Goal: Contribute content: Contribute content

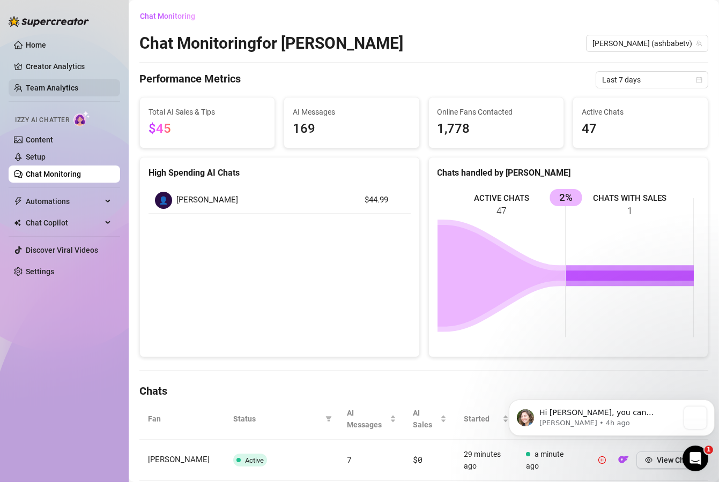
click at [46, 86] on link "Team Analytics" at bounding box center [52, 88] width 53 height 9
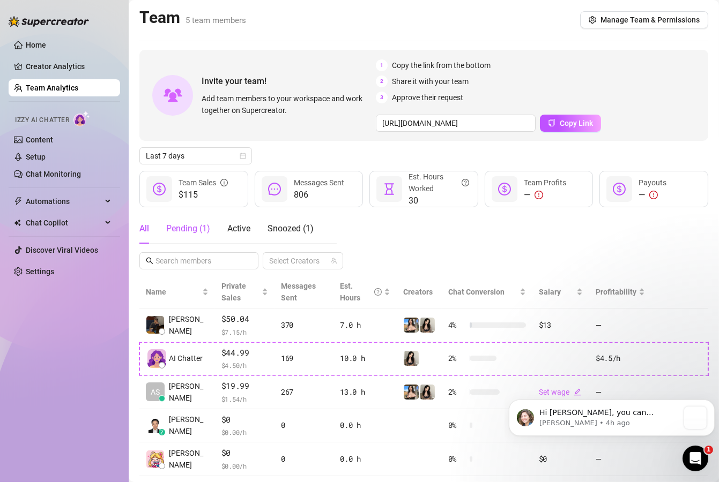
click at [191, 225] on div "Pending ( 1 )" at bounding box center [188, 228] width 44 height 13
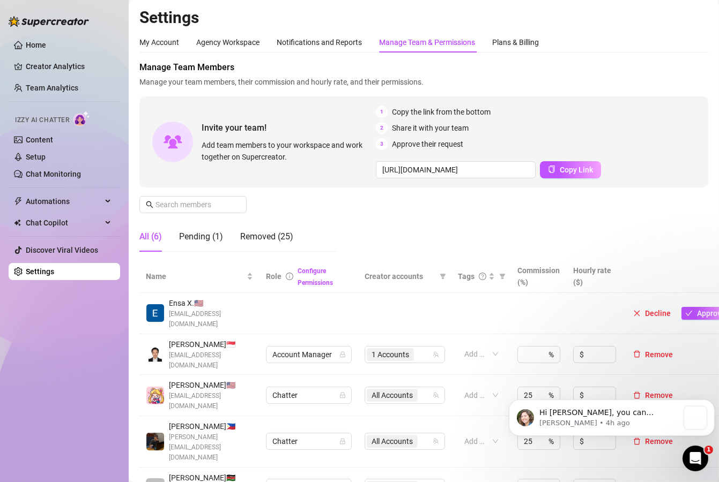
scroll to position [64, 0]
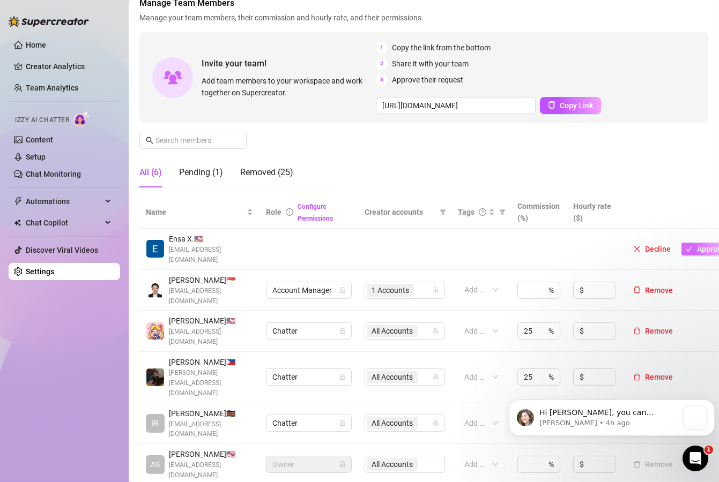
click at [690, 247] on icon "check" at bounding box center [689, 250] width 8 height 8
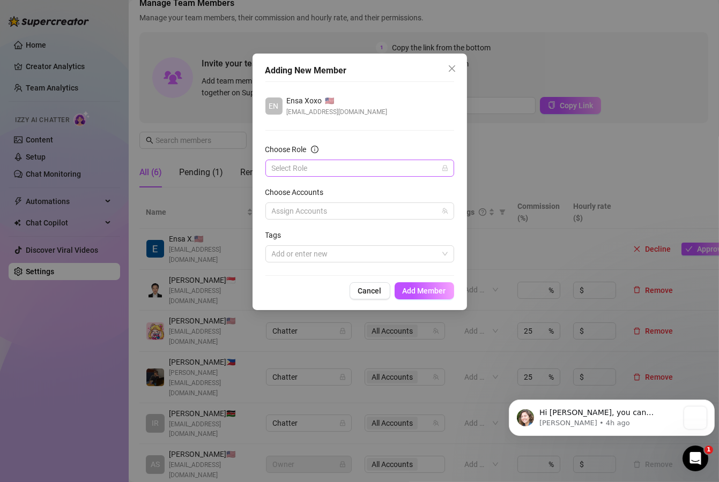
click at [313, 166] on input "Choose Role" at bounding box center [355, 168] width 166 height 16
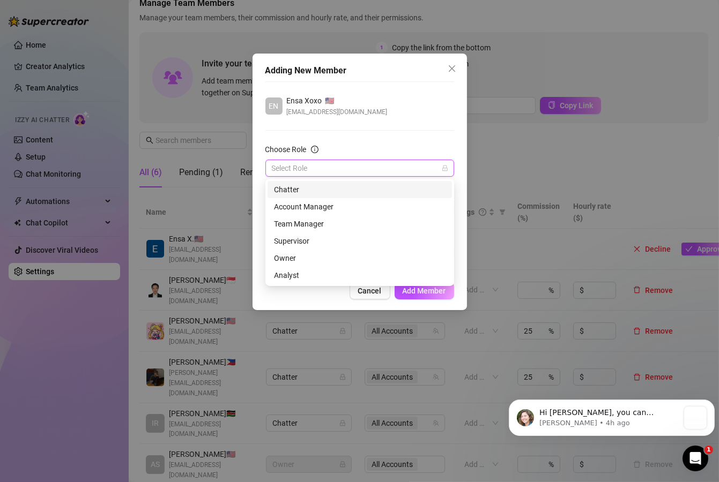
click at [312, 190] on div "Chatter" at bounding box center [360, 190] width 172 height 12
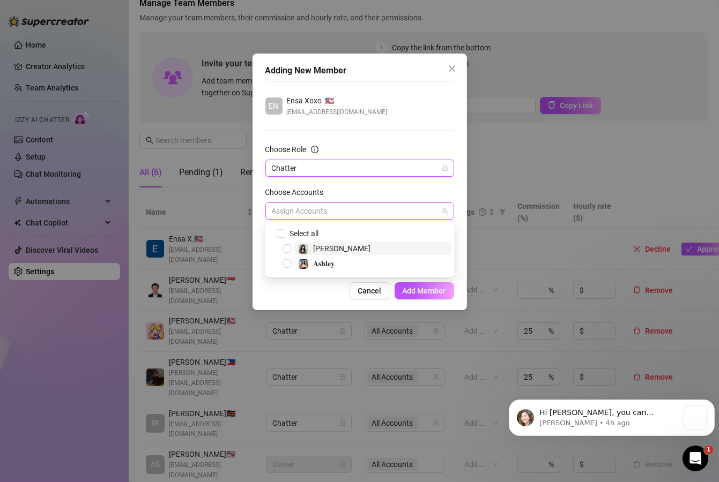
click at [313, 203] on div "Assign Accounts" at bounding box center [359, 211] width 189 height 17
click at [278, 232] on input "Select all" at bounding box center [281, 233] width 8 height 8
checkbox input "true"
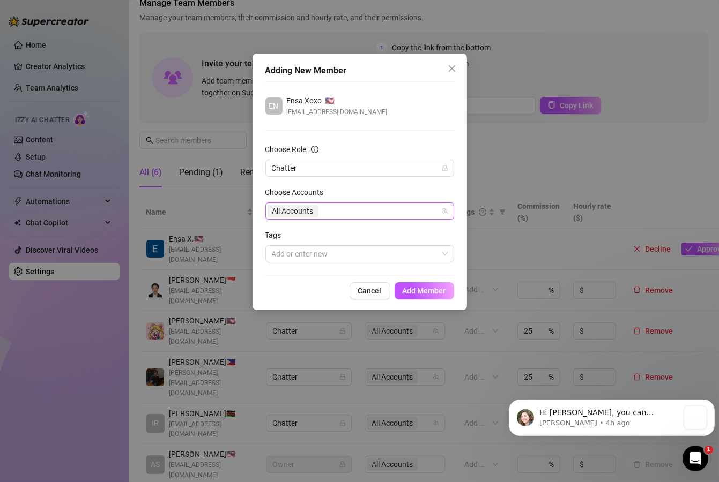
click at [302, 298] on div "Cancel Add Member" at bounding box center [359, 291] width 189 height 17
click at [414, 291] on span "Add Member" at bounding box center [424, 291] width 43 height 9
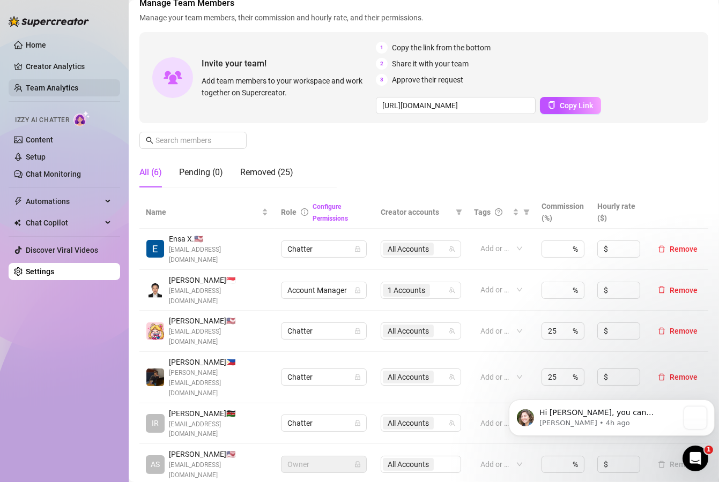
click at [47, 85] on link "Team Analytics" at bounding box center [52, 88] width 53 height 9
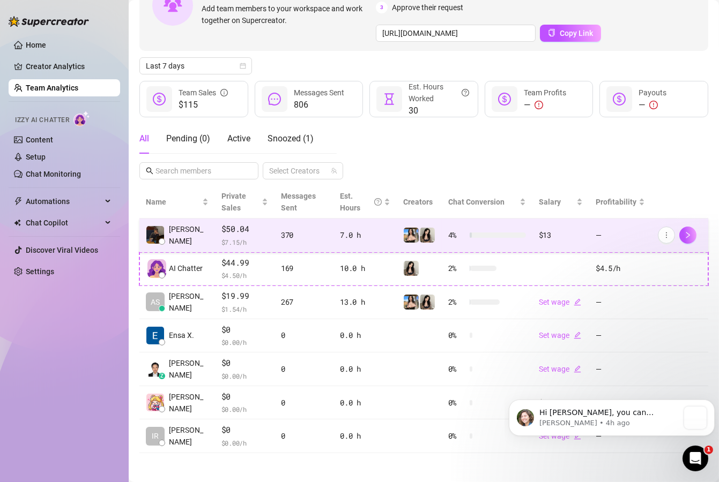
scroll to position [92, 0]
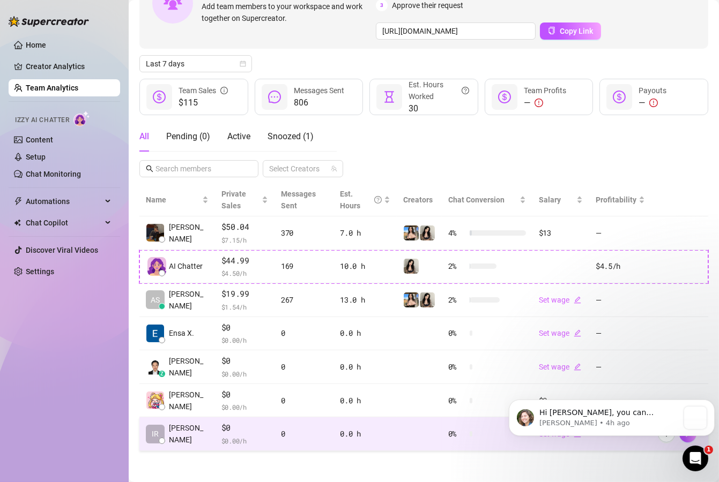
click at [258, 428] on td "$0 $ 0.00 /h" at bounding box center [245, 435] width 60 height 34
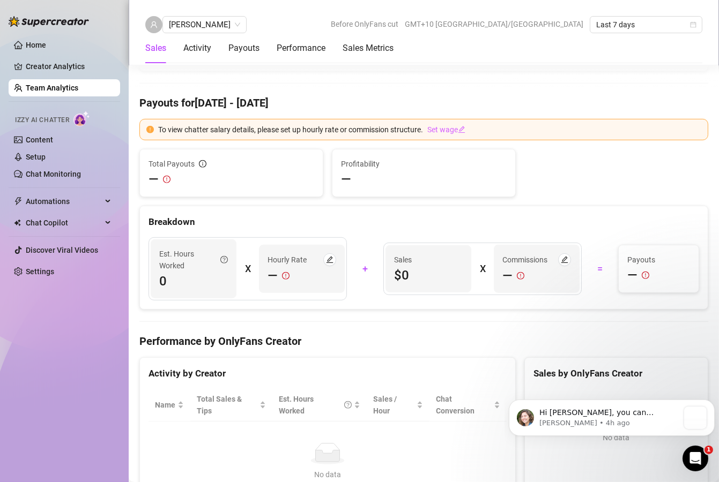
scroll to position [901, 0]
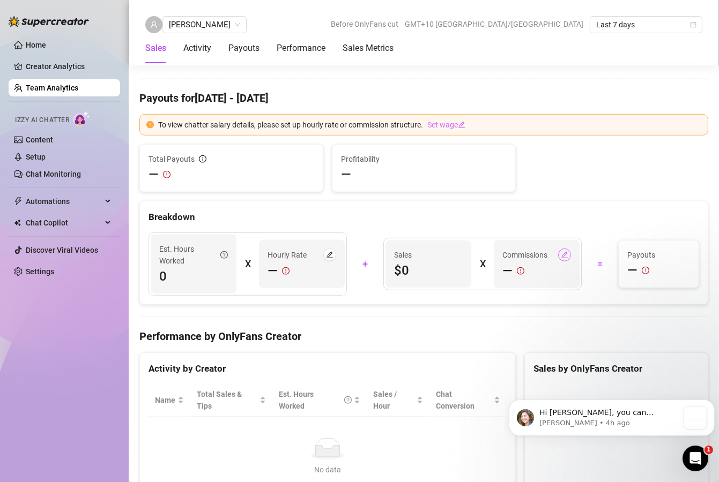
click at [561, 251] on span "button" at bounding box center [565, 255] width 8 height 9
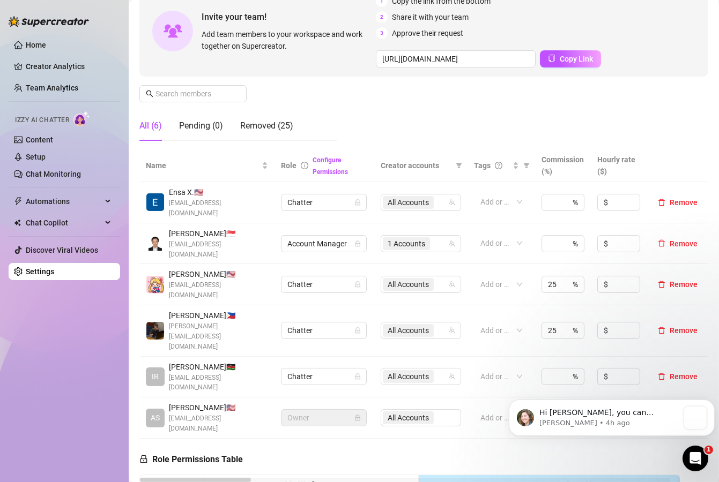
scroll to position [129, 0]
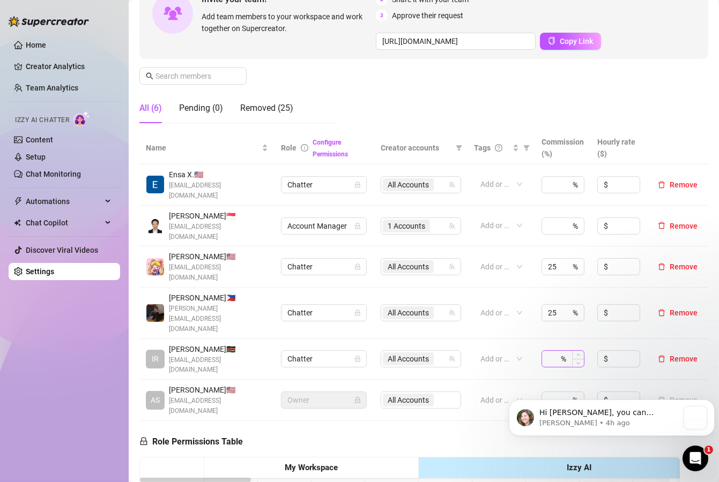
click at [550, 351] on div "%" at bounding box center [562, 359] width 43 height 17
type input "25"
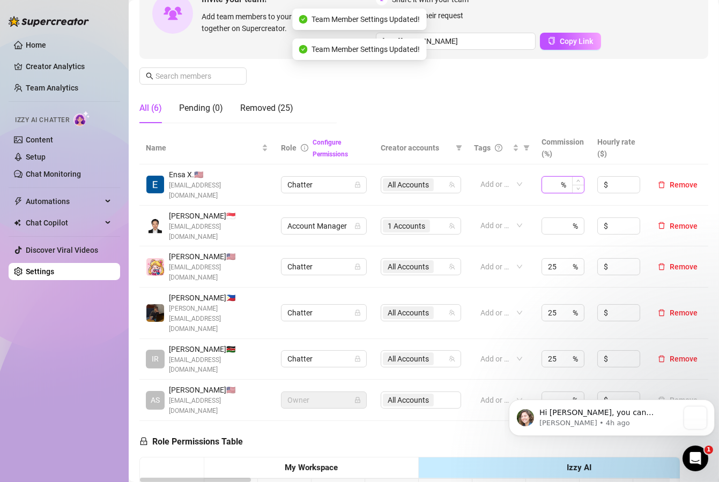
click at [548, 186] on input at bounding box center [553, 185] width 11 height 16
type input "25"
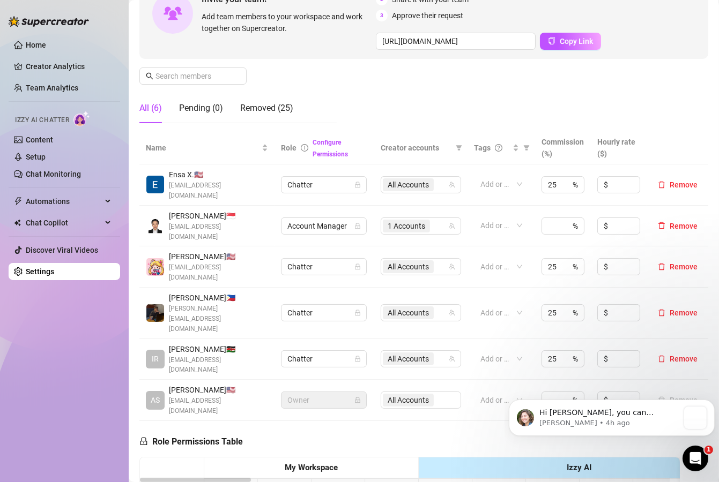
click at [480, 380] on td "Add or enter new" at bounding box center [500, 400] width 67 height 41
click at [165, 292] on div "[PERSON_NAME] 🇵🇭 [PERSON_NAME][EMAIL_ADDRESS][DOMAIN_NAME]" at bounding box center [207, 313] width 122 height 42
click at [73, 70] on link "Creator Analytics" at bounding box center [69, 66] width 86 height 17
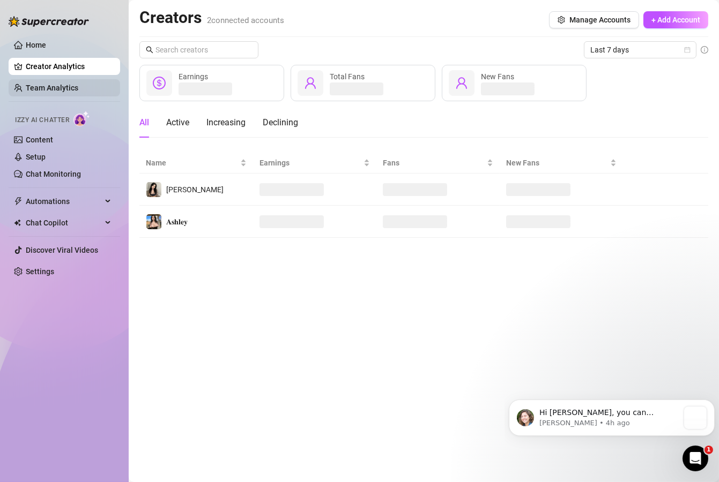
click at [78, 90] on link "Team Analytics" at bounding box center [52, 88] width 53 height 9
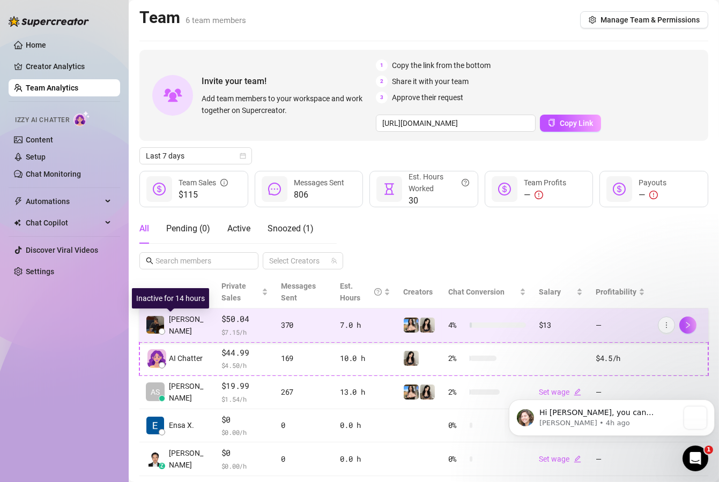
click at [190, 322] on span "[PERSON_NAME]" at bounding box center [189, 326] width 40 height 24
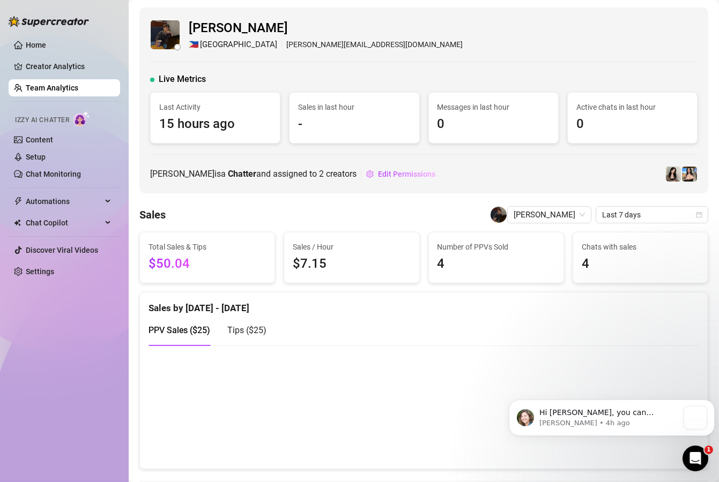
click at [78, 87] on link "Team Analytics" at bounding box center [52, 88] width 53 height 9
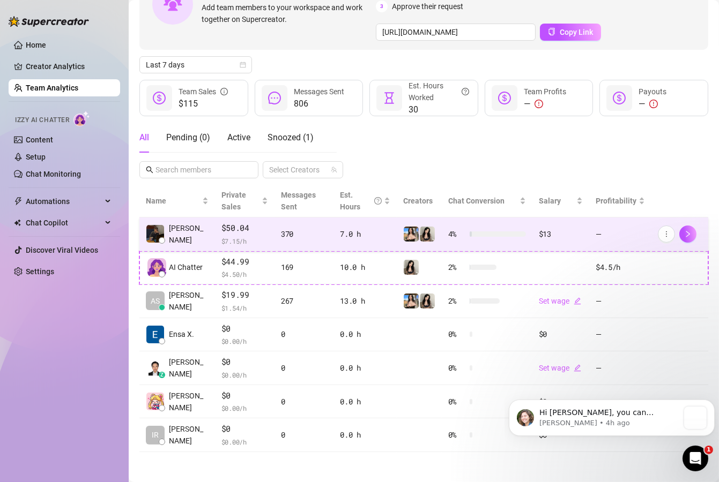
scroll to position [92, 0]
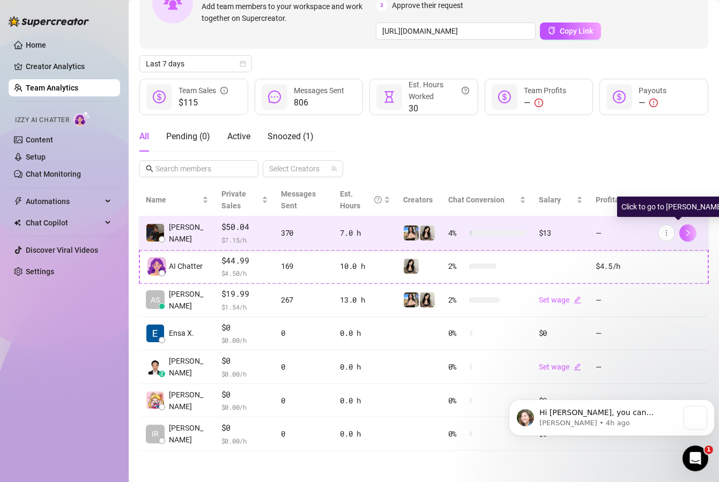
click at [684, 234] on icon "right" at bounding box center [688, 233] width 8 height 8
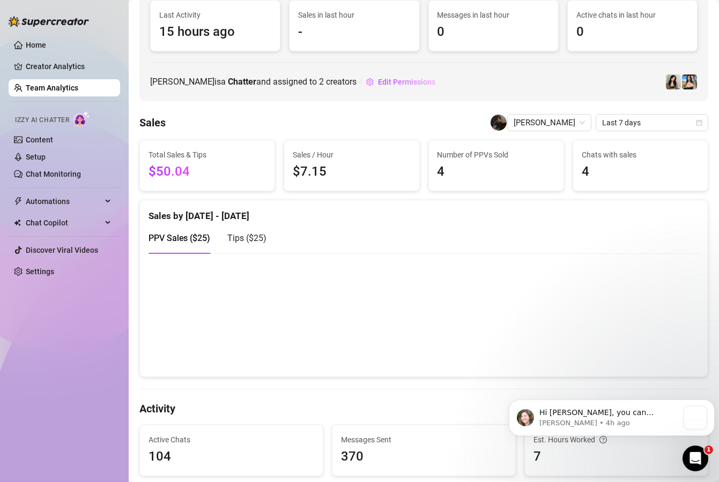
click at [49, 88] on link "Team Analytics" at bounding box center [52, 88] width 53 height 9
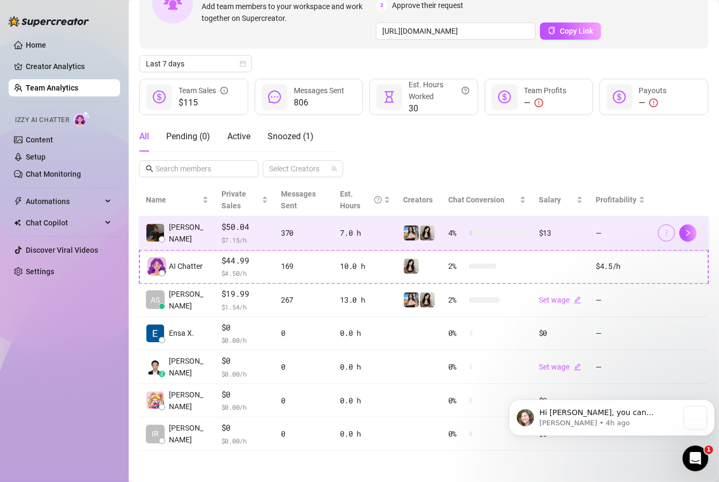
click at [660, 235] on button "button" at bounding box center [666, 233] width 17 height 17
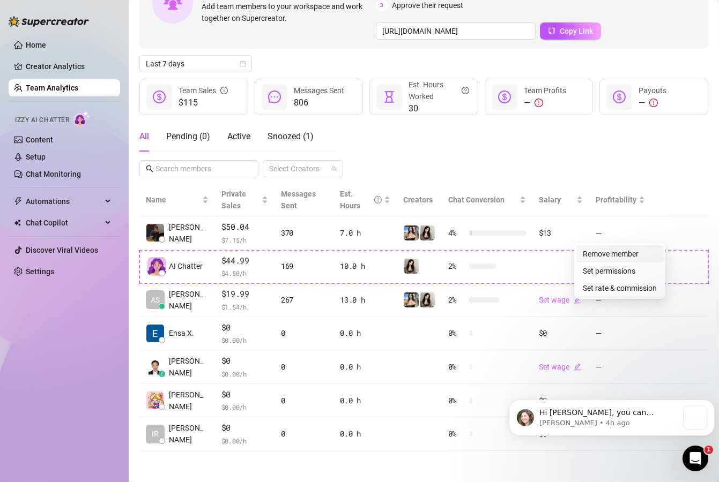
click at [626, 251] on link "Remove member" at bounding box center [611, 254] width 56 height 9
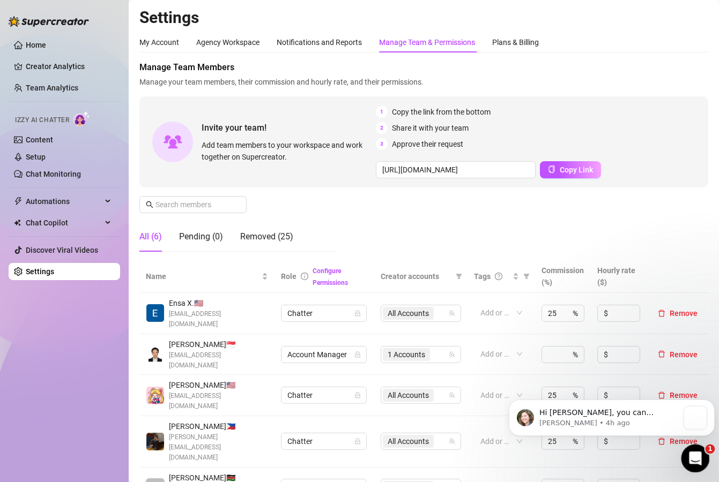
click at [688, 461] on icon "Open Intercom Messenger" at bounding box center [694, 458] width 18 height 18
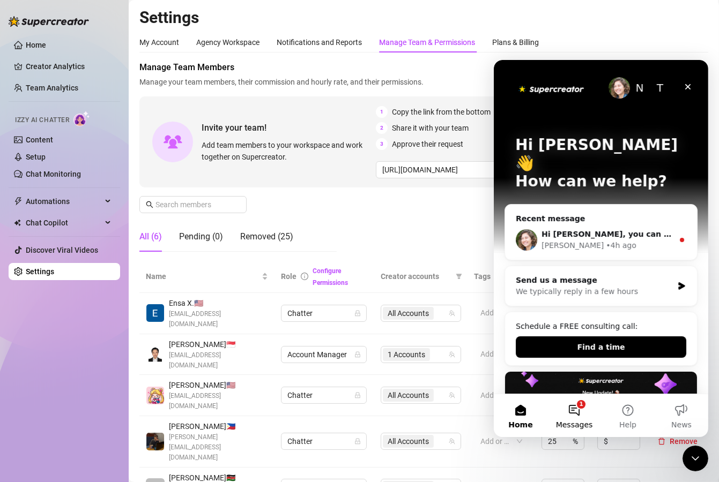
click at [571, 413] on button "1 Messages" at bounding box center [574, 415] width 54 height 43
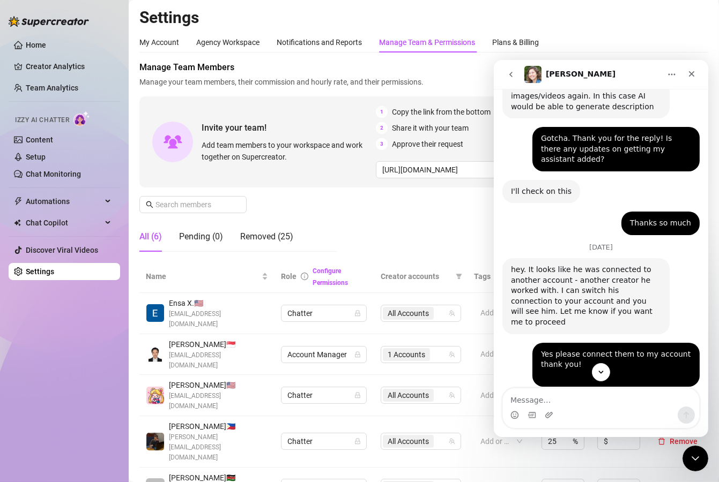
scroll to position [1226, 0]
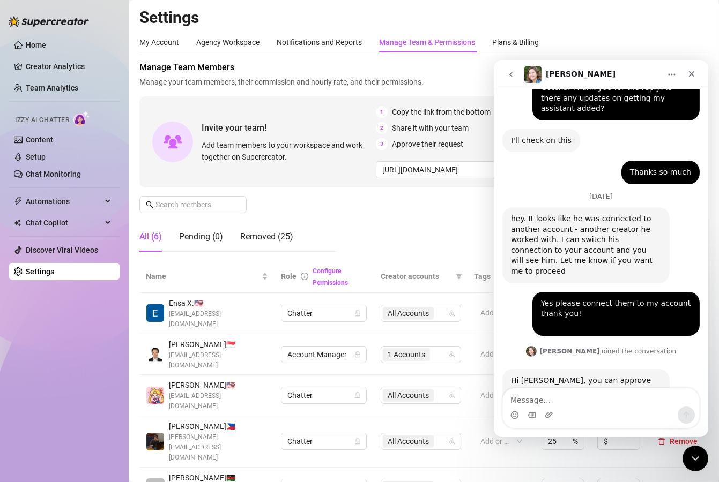
click at [529, 418] on img "Ella says…" at bounding box center [582, 430] width 144 height 25
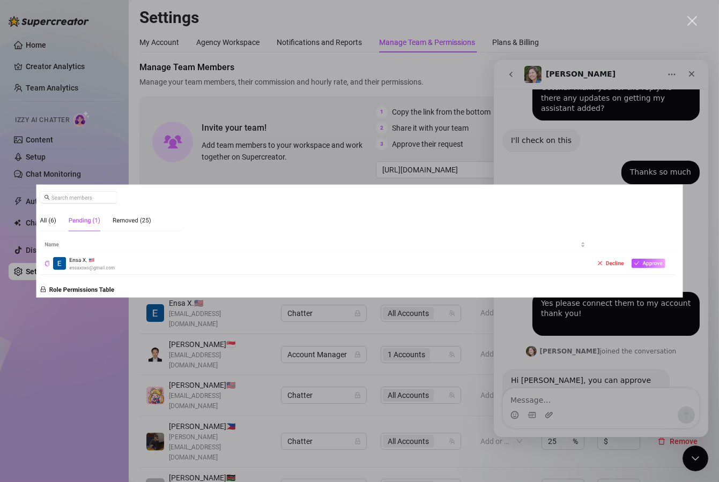
click at [689, 23] on div "Close" at bounding box center [692, 21] width 10 height 10
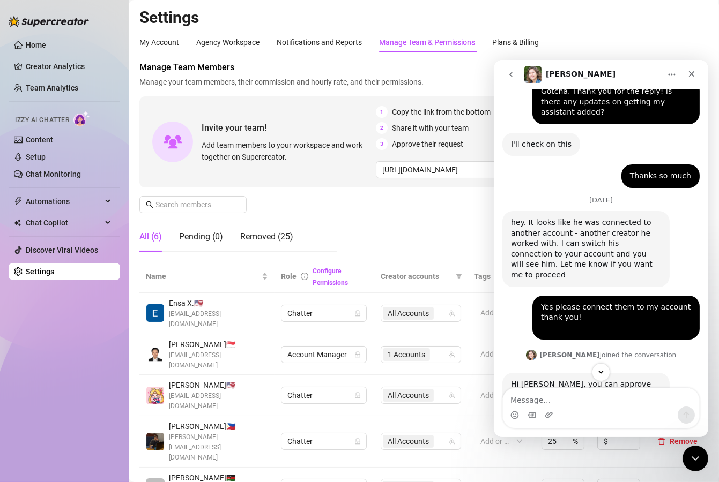
scroll to position [1226, 0]
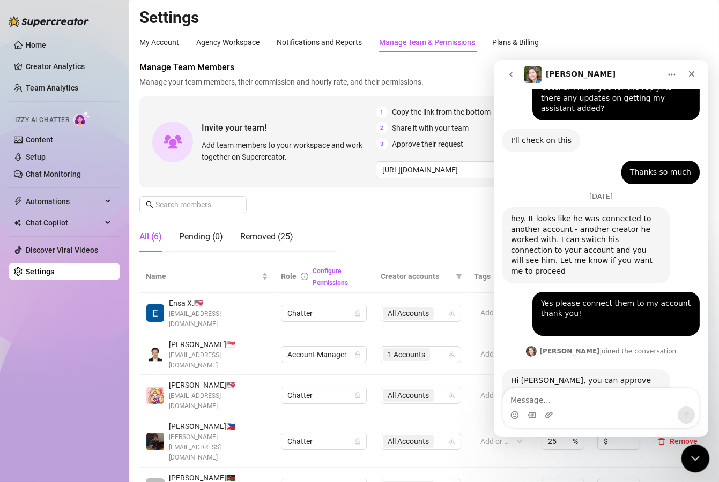
click at [700, 461] on div "Close Intercom Messenger" at bounding box center [694, 457] width 26 height 26
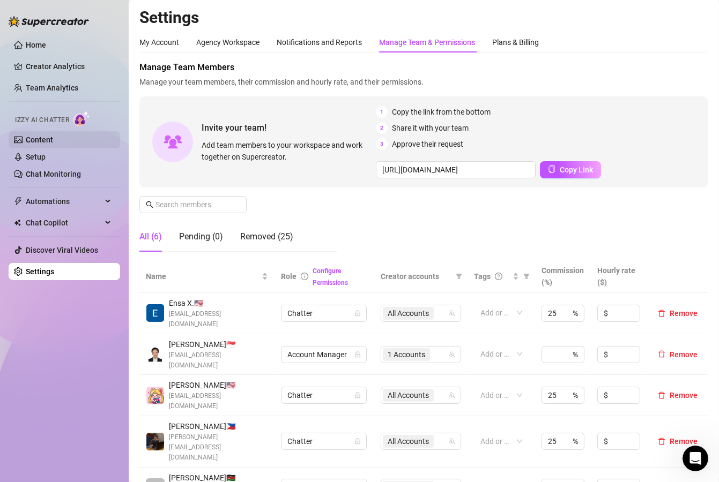
click at [53, 137] on link "Content" at bounding box center [39, 140] width 27 height 9
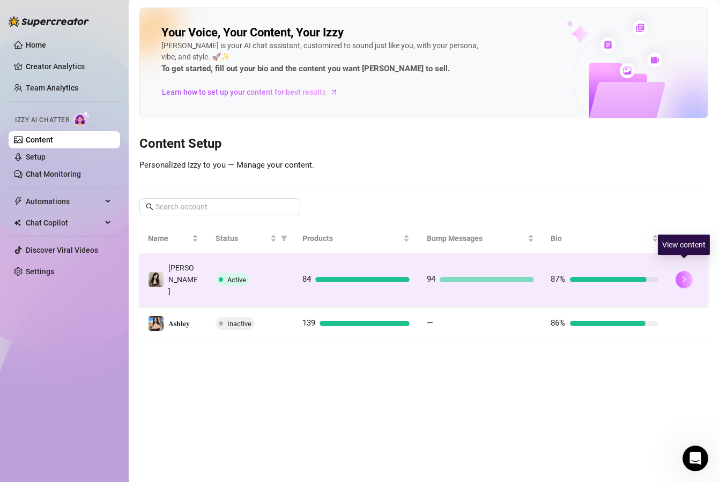
click at [684, 277] on icon "right" at bounding box center [684, 280] width 4 height 6
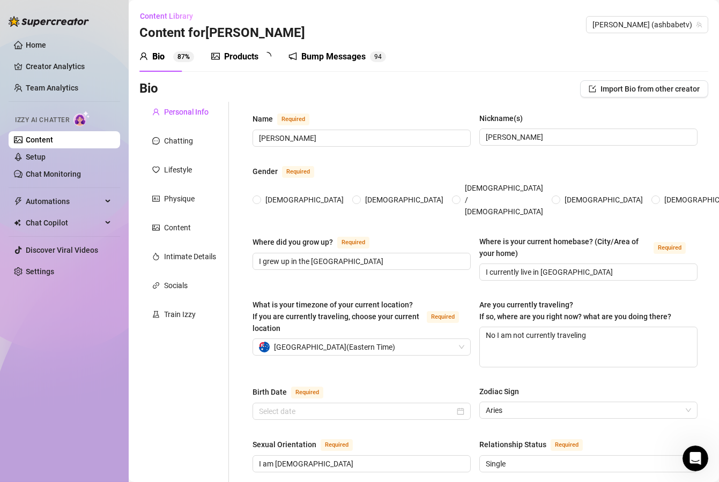
radio input "true"
type input "[DATE]"
click at [155, 16] on span "Content Library" at bounding box center [166, 16] width 53 height 9
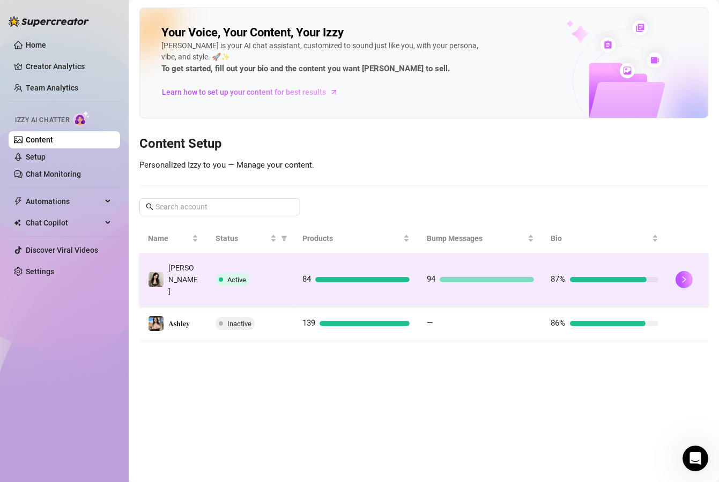
click at [236, 273] on span "Active" at bounding box center [233, 279] width 34 height 13
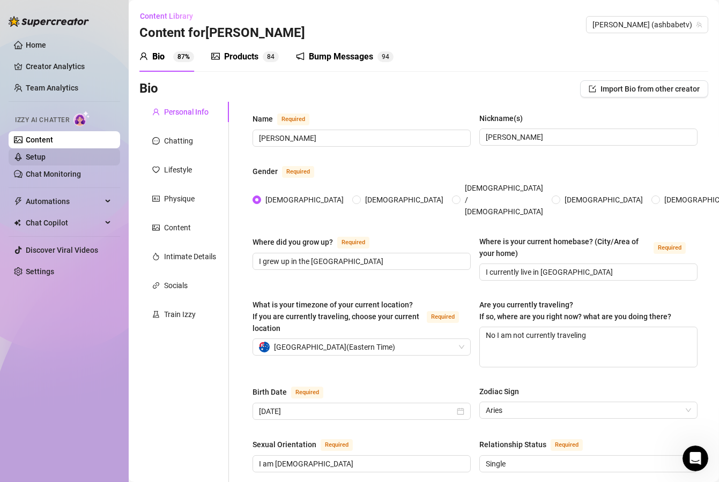
click at [46, 161] on link "Setup" at bounding box center [36, 157] width 20 height 9
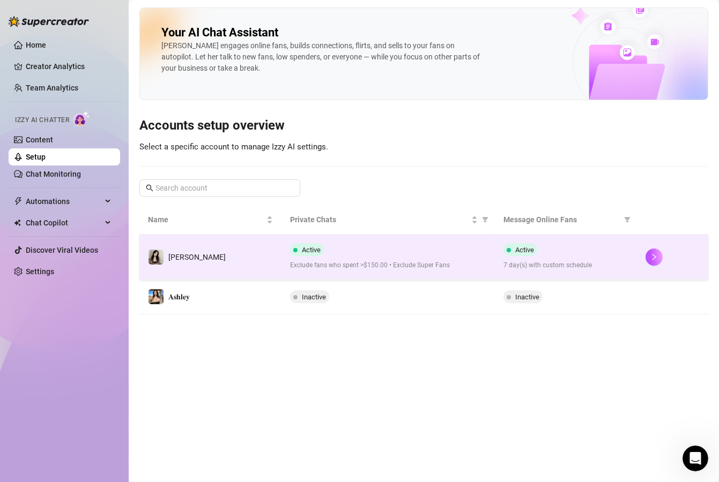
click at [482, 255] on div "Active Exclude fans who spent >$150.00 • Exclude Super Fans" at bounding box center [388, 256] width 196 height 27
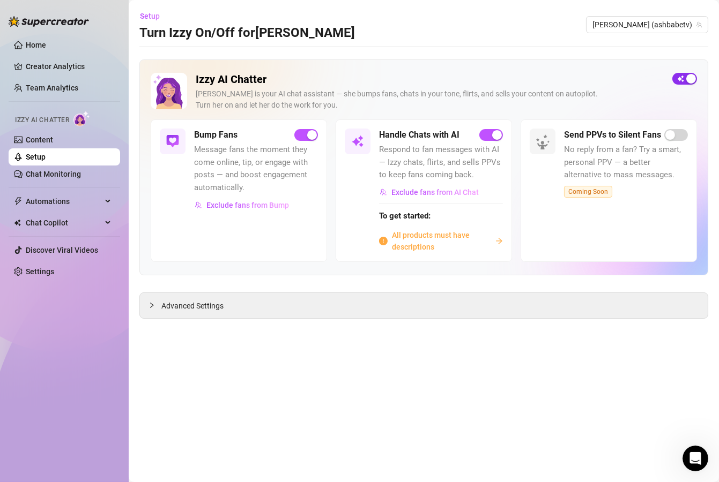
click at [679, 79] on span "button" at bounding box center [684, 79] width 25 height 12
click at [152, 302] on icon "collapsed" at bounding box center [152, 305] width 6 height 6
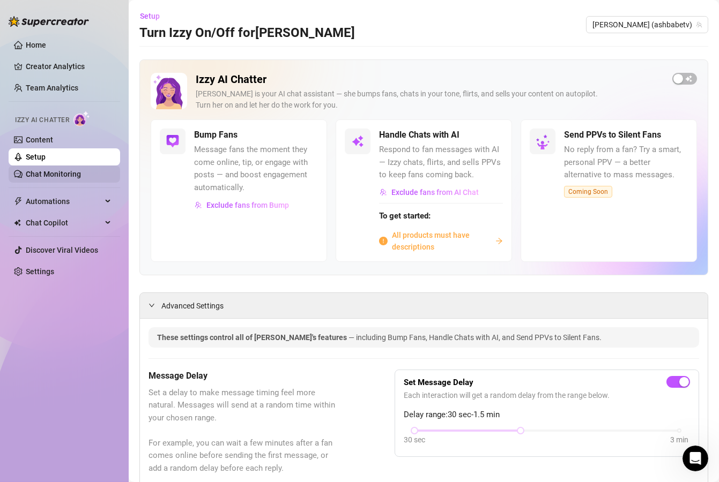
click at [77, 172] on link "Chat Monitoring" at bounding box center [53, 174] width 55 height 9
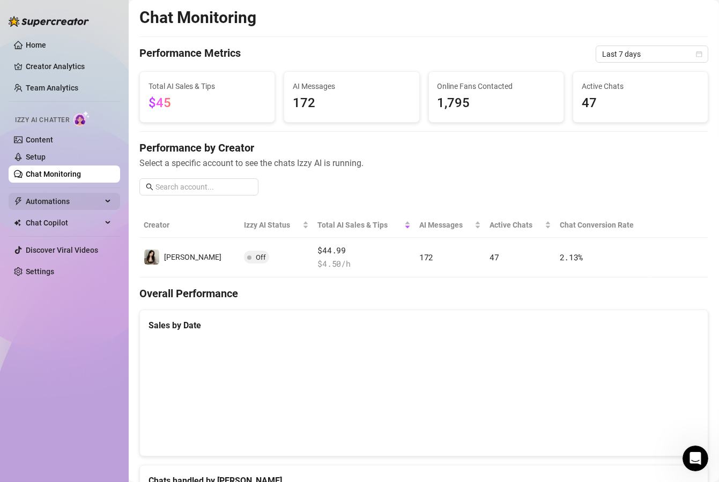
click at [90, 196] on span "Automations" at bounding box center [64, 201] width 76 height 17
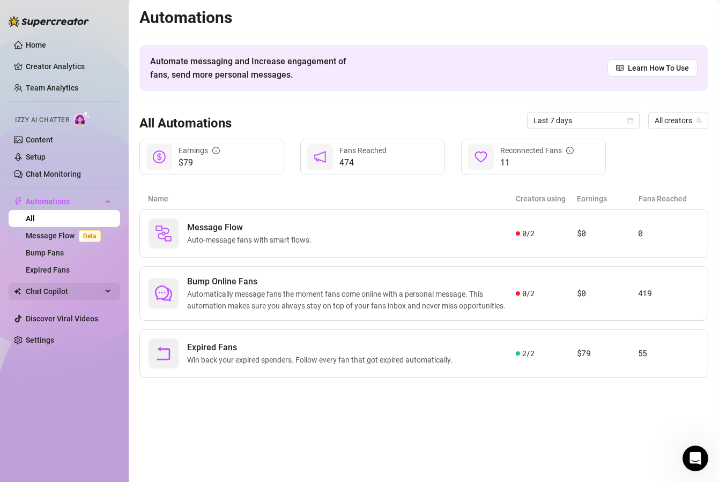
click at [71, 293] on span "Chat Copilot" at bounding box center [64, 291] width 76 height 17
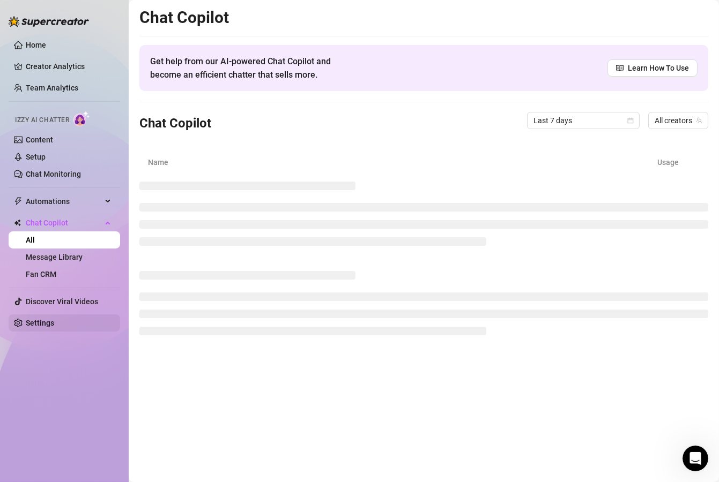
click at [54, 324] on link "Settings" at bounding box center [40, 323] width 28 height 9
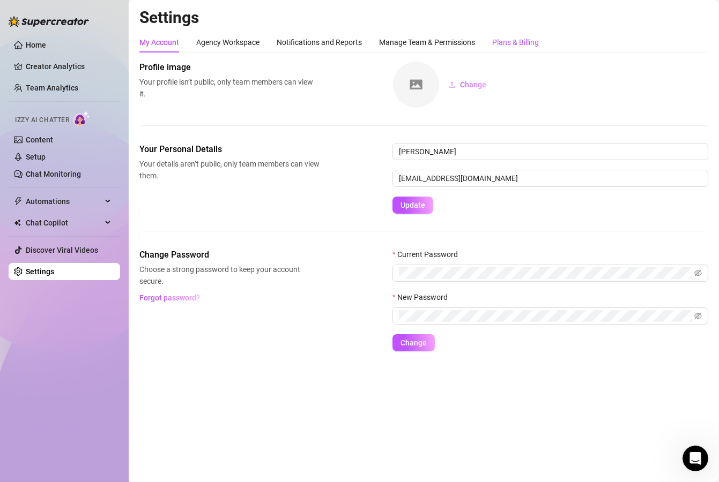
click at [532, 49] on div "Plans & Billing" at bounding box center [515, 42] width 47 height 20
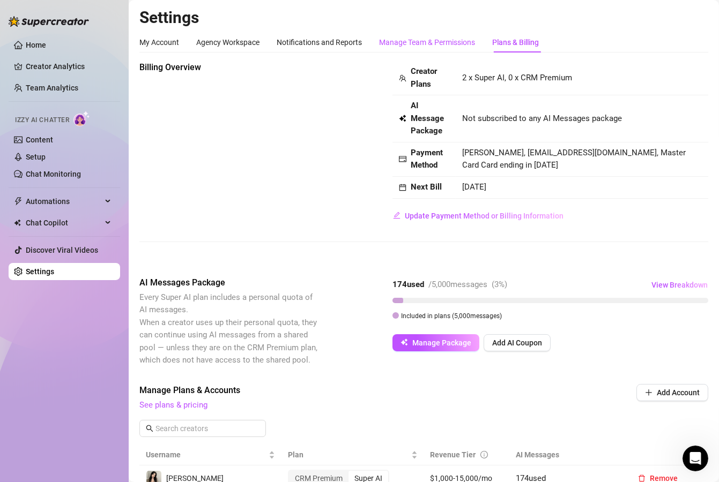
click at [430, 40] on div "Manage Team & Permissions" at bounding box center [427, 42] width 96 height 12
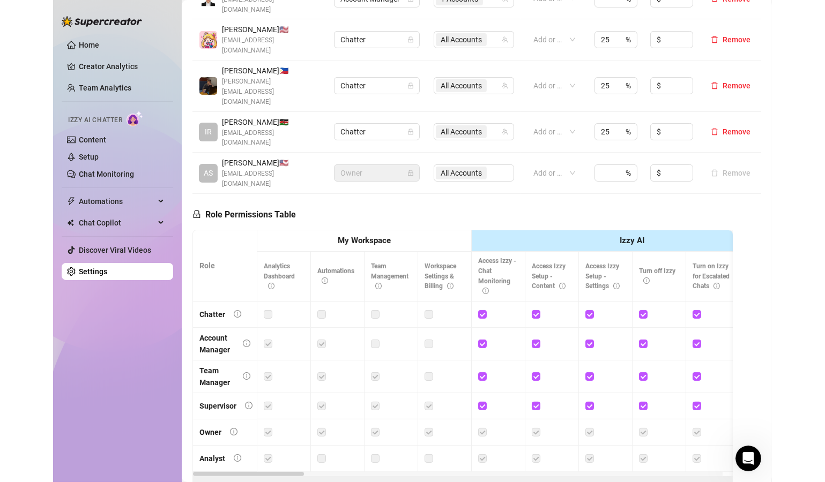
scroll to position [34, 0]
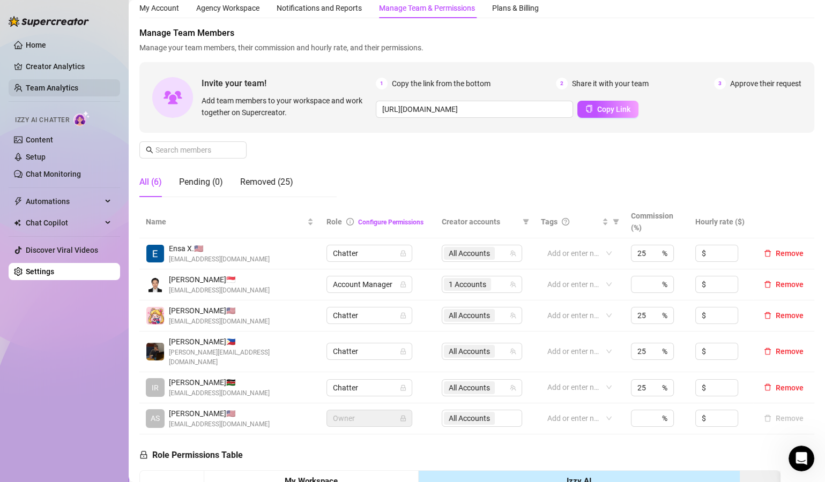
click at [69, 89] on link "Team Analytics" at bounding box center [52, 88] width 53 height 9
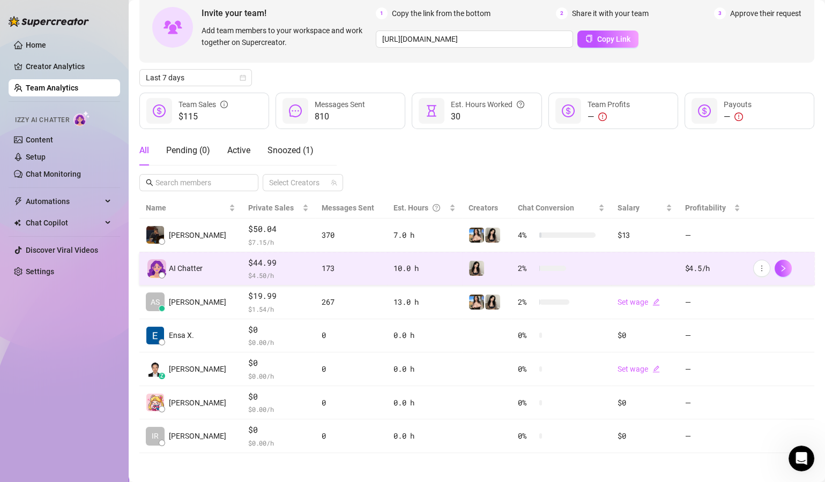
scroll to position [60, 0]
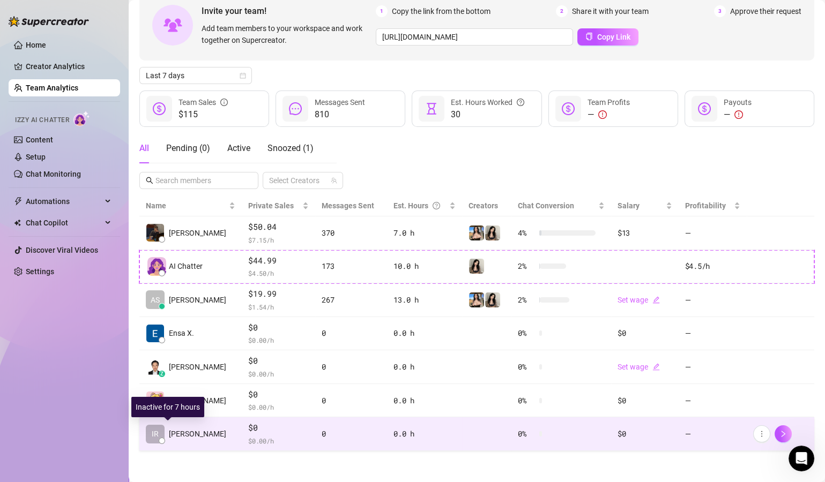
click at [177, 435] on span "[PERSON_NAME]" at bounding box center [197, 434] width 57 height 12
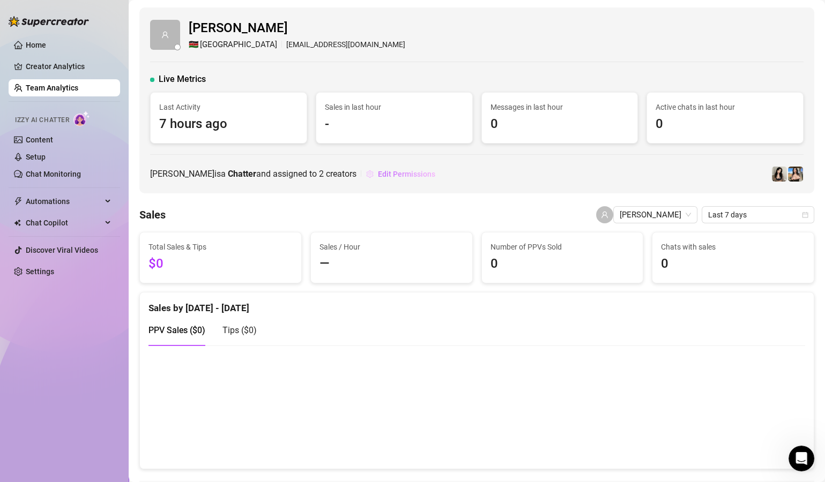
click at [378, 176] on span "Edit Permissions" at bounding box center [406, 174] width 57 height 9
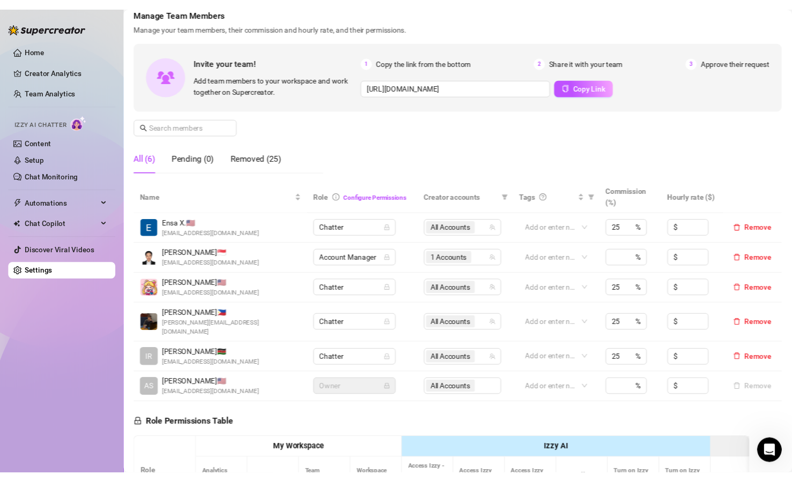
scroll to position [64, 0]
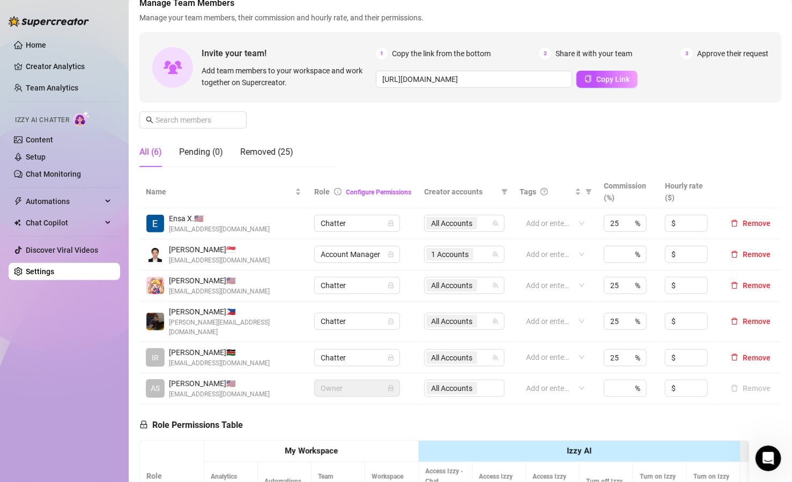
click at [228, 224] on span "Ensa X. 🇺🇸" at bounding box center [219, 219] width 101 height 12
click at [159, 226] on img at bounding box center [155, 224] width 18 height 18
click at [176, 219] on span "Ensa X. 🇺🇸" at bounding box center [219, 219] width 101 height 12
click at [78, 84] on link "Team Analytics" at bounding box center [52, 88] width 53 height 9
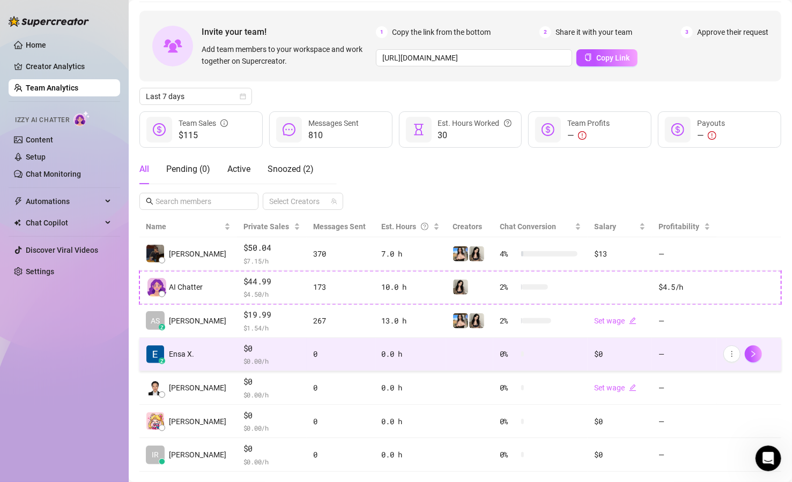
scroll to position [60, 0]
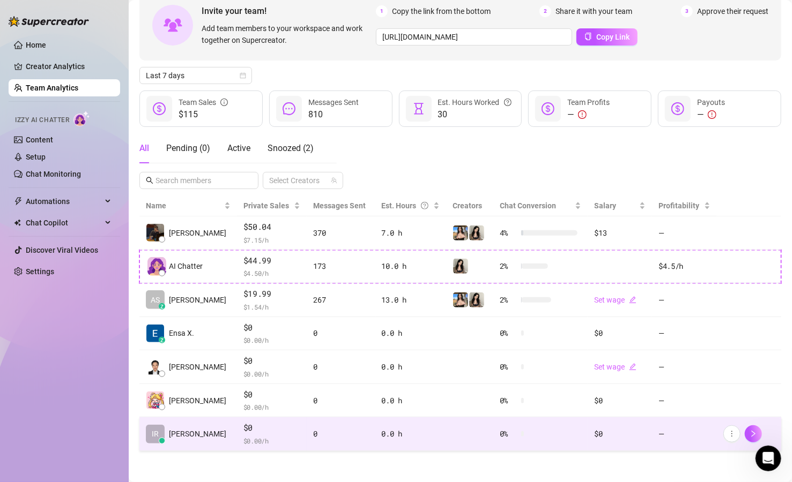
click at [203, 433] on td "IR [PERSON_NAME]" at bounding box center [188, 435] width 98 height 34
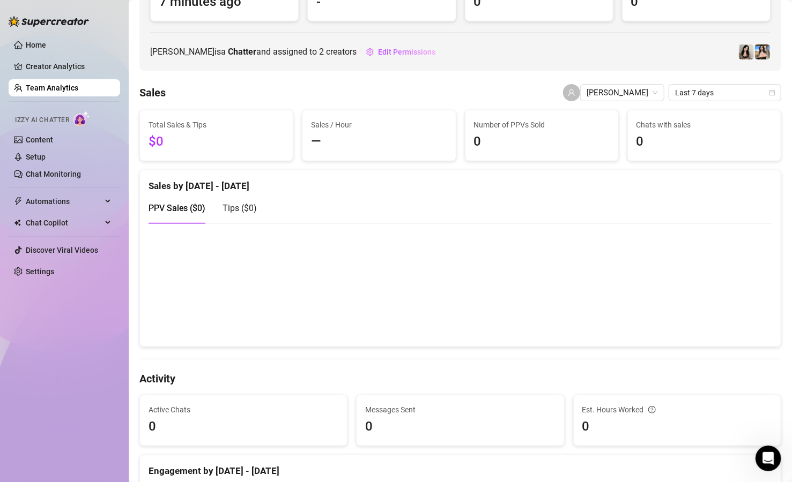
scroll to position [30, 0]
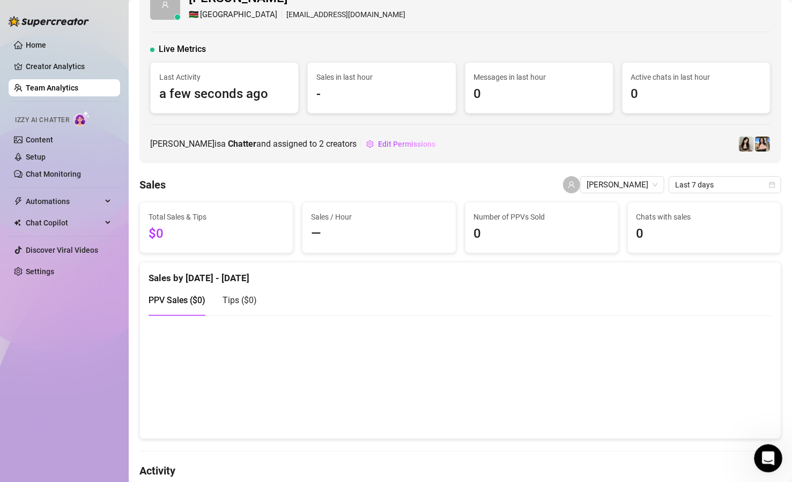
click at [718, 450] on div "Open Intercom Messenger" at bounding box center [766, 457] width 35 height 35
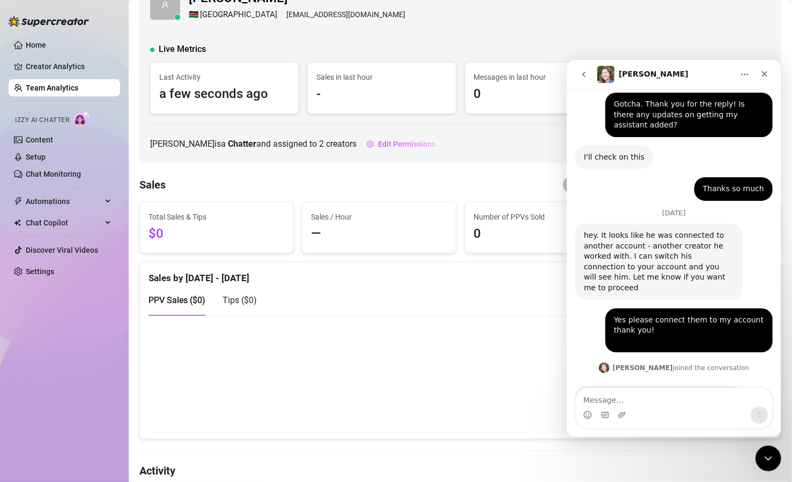
scroll to position [1226, 0]
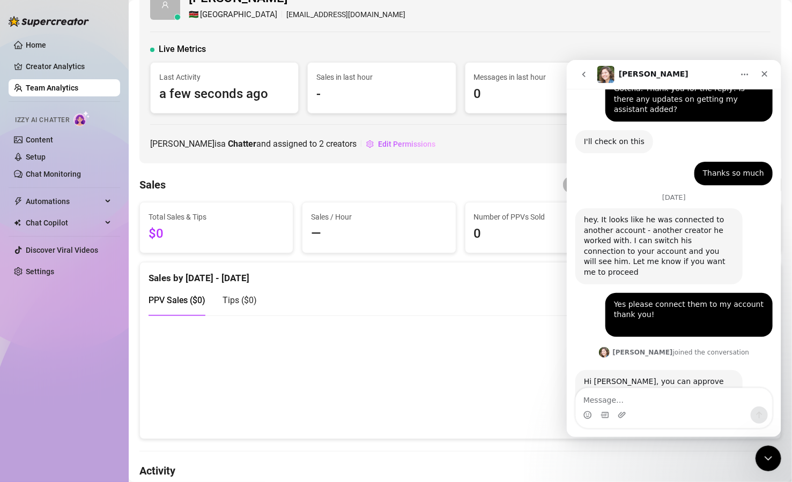
click at [659, 400] on textarea "Message…" at bounding box center [673, 397] width 196 height 18
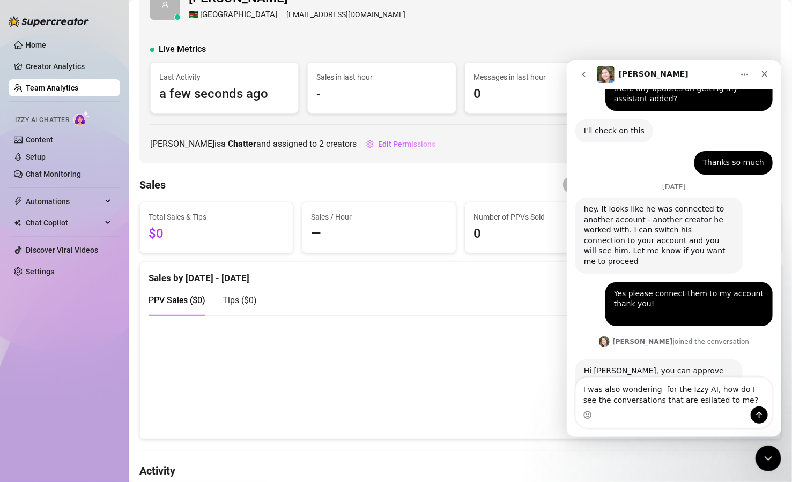
drag, startPoint x: 676, startPoint y: 401, endPoint x: 663, endPoint y: 405, distance: 13.9
click at [663, 405] on textarea "I was also wondering for the Izzy AI, how do I see the conversations that are e…" at bounding box center [673, 391] width 196 height 29
click at [663, 403] on textarea "I was also wondering for the Izzy AI, how do I see the conversations that are e…" at bounding box center [673, 391] width 196 height 29
click at [718, 399] on textarea "I was also wondering for the Izzy AI, how do I see the conversations that are e…" at bounding box center [673, 391] width 196 height 29
click at [718, 402] on textarea "I was also wondering for the Izzy AI, how do I see the conversations that are e…" at bounding box center [673, 391] width 196 height 29
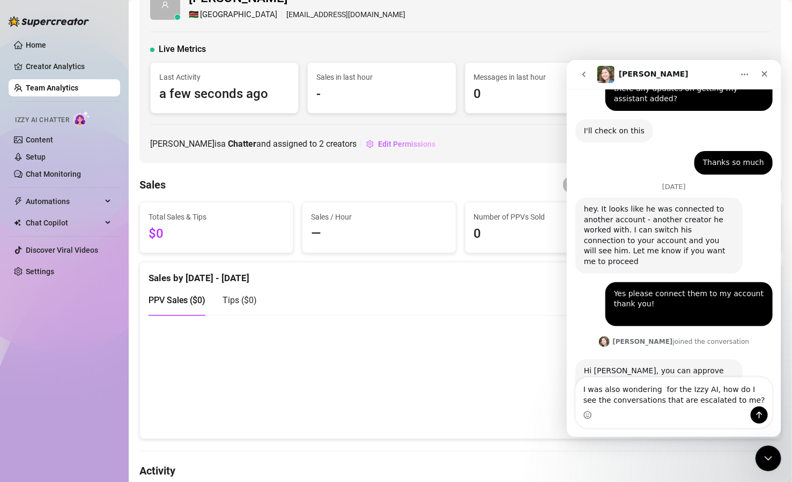
type textarea "I was also wondering for the Izzy AI, how do I see the conversations that are e…"
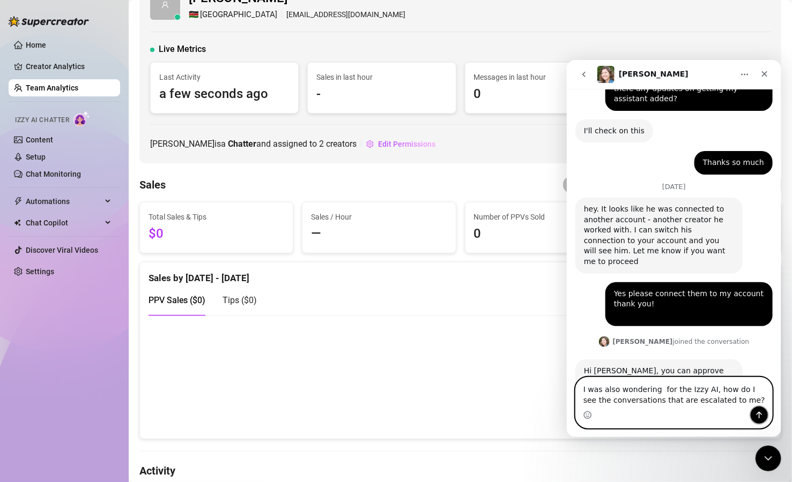
click at [718, 411] on icon "Send a message…" at bounding box center [758, 415] width 9 height 9
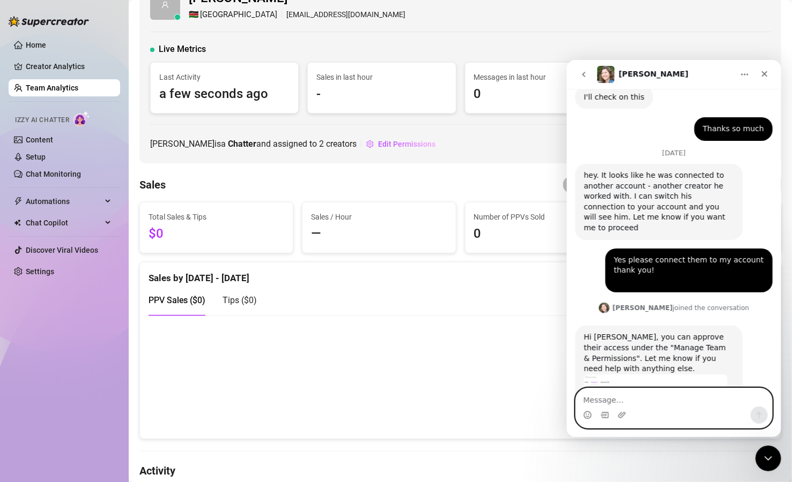
scroll to position [1279, 0]
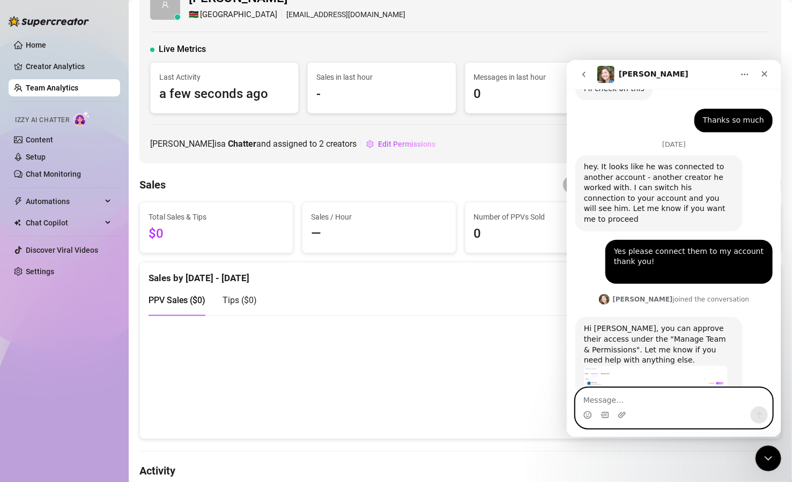
click at [611, 399] on textarea "Message…" at bounding box center [673, 397] width 196 height 18
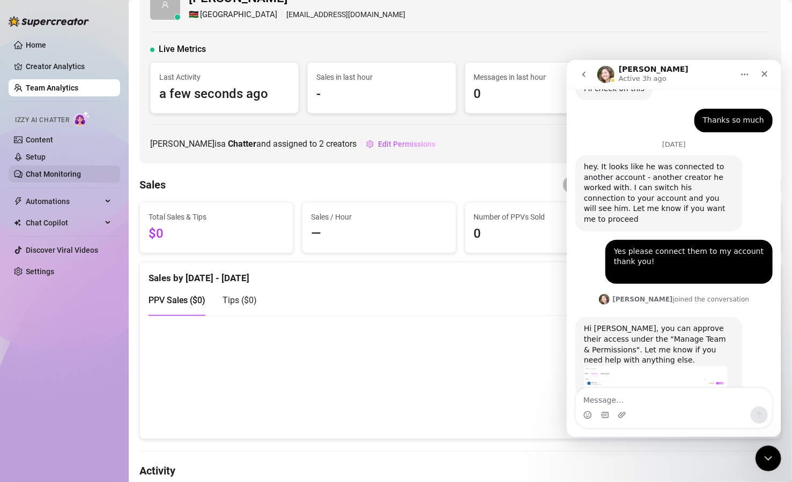
click at [37, 176] on link "Chat Monitoring" at bounding box center [53, 174] width 55 height 9
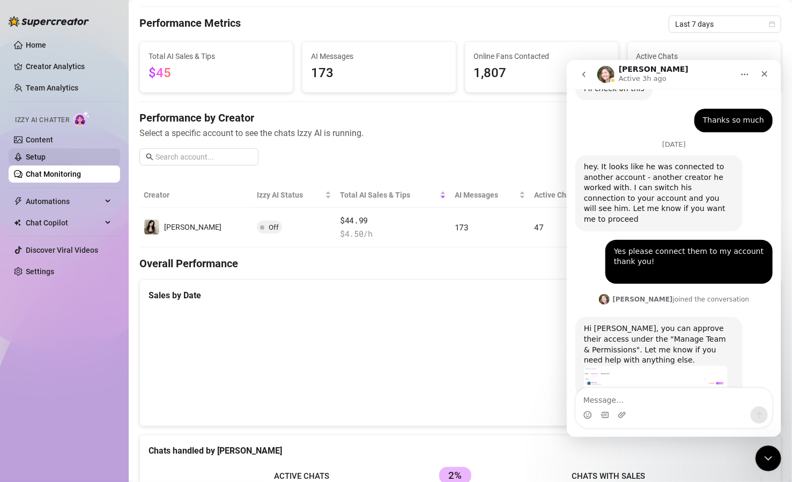
click at [37, 161] on link "Setup" at bounding box center [36, 157] width 20 height 9
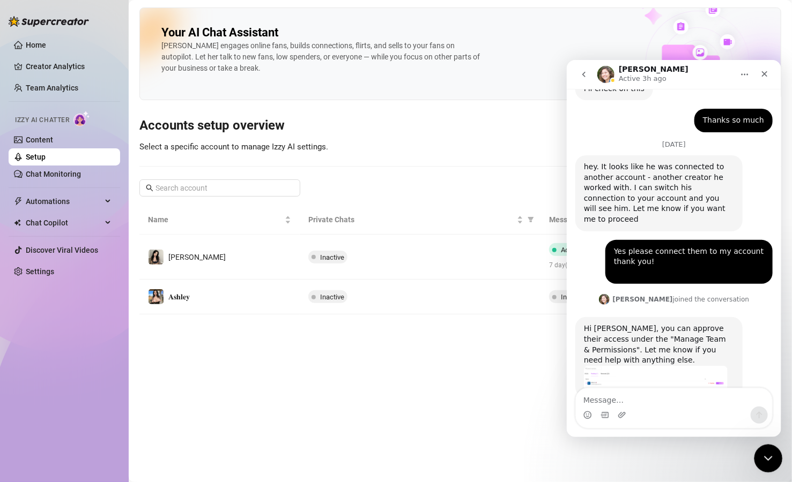
click at [718, 462] on icon "Close Intercom Messenger" at bounding box center [766, 457] width 13 height 13
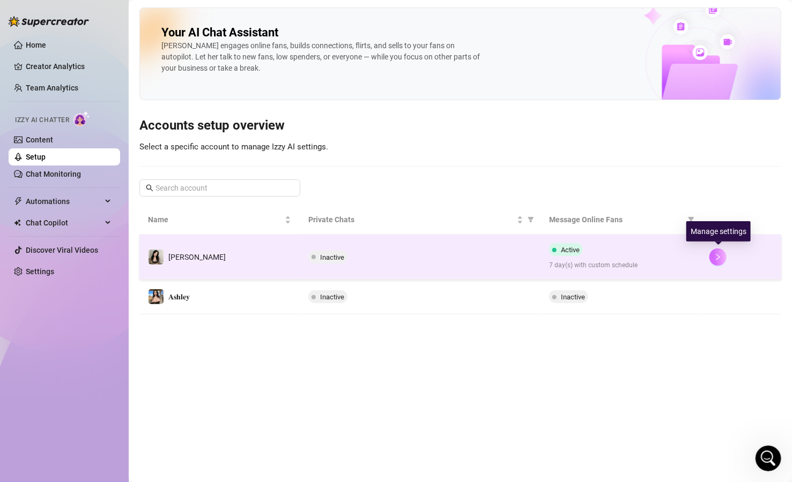
click at [718, 256] on button "button" at bounding box center [717, 257] width 17 height 17
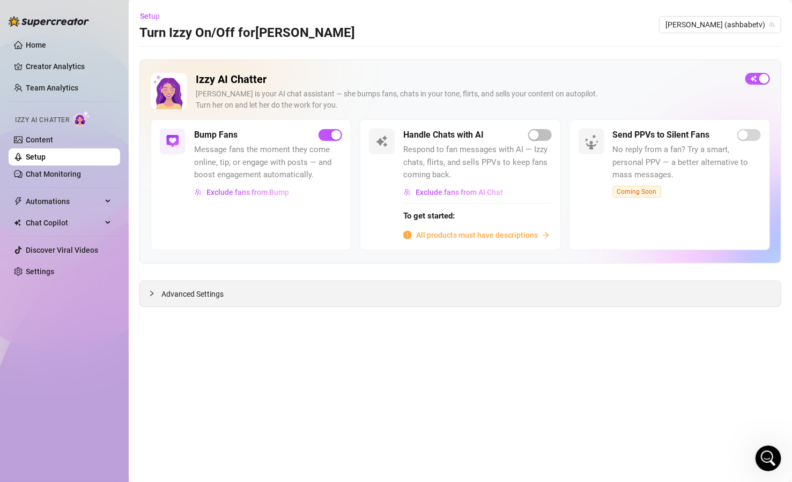
click at [513, 302] on div "Advanced Settings" at bounding box center [460, 293] width 641 height 25
click at [337, 134] on div "button" at bounding box center [336, 135] width 10 height 10
click at [537, 236] on div "All products must have descriptions" at bounding box center [477, 235] width 148 height 12
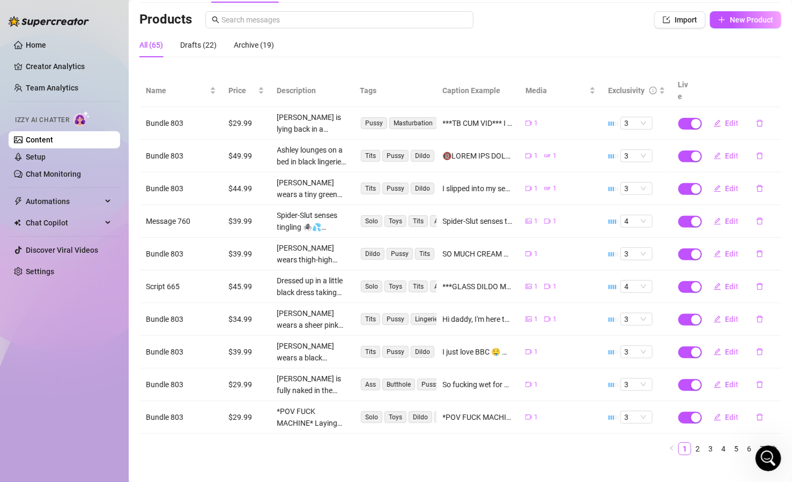
scroll to position [70, 0]
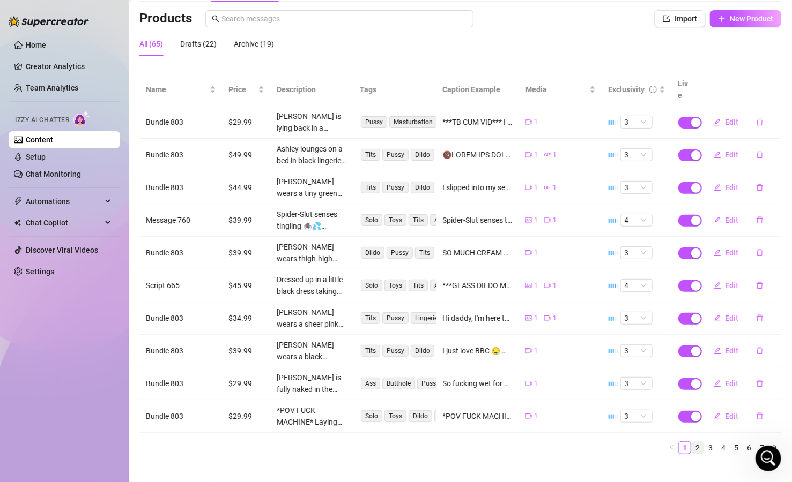
click at [692, 442] on link "2" at bounding box center [698, 448] width 12 height 12
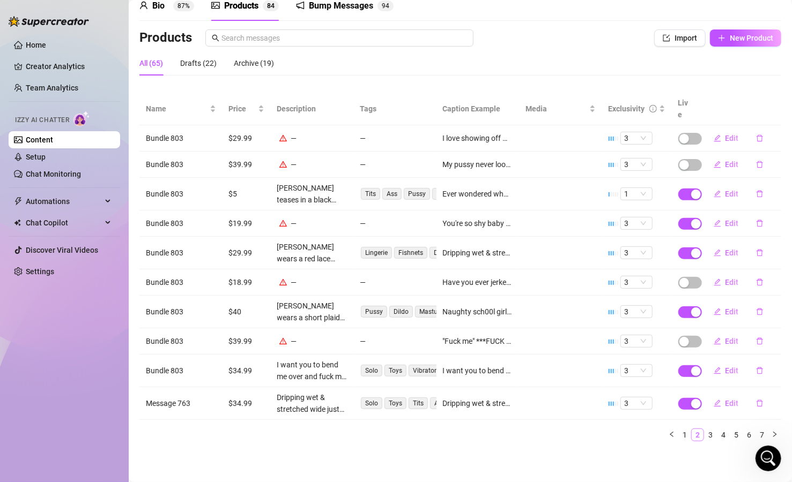
scroll to position [39, 0]
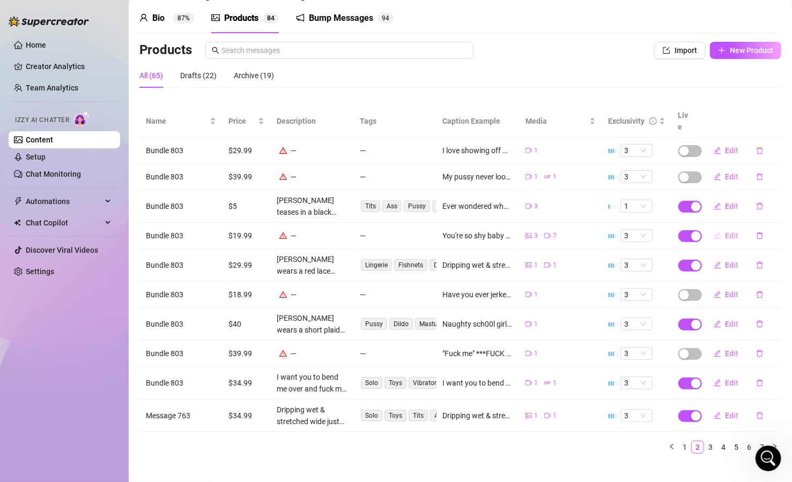
click at [713, 227] on button "Edit" at bounding box center [726, 235] width 42 height 17
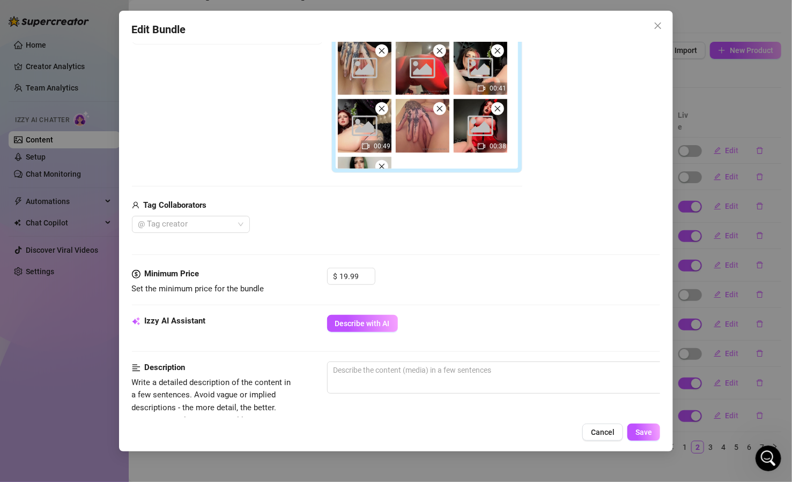
scroll to position [257, 0]
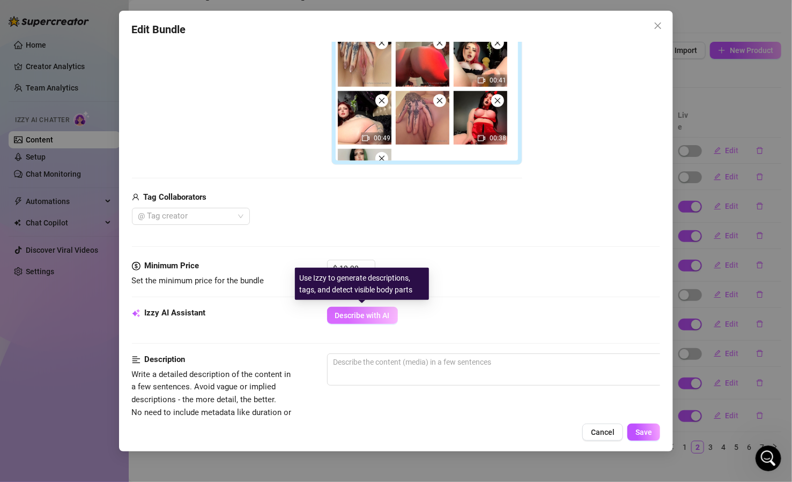
click at [353, 320] on span "Describe with AI" at bounding box center [362, 315] width 55 height 9
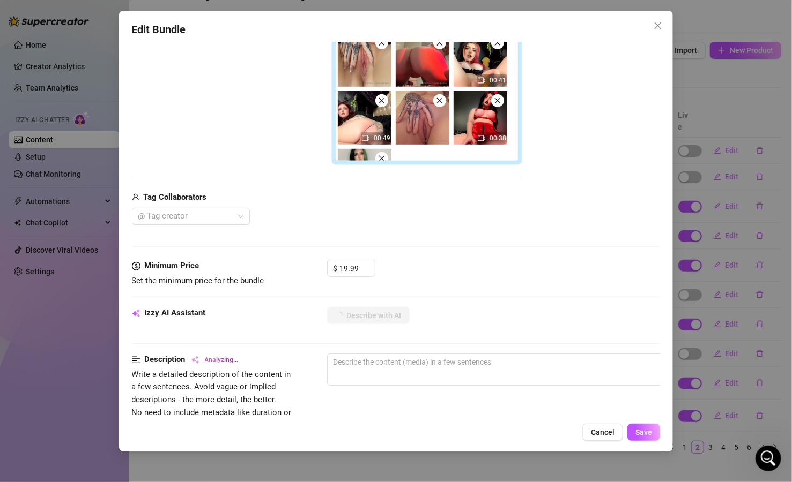
type textarea "[PERSON_NAME]"
type textarea "[PERSON_NAME] is"
type textarea "[PERSON_NAME] is fully"
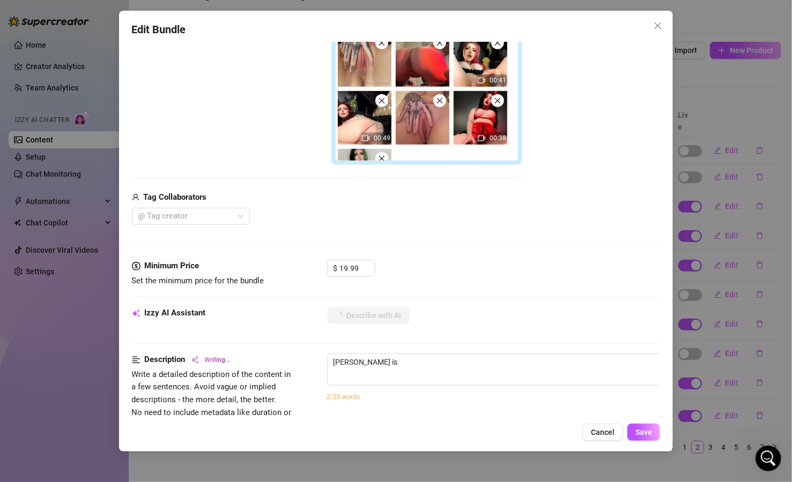
type textarea "[PERSON_NAME] is fully"
type textarea "[PERSON_NAME] is fully nude"
type textarea "[PERSON_NAME] is fully nude and"
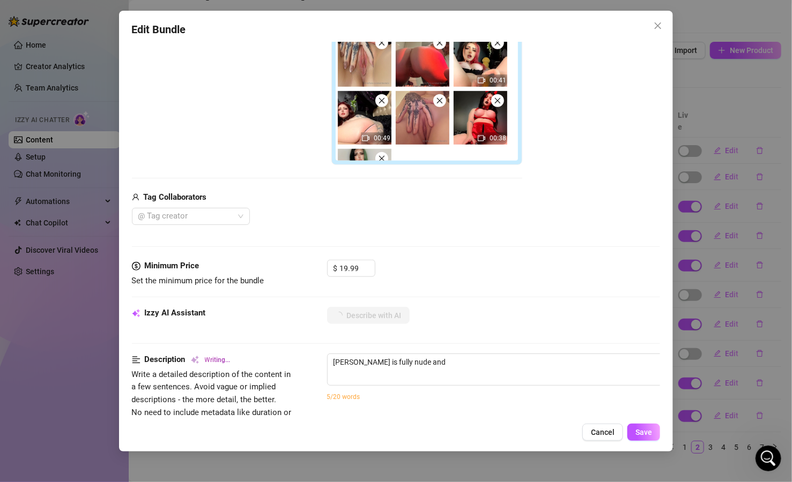
type textarea "[PERSON_NAME] is fully nude and in"
type textarea "[PERSON_NAME] is fully nude and in lingerie"
type textarea "[PERSON_NAME] is fully nude and in lingerie across"
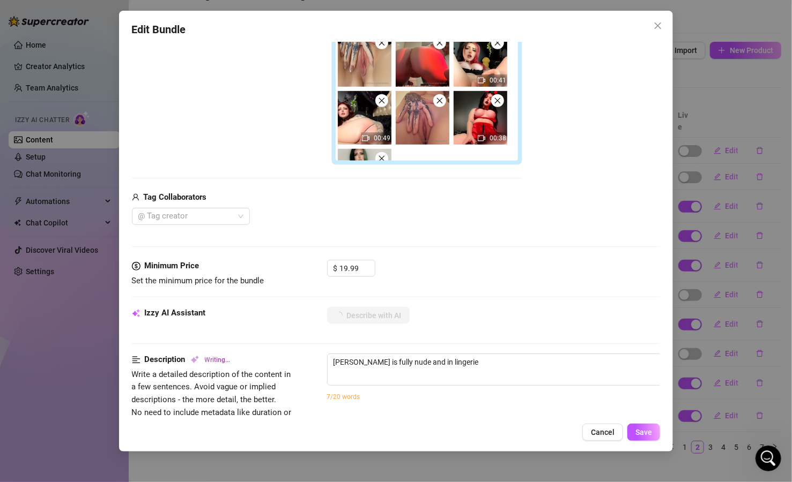
type textarea "[PERSON_NAME] is fully nude and in lingerie across"
type textarea "[PERSON_NAME] is fully nude and in lingerie across multiple"
type textarea "[PERSON_NAME] is fully nude and in lingerie across multiple videos,"
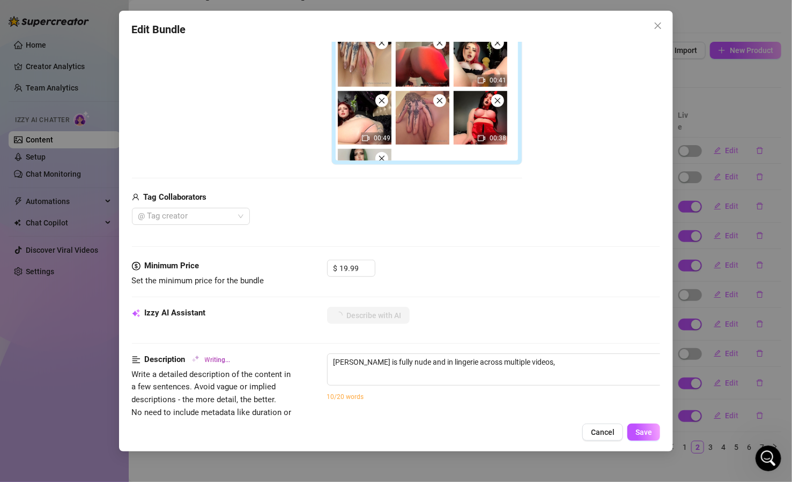
type textarea "[PERSON_NAME] is fully nude and in lingerie across multiple videos, showing"
type textarea "[PERSON_NAME] is fully nude and in lingerie across multiple videos, showing off"
type textarea "[PERSON_NAME] is fully nude and in lingerie across multiple videos, showing off…"
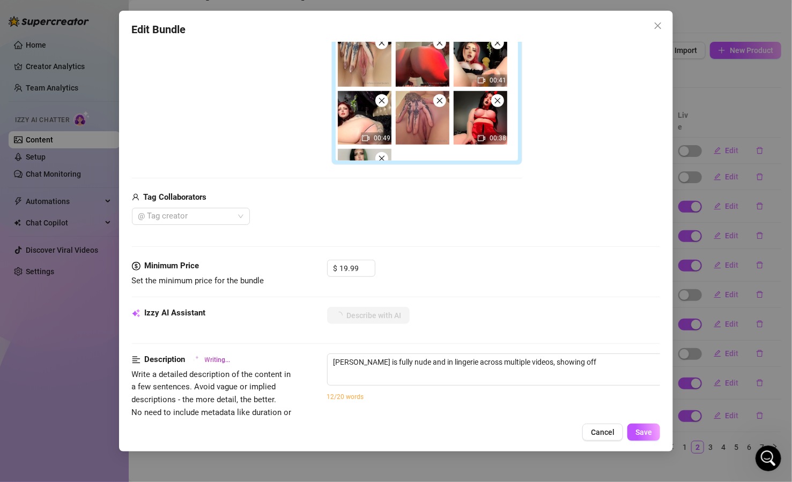
type textarea "[PERSON_NAME] is fully nude and in lingerie across multiple videos, showing off…"
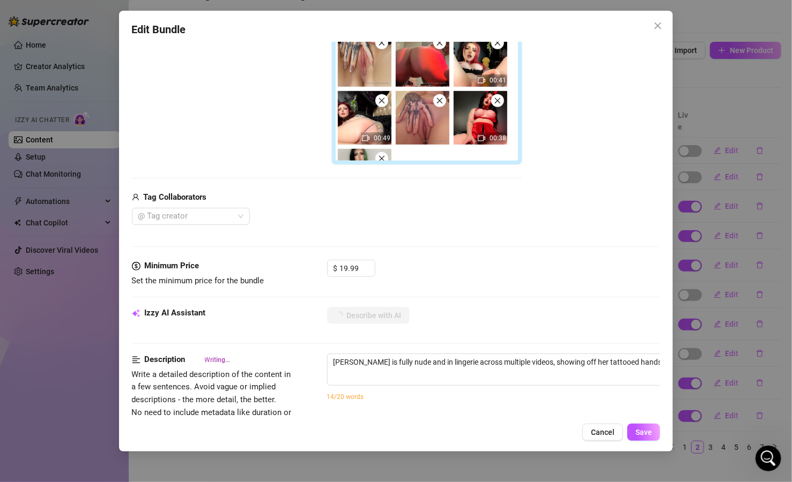
type textarea "[PERSON_NAME] is fully nude and in lingerie across multiple videos, showing off…"
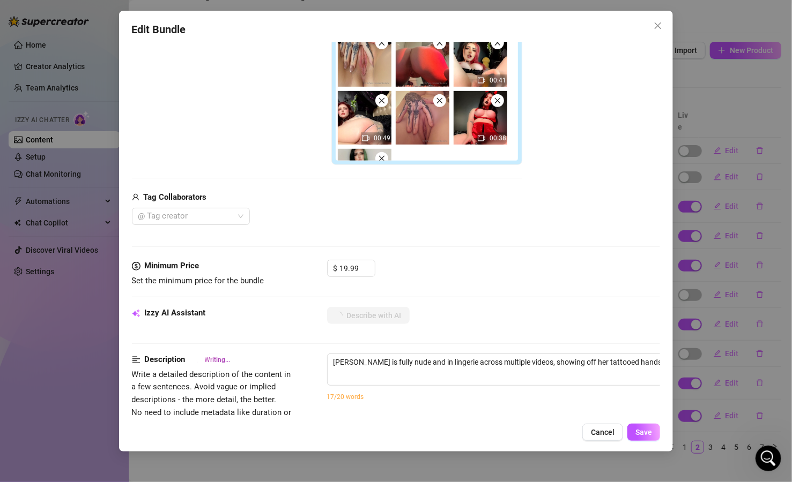
type textarea "[PERSON_NAME] is fully nude and in lingerie across multiple videos, showing off…"
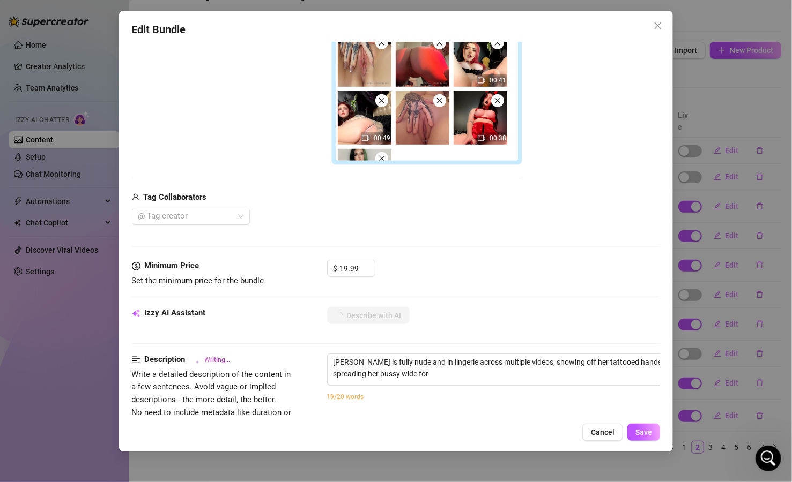
type textarea "[PERSON_NAME] is fully nude and in lingerie across multiple videos, showing off…"
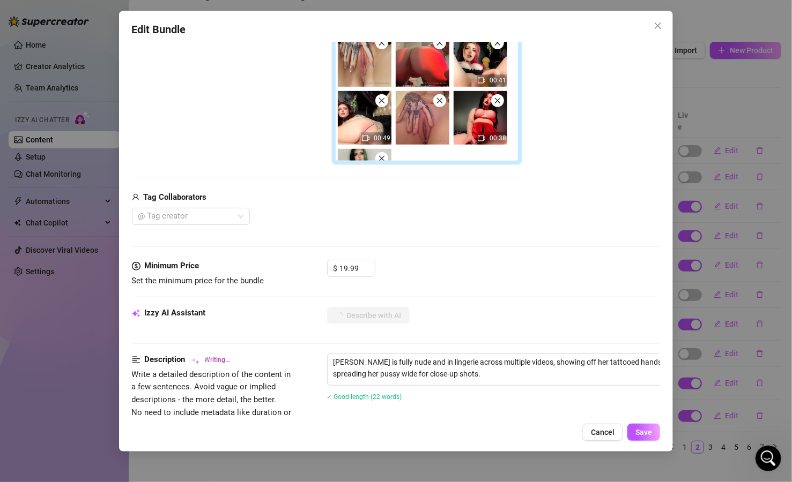
type textarea "[PERSON_NAME] is fully nude and in lingerie across multiple videos, showing off…"
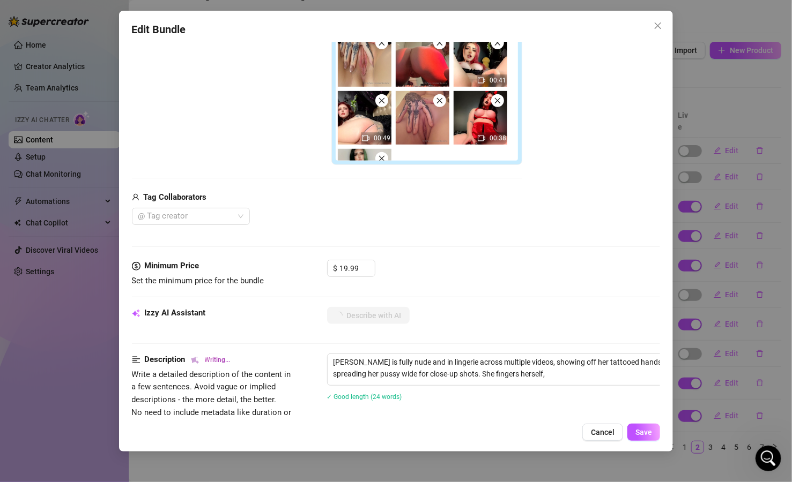
type textarea "[PERSON_NAME] is fully nude and in lingerie across multiple videos, showing off…"
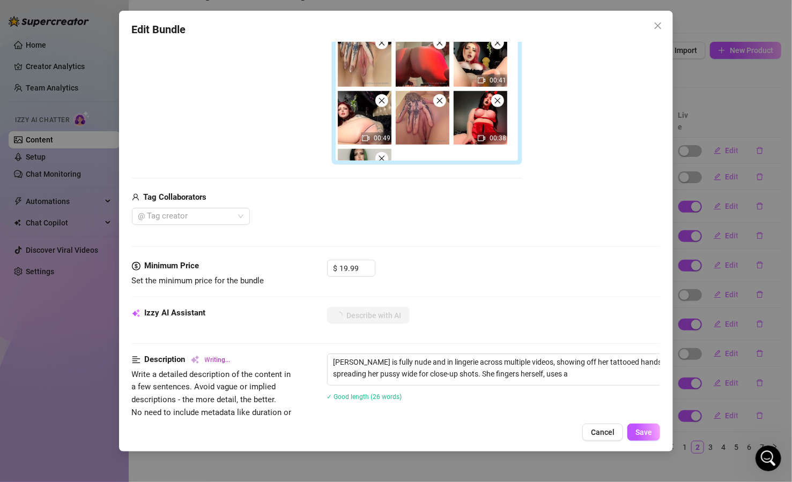
type textarea "[PERSON_NAME] is fully nude and in lingerie across multiple videos, showing off…"
click at [177, 105] on div "Free preview Pay to view 00:45 01:00 00:55 00:41 00:49 00:38 00:49" at bounding box center [327, 58] width 390 height 213
type textarea "[PERSON_NAME] is fully nude and in lingerie across multiple videos, showing off…"
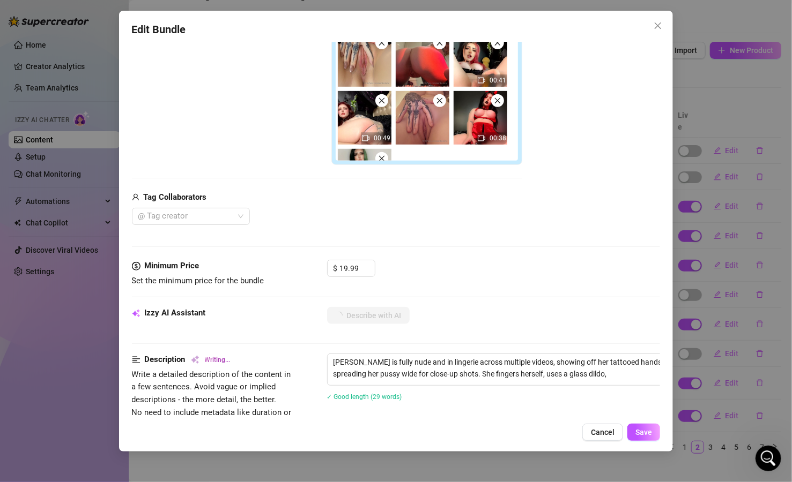
type textarea "[PERSON_NAME] is fully nude and in lingerie across multiple videos, showing off…"
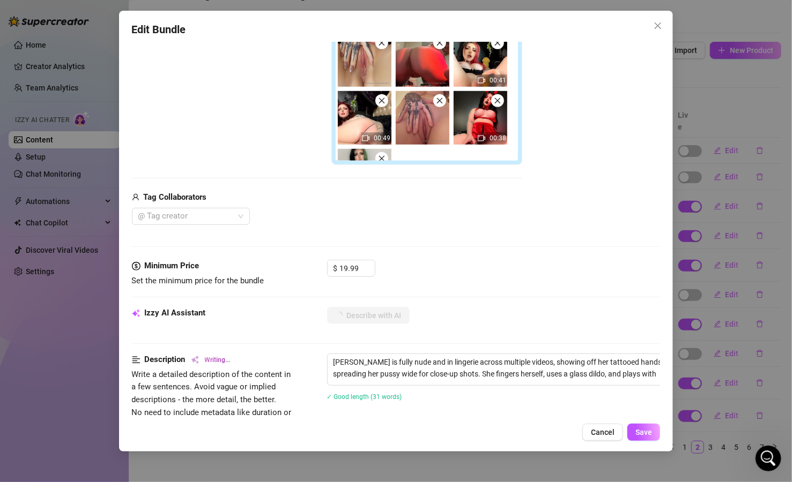
type textarea "[PERSON_NAME] is fully nude and in lingerie across multiple videos, showing off…"
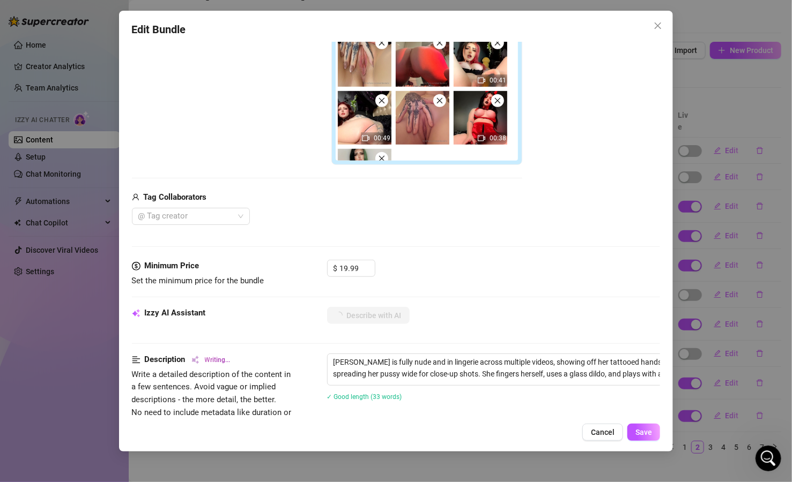
type textarea "[PERSON_NAME] is fully nude and in lingerie across multiple videos, showing off…"
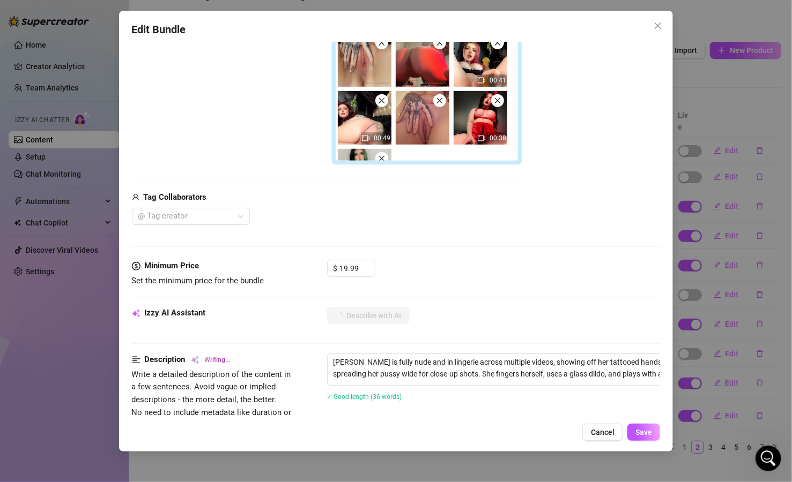
type textarea "[PERSON_NAME] is fully nude and in lingerie across multiple videos, showing off…"
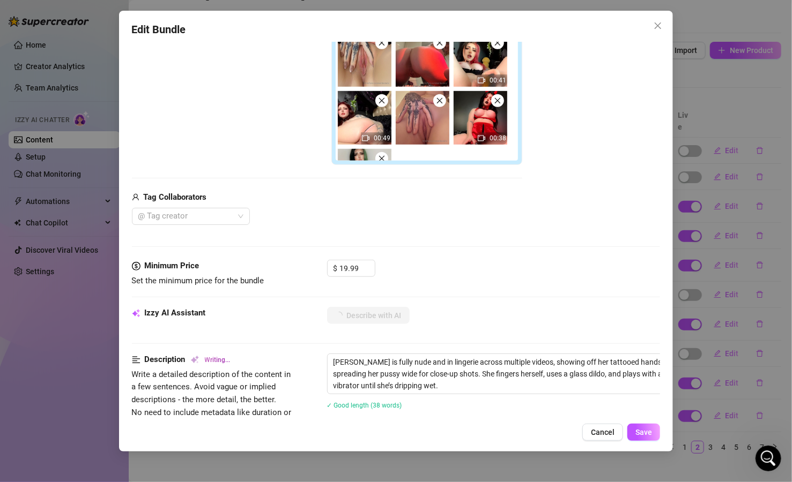
type textarea "[PERSON_NAME] is fully nude and in lingerie across multiple videos, showing off…"
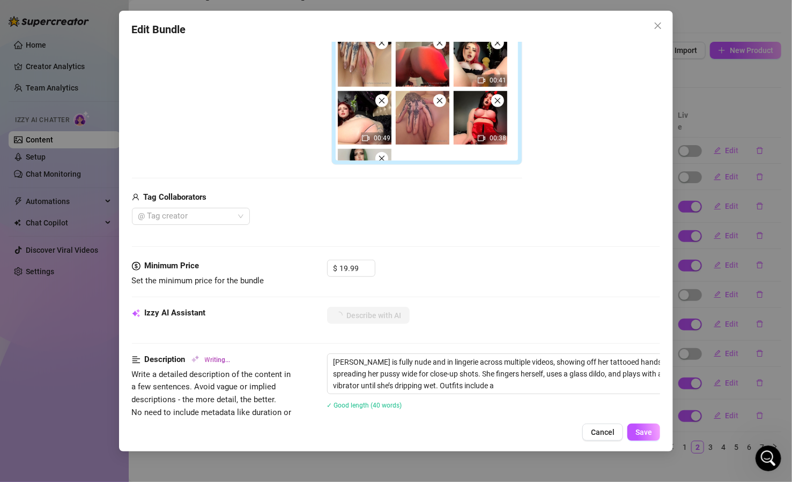
type textarea "[PERSON_NAME] is fully nude and in lingerie across multiple videos, showing off…"
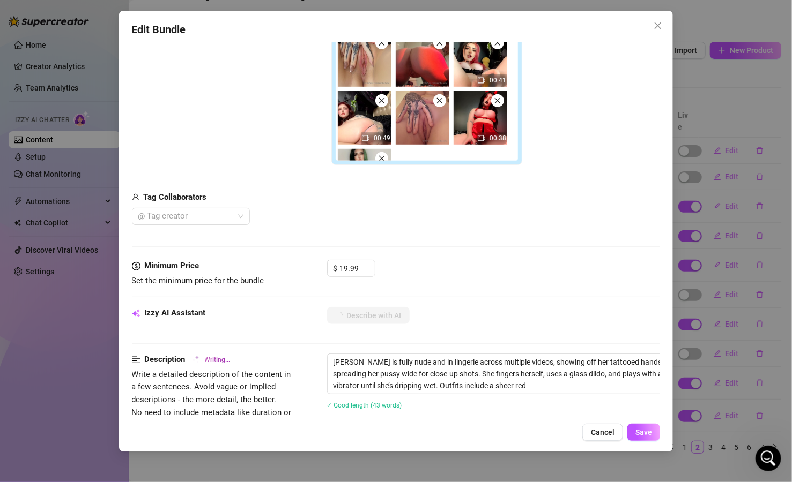
type textarea "[PERSON_NAME] is fully nude and in lingerie across multiple videos, showing off…"
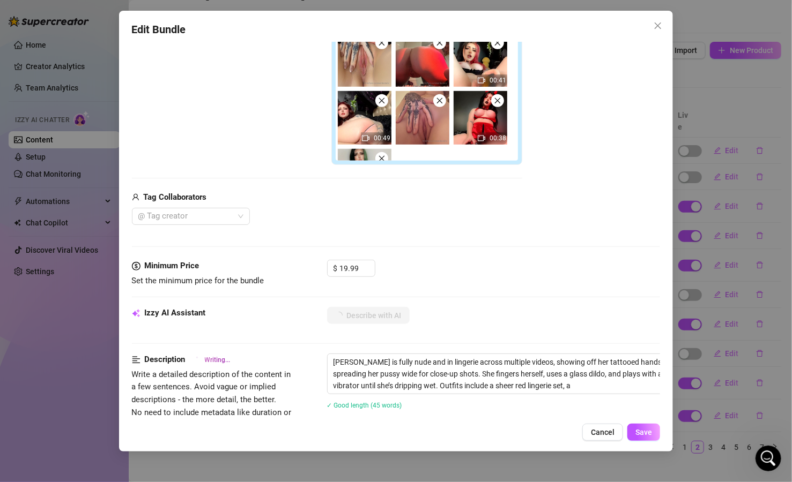
type textarea "[PERSON_NAME] is fully nude and in lingerie across multiple videos, showing off…"
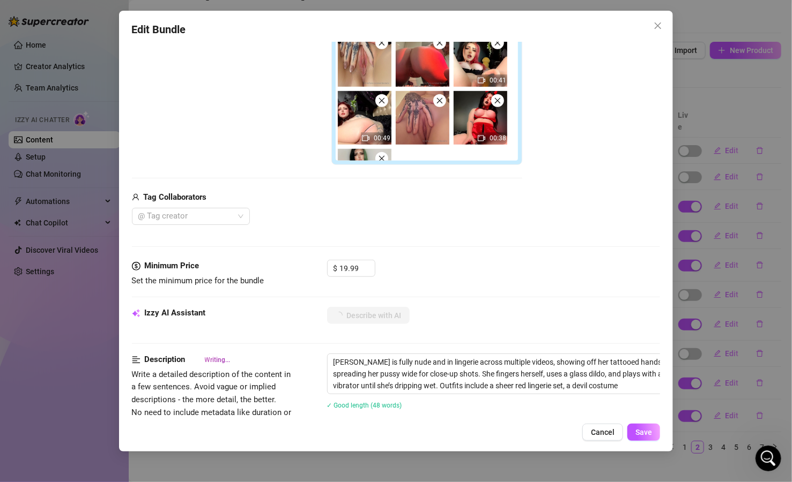
type textarea "[PERSON_NAME] is fully nude and in lingerie across multiple videos, showing off…"
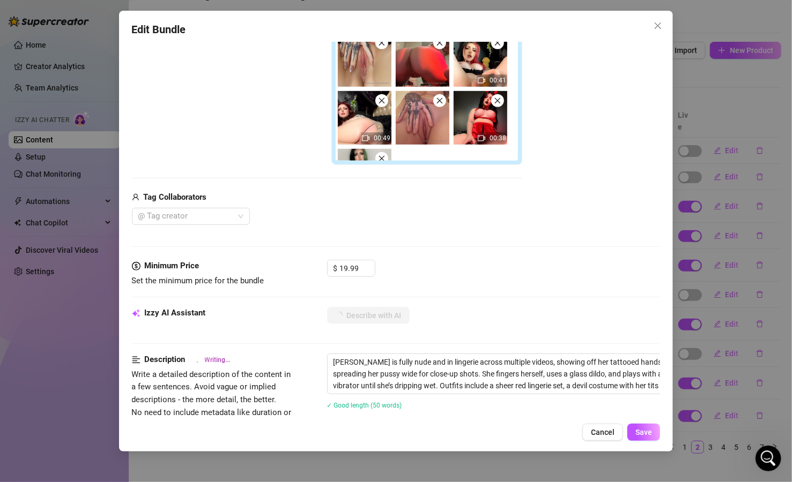
type textarea "[PERSON_NAME] is fully nude and in lingerie across multiple videos, showing off…"
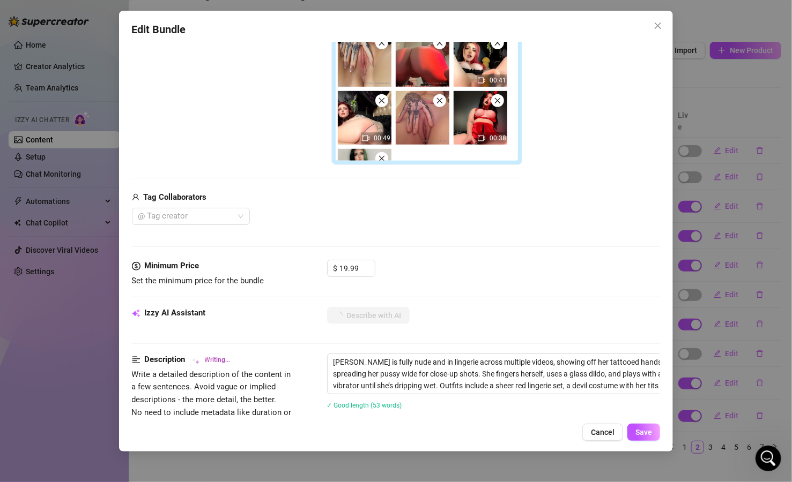
type textarea "[PERSON_NAME] is fully nude and in lingerie across multiple videos, showing off…"
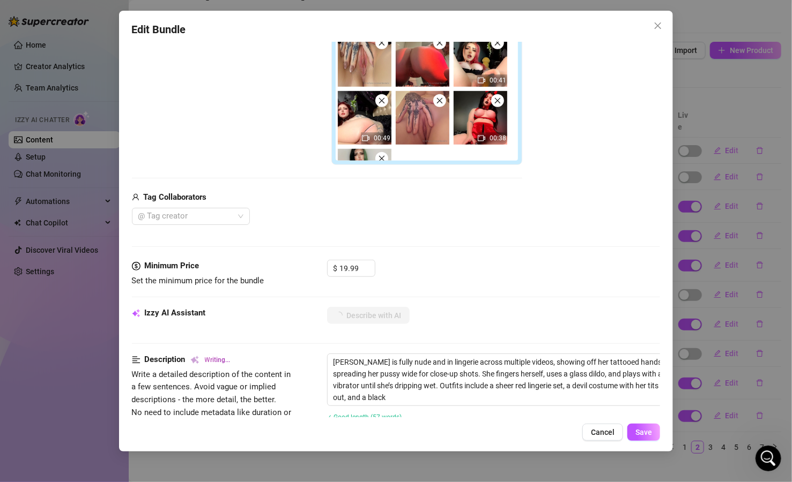
type textarea "[PERSON_NAME] is fully nude and in lingerie across multiple videos, showing off…"
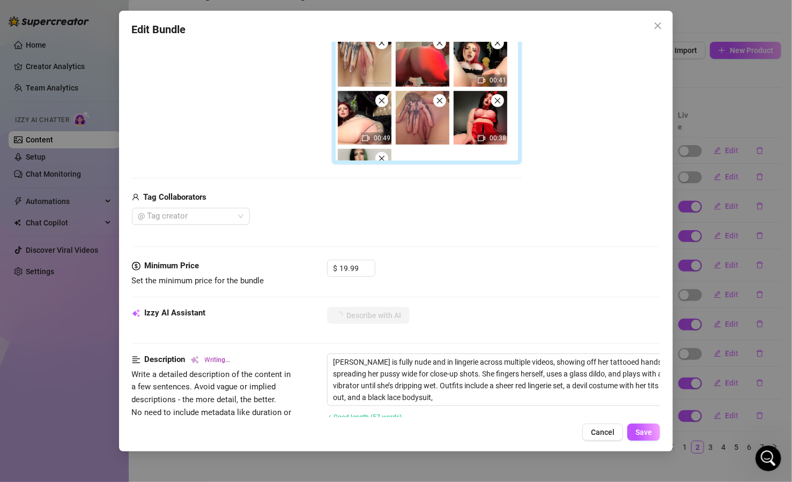
type textarea "[PERSON_NAME] is fully nude and in lingerie across multiple videos, showing off…"
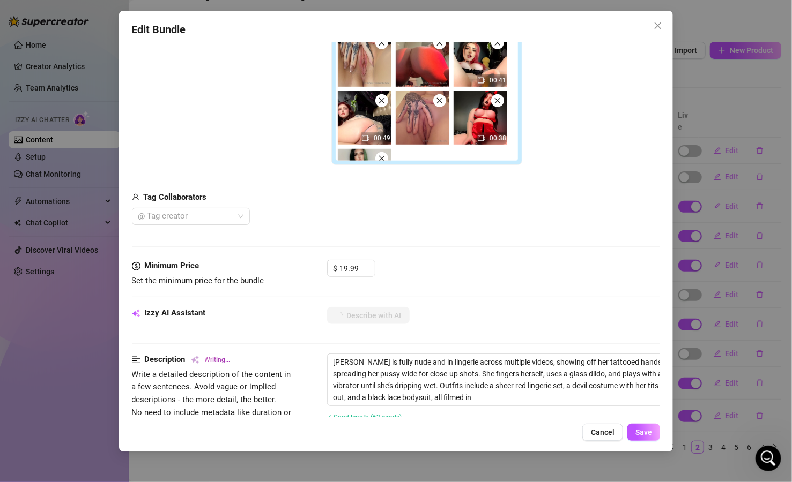
type textarea "[PERSON_NAME] is fully nude and in lingerie across multiple videos, showing off…"
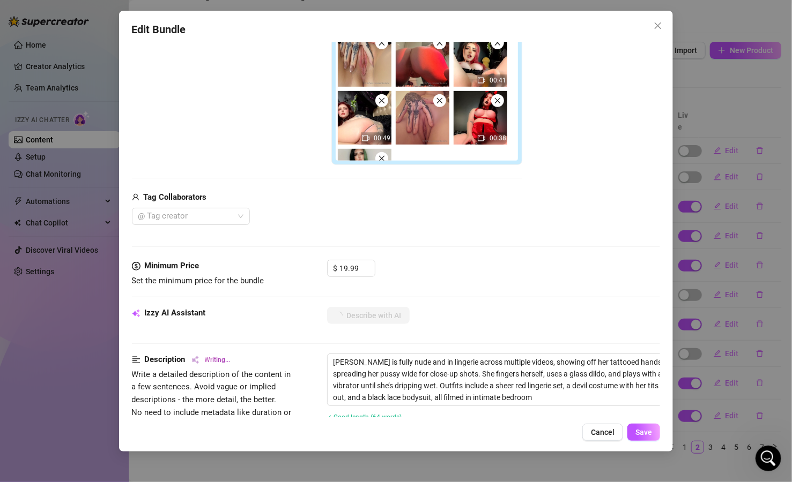
type textarea "[PERSON_NAME] is fully nude and in lingerie across multiple videos, showing off…"
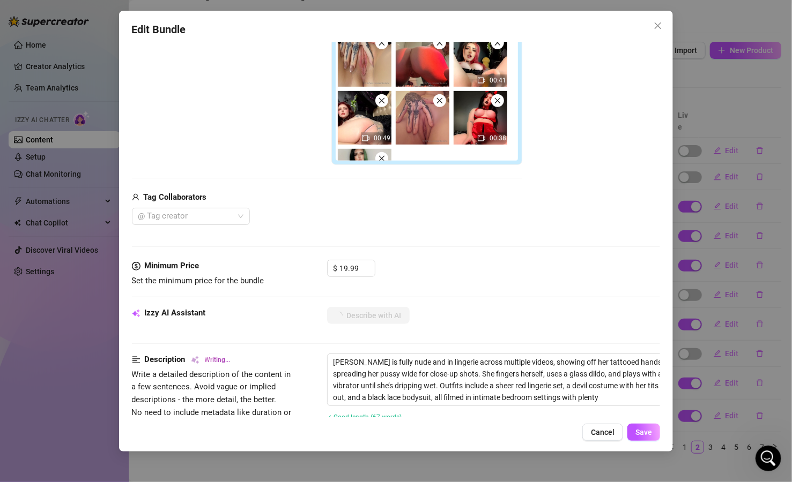
type textarea "[PERSON_NAME] is fully nude and in lingerie across multiple videos, showing off…"
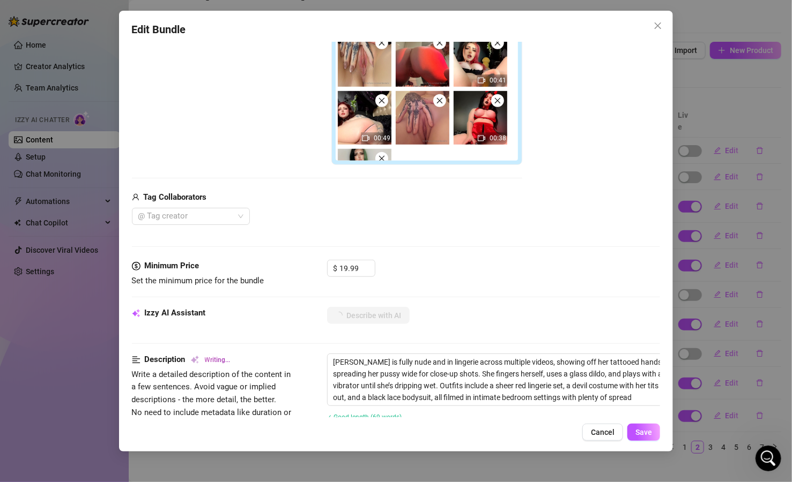
type textarea "[PERSON_NAME] is fully nude and in lingerie across multiple videos, showing off…"
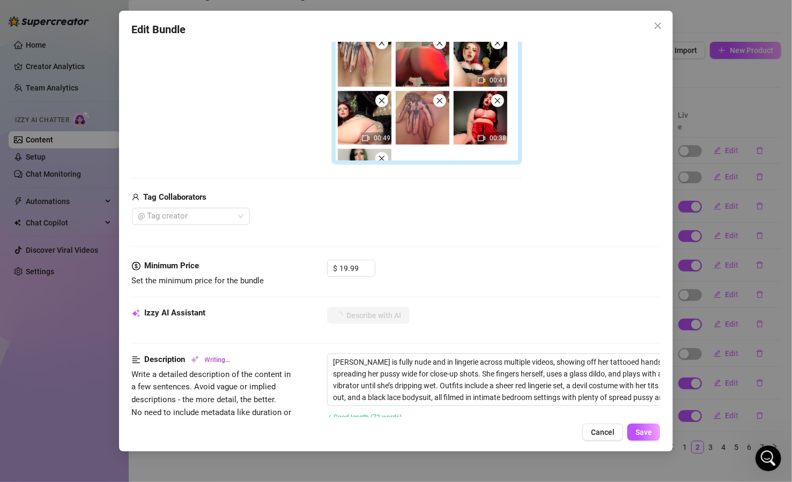
type textarea "[PERSON_NAME] is fully nude and in lingerie across multiple videos, showing off…"
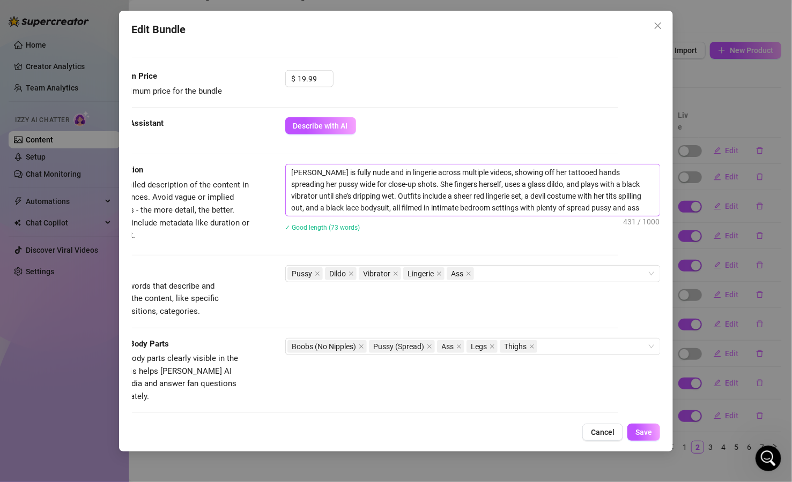
scroll to position [450, 52]
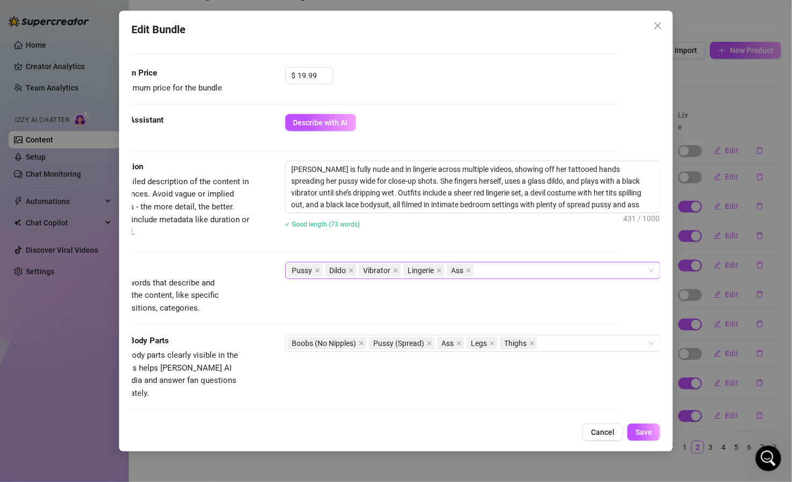
click at [496, 273] on div "Pussy Dildo Vibrator Lingerie Ass" at bounding box center [467, 270] width 360 height 15
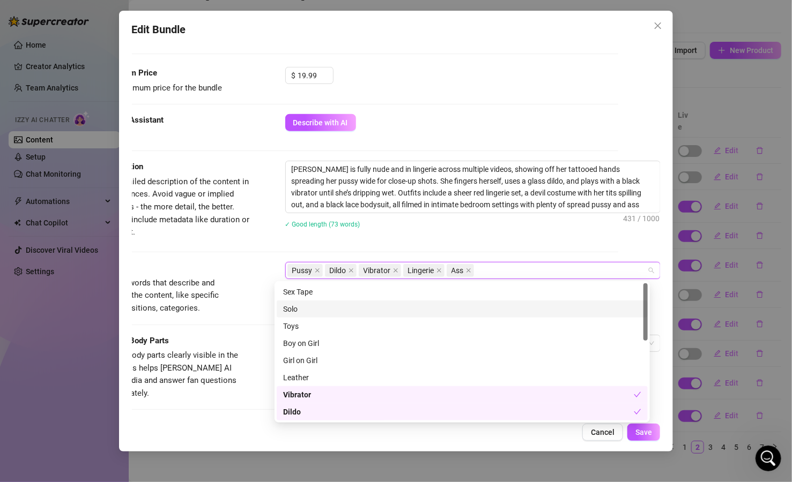
click at [322, 313] on div "Solo" at bounding box center [462, 309] width 358 height 12
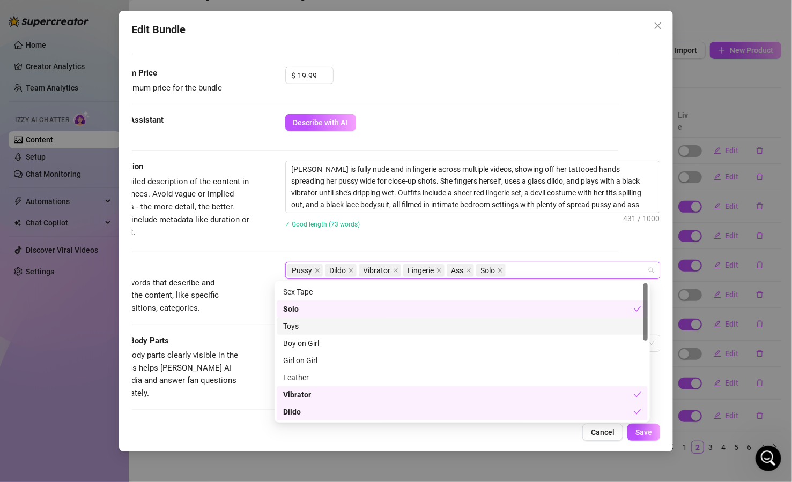
drag, startPoint x: 320, startPoint y: 324, endPoint x: 320, endPoint y: 336, distance: 11.8
click at [320, 325] on div "Toys" at bounding box center [462, 327] width 358 height 12
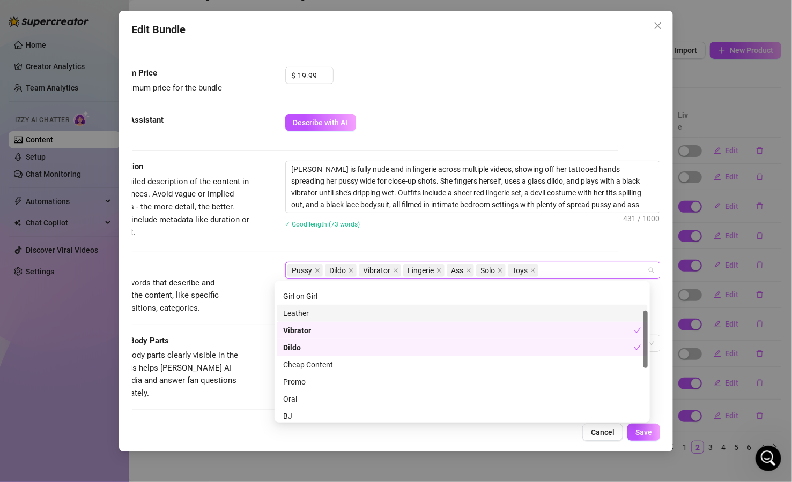
scroll to position [129, 0]
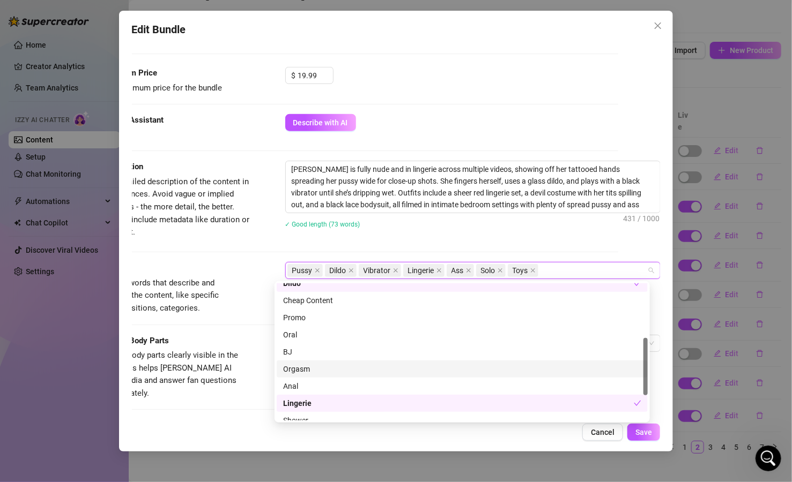
click at [318, 373] on div "Orgasm" at bounding box center [462, 369] width 358 height 12
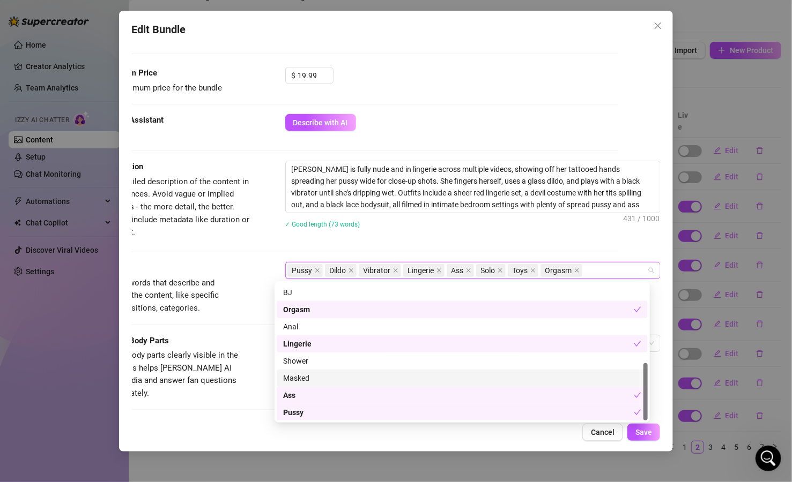
click at [262, 335] on div "Visible Body Parts Select the body parts clearly visible in the content. This h…" at bounding box center [354, 367] width 529 height 65
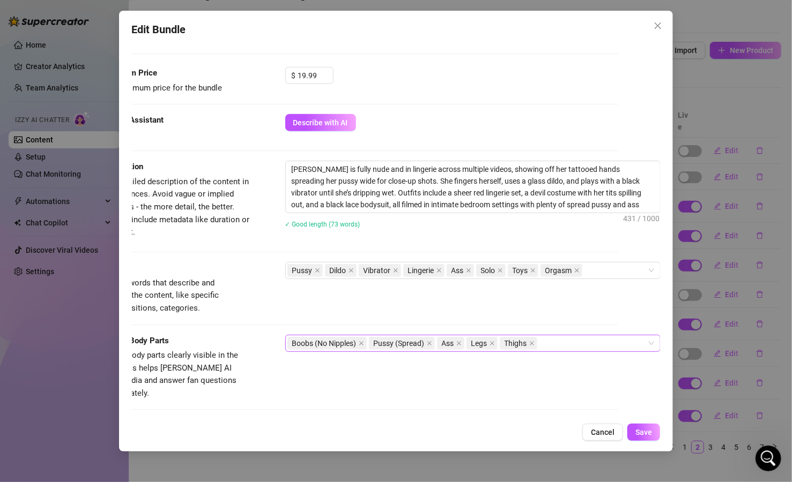
click at [550, 339] on div "Boobs (No Nipples) Pussy (Spread) Ass Legs Thighs" at bounding box center [467, 343] width 360 height 15
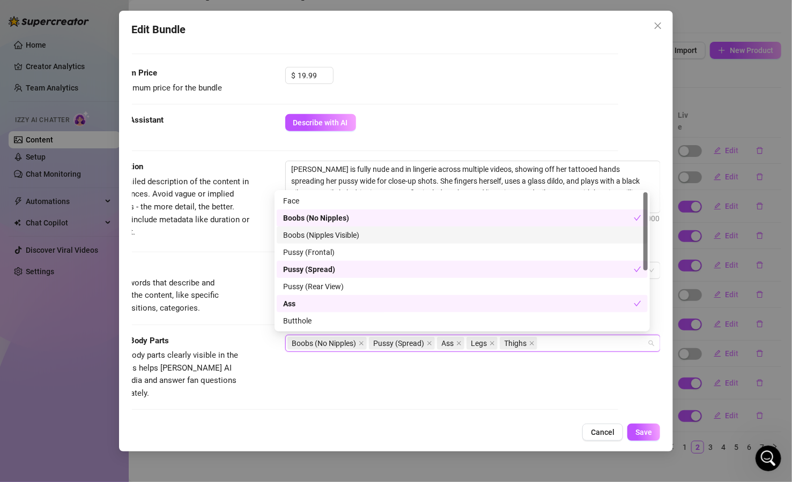
click at [350, 231] on div "Boobs (Nipples Visible)" at bounding box center [462, 235] width 358 height 12
click at [349, 226] on div "Boobs (No Nipples)" at bounding box center [462, 218] width 371 height 17
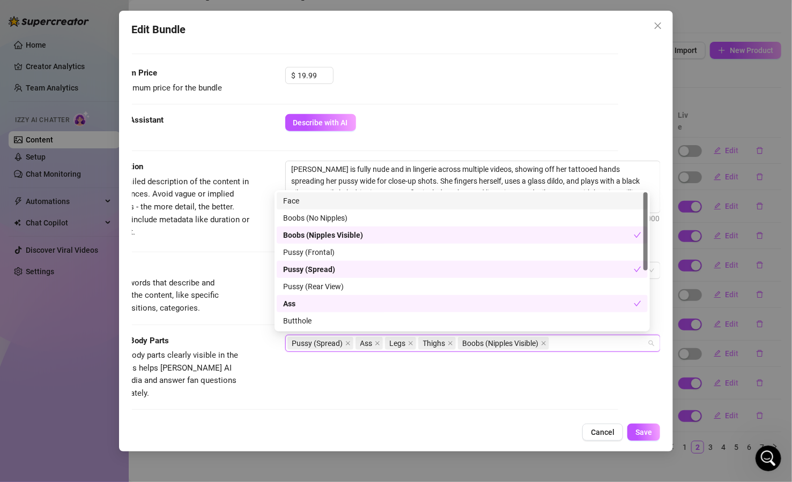
click at [345, 202] on div "Face" at bounding box center [462, 201] width 358 height 12
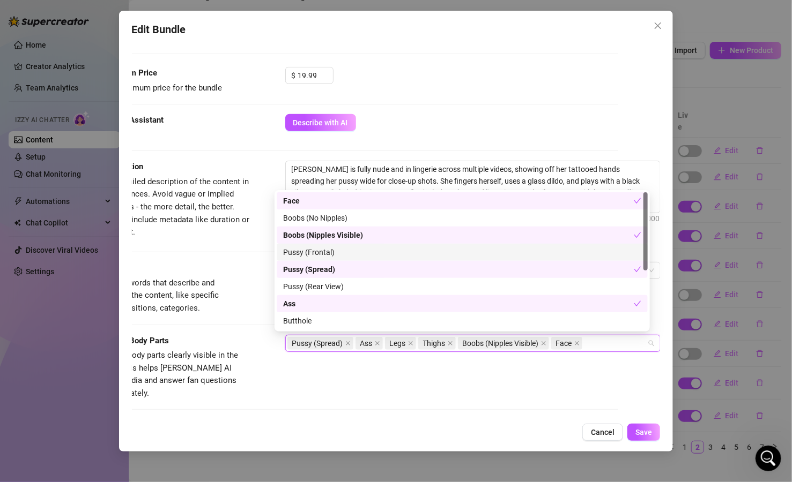
click at [353, 250] on div "Pussy (Frontal)" at bounding box center [462, 253] width 358 height 12
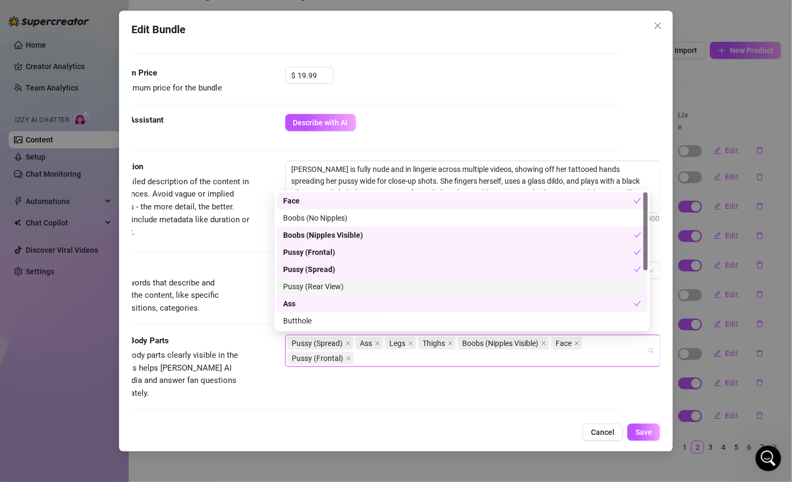
click at [353, 290] on div "Pussy (Rear View)" at bounding box center [462, 287] width 358 height 12
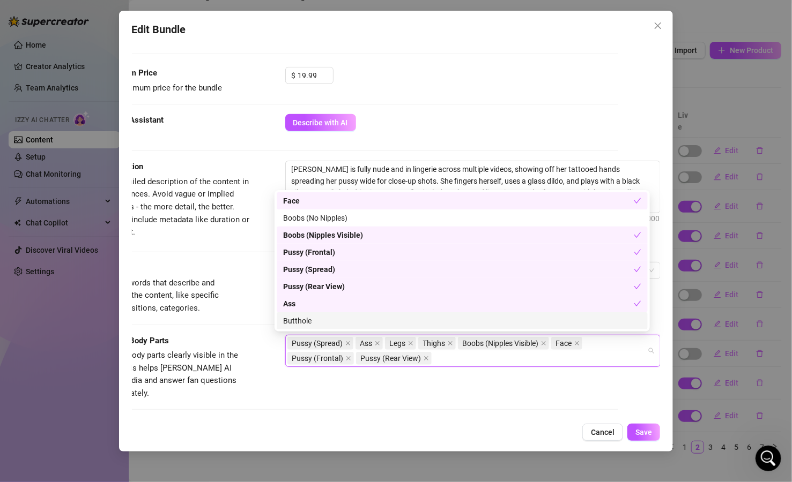
click at [345, 323] on div "Butthole" at bounding box center [462, 321] width 358 height 12
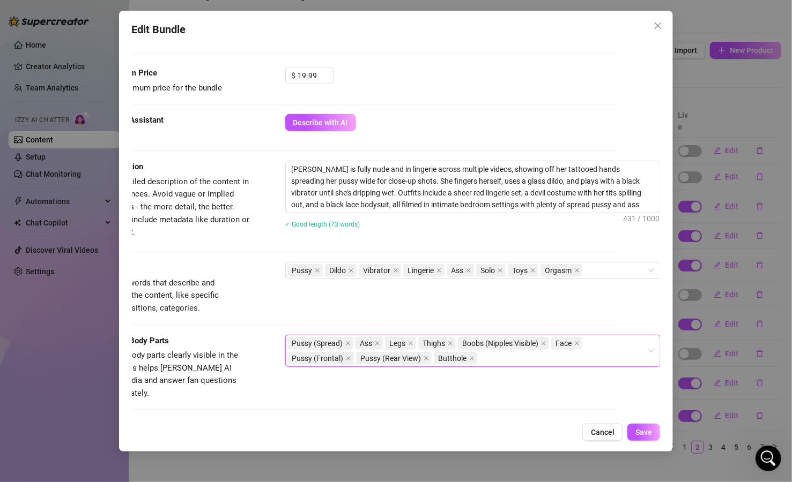
click at [263, 312] on div "Tags Simple keywords that describe and summarize the content, like specific fet…" at bounding box center [354, 288] width 529 height 53
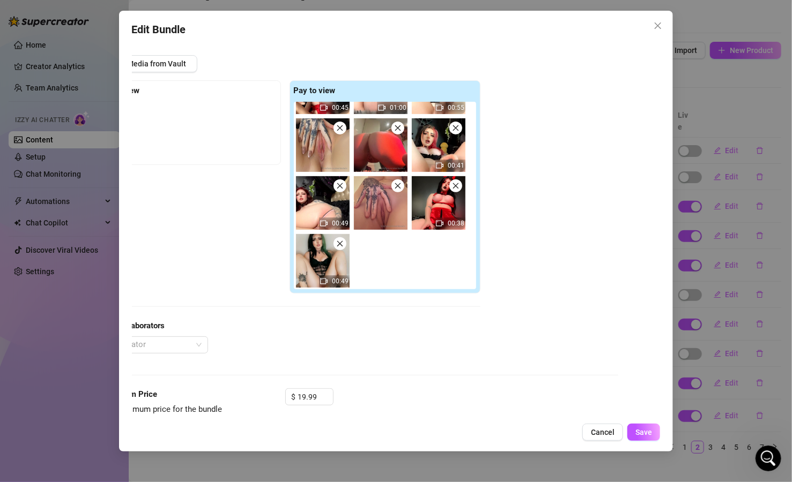
scroll to position [386, 52]
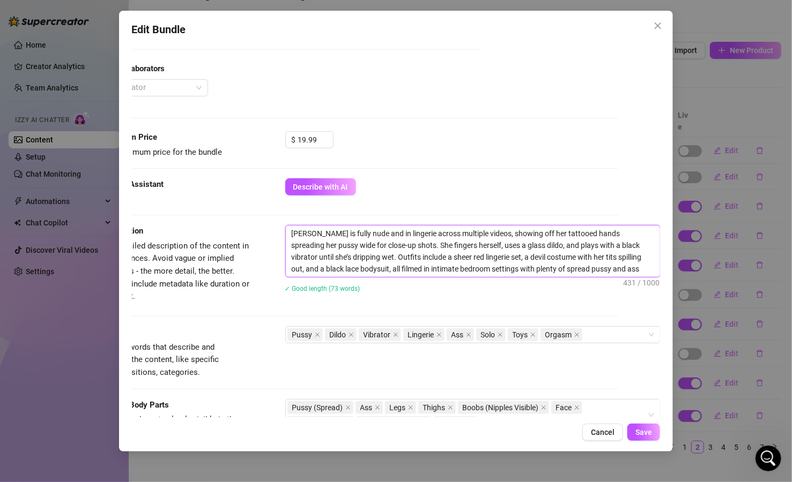
click at [509, 246] on textarea "[PERSON_NAME] is fully nude and in lingerie across multiple videos, showing off…" at bounding box center [473, 251] width 374 height 51
type textarea "[PERSON_NAME] is fully nude and in lingerie across multiple videos, showing off…"
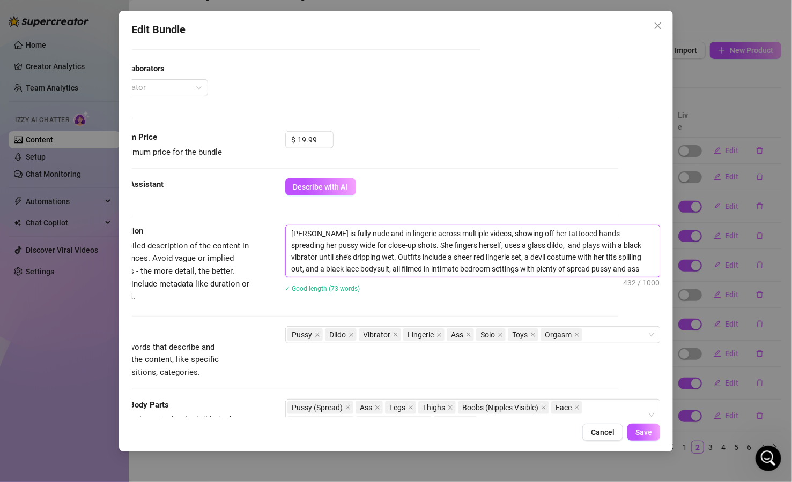
type textarea "[PERSON_NAME] is fully nude and in lingerie across multiple videos, showing off…"
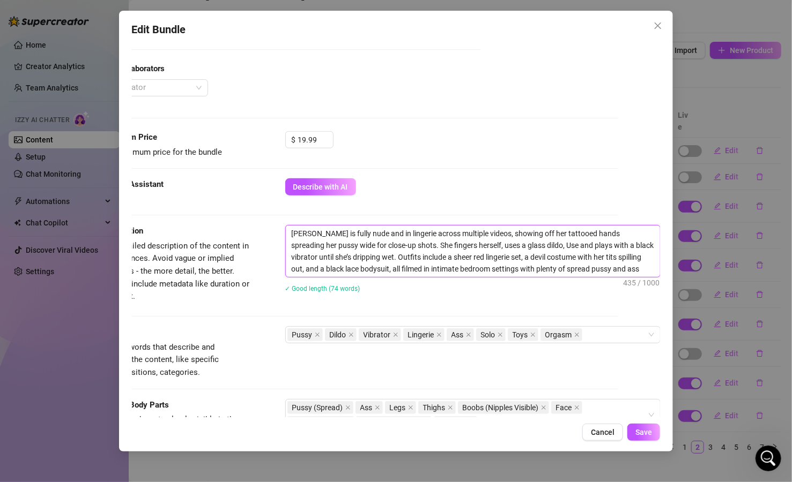
type textarea "[PERSON_NAME] is fully nude and in lingerie across multiple videos, showing off…"
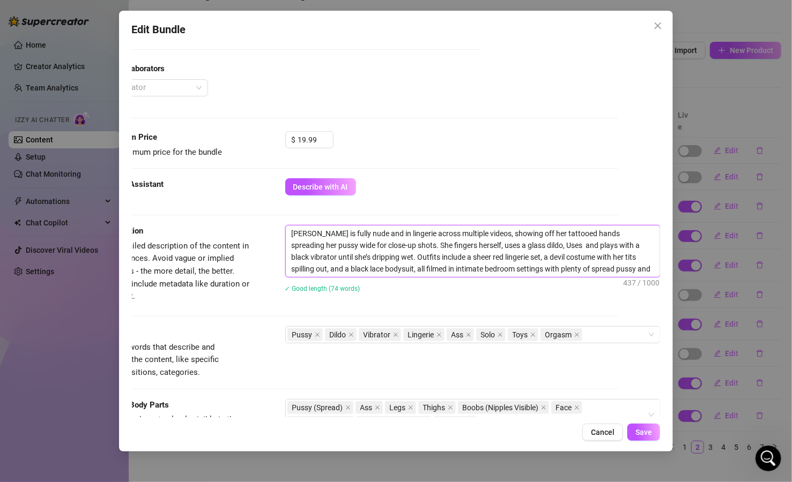
type textarea "[PERSON_NAME] is fully nude and in lingerie across multiple videos, showing off…"
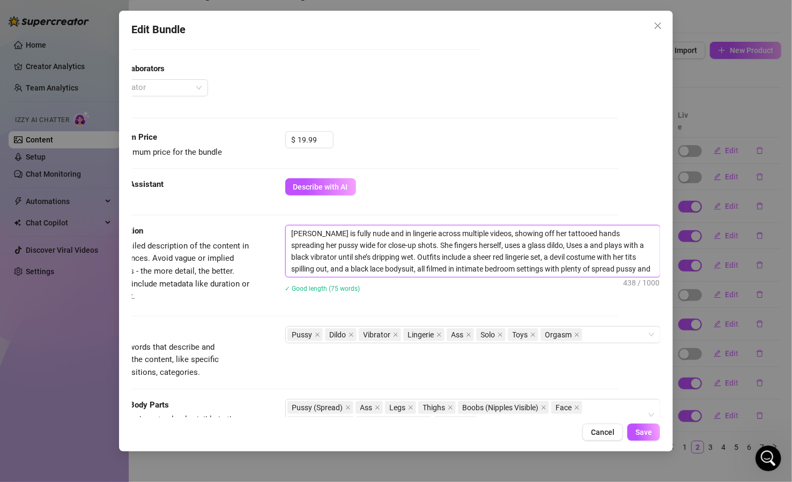
type textarea "[PERSON_NAME] is fully nude and in lingerie across multiple videos, showing off…"
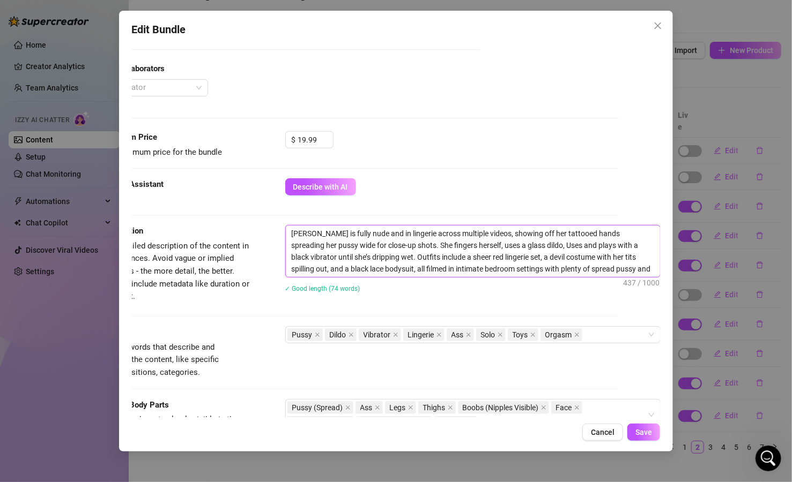
type textarea "[PERSON_NAME] is fully nude and in lingerie across multiple videos, showing off…"
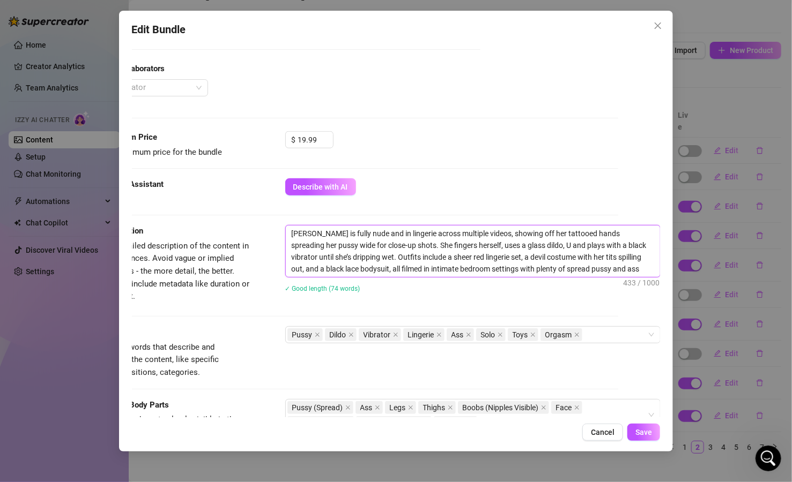
type textarea "[PERSON_NAME] is fully nude and in lingerie across multiple videos, showing off…"
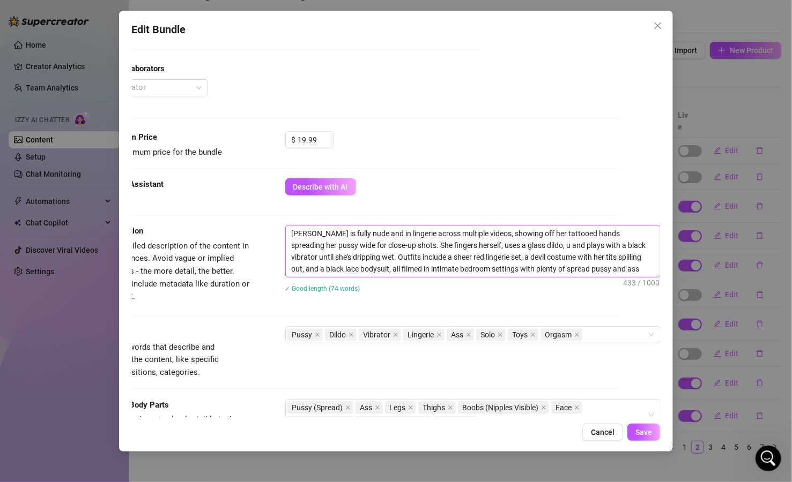
type textarea "[PERSON_NAME] is fully nude and in lingerie across multiple videos, showing off…"
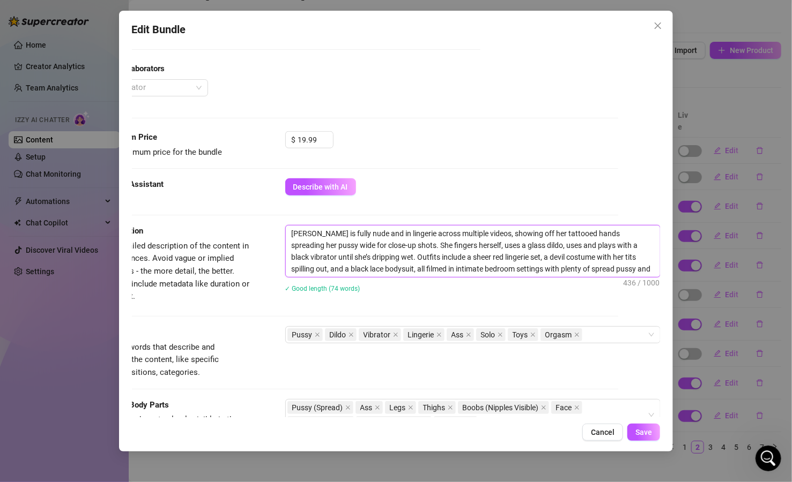
type textarea "[PERSON_NAME] is fully nude and in lingerie across multiple videos, showing off…"
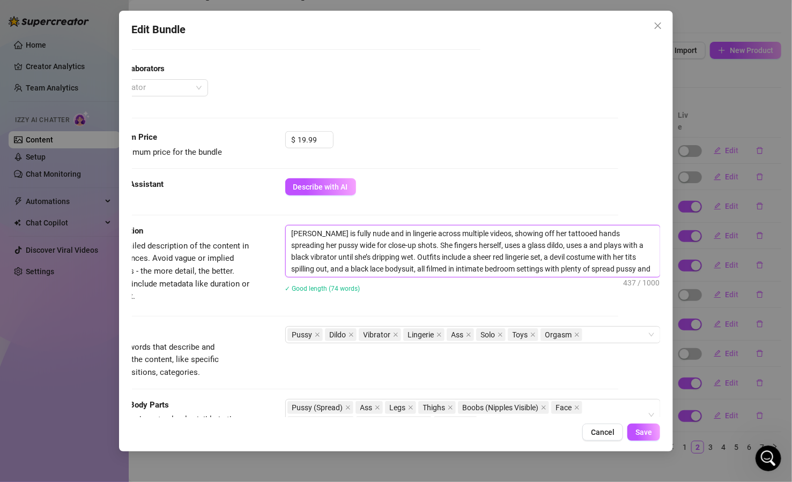
type textarea "[PERSON_NAME] is fully nude and in lingerie across multiple videos, showing off…"
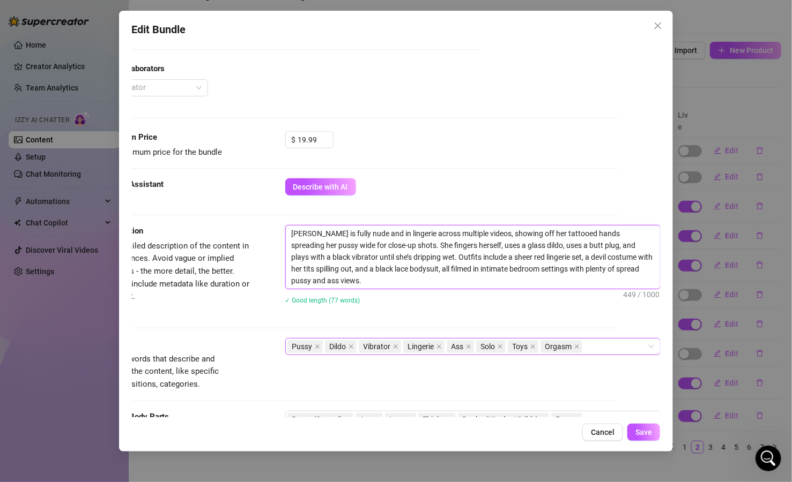
click at [589, 348] on div "Pussy Dildo Vibrator Lingerie Ass Solo Toys Orgasm" at bounding box center [467, 346] width 360 height 15
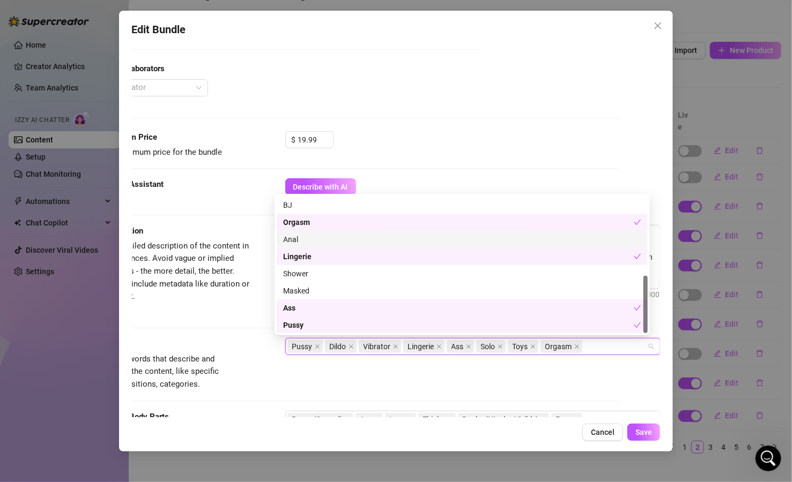
click at [328, 238] on div "Anal" at bounding box center [462, 240] width 358 height 12
click at [284, 373] on div "Tags Simple keywords that describe and summarize the content, like specific fet…" at bounding box center [354, 364] width 529 height 53
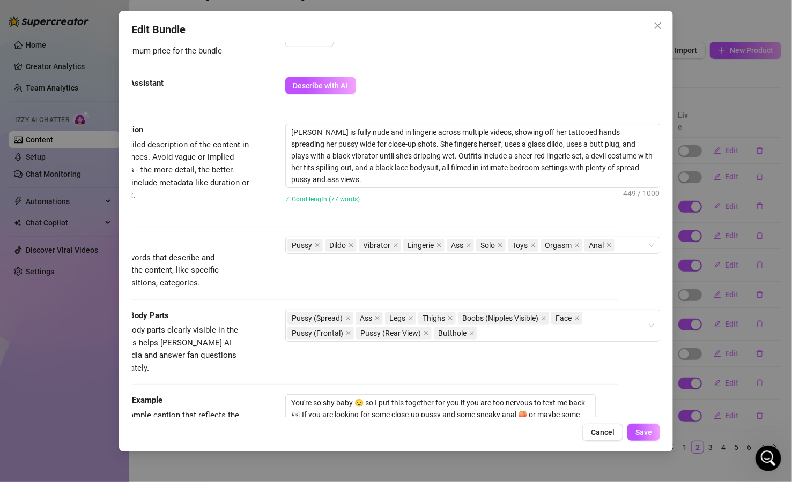
scroll to position [486, 52]
click at [614, 245] on div "Pussy Dildo Vibrator Lingerie Ass Solo Toys Orgasm Anal" at bounding box center [467, 246] width 360 height 15
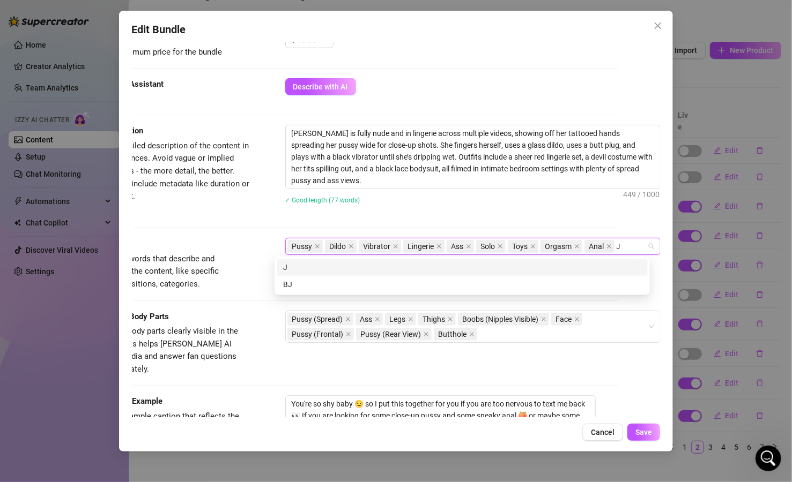
scroll to position [0, 0]
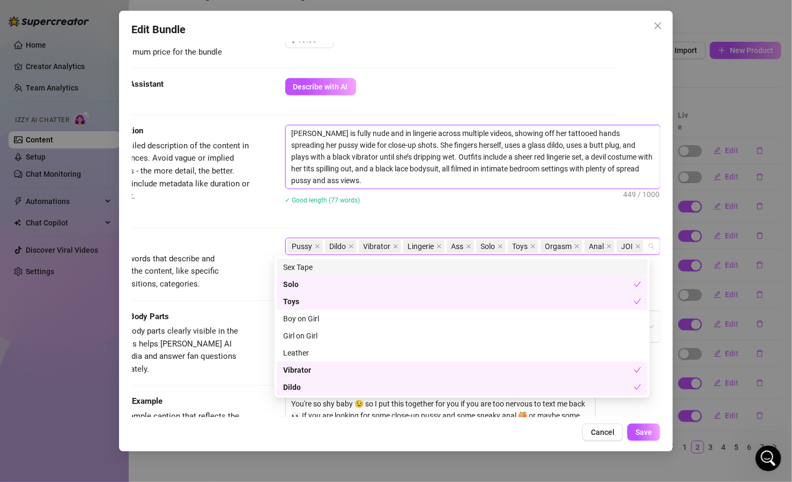
click at [566, 145] on textarea "[PERSON_NAME] is fully nude and in lingerie across multiple videos, showing off…" at bounding box center [473, 156] width 374 height 63
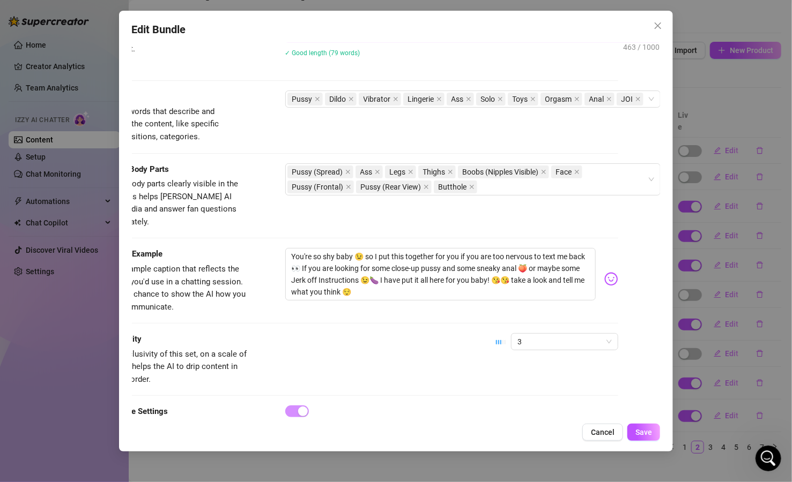
scroll to position [679, 52]
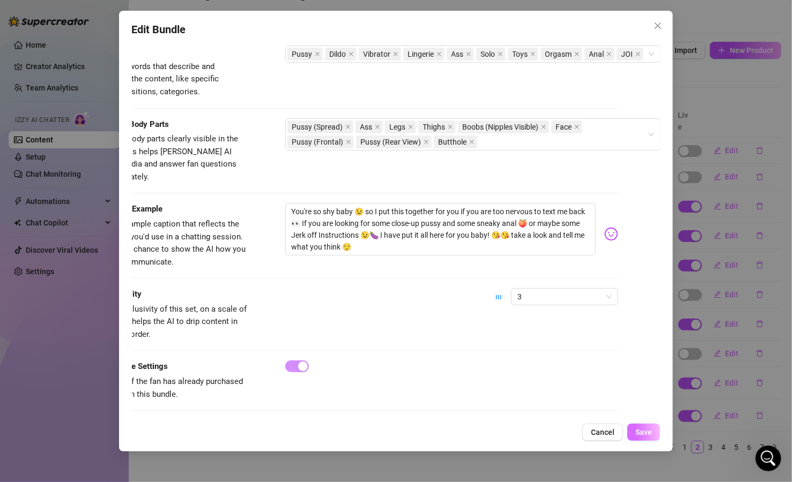
click at [649, 426] on button "Save" at bounding box center [643, 432] width 33 height 17
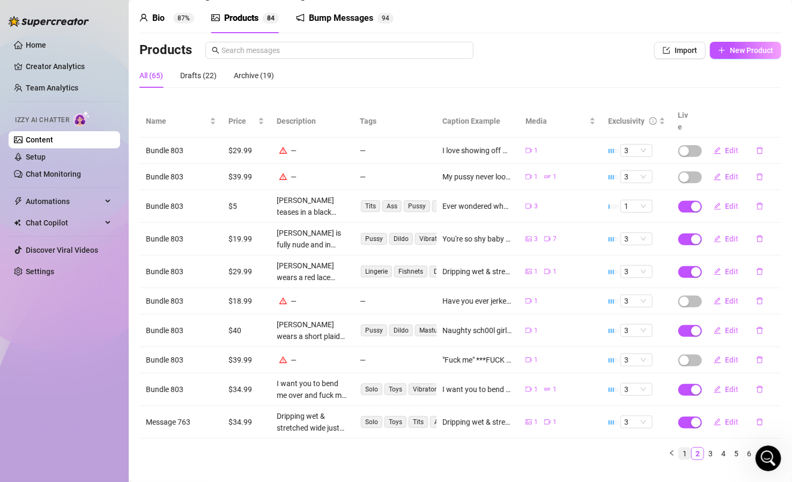
click at [679, 448] on link "1" at bounding box center [685, 454] width 12 height 12
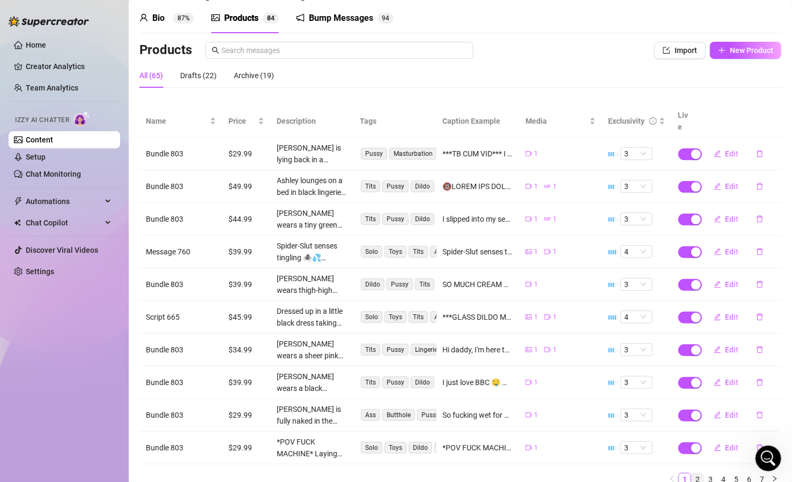
click at [692, 474] on link "2" at bounding box center [698, 480] width 12 height 12
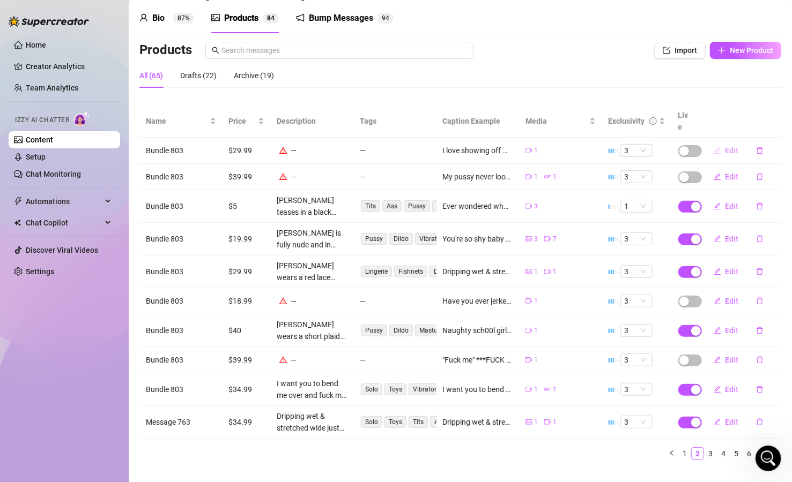
click at [713, 142] on button "Edit" at bounding box center [726, 150] width 42 height 17
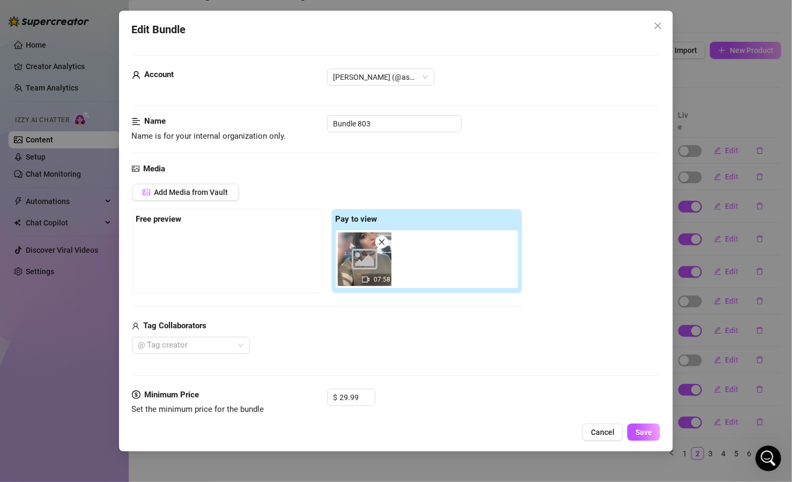
scroll to position [64, 0]
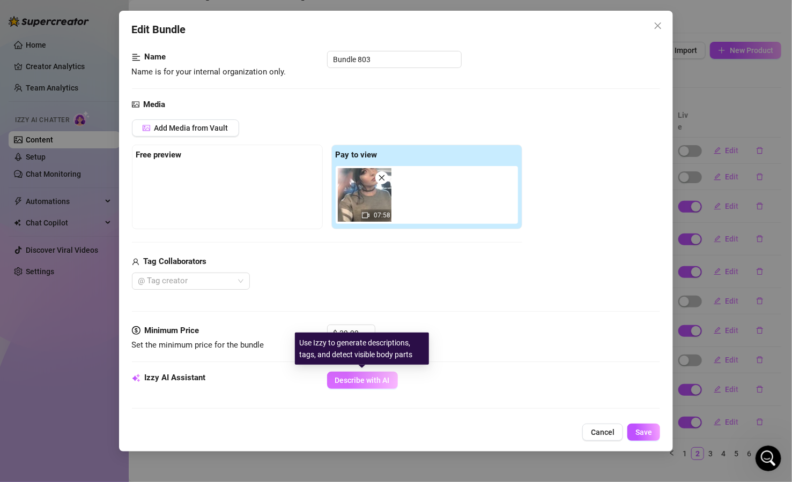
click at [373, 383] on span "Describe with AI" at bounding box center [362, 380] width 55 height 9
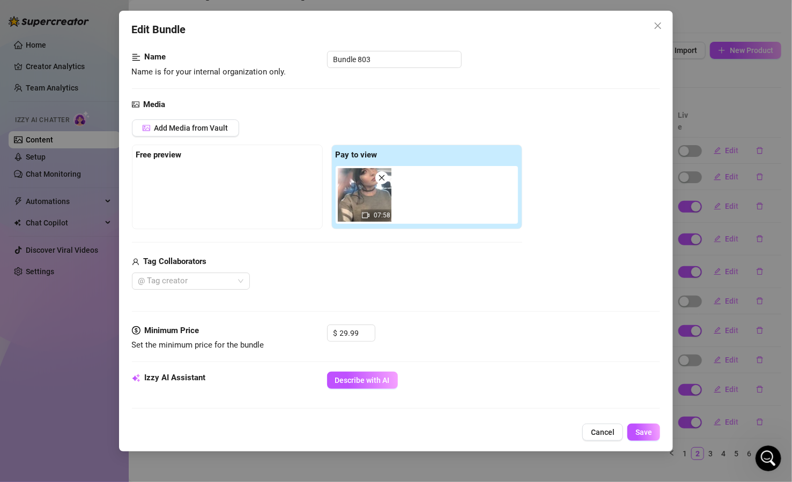
scroll to position [257, 0]
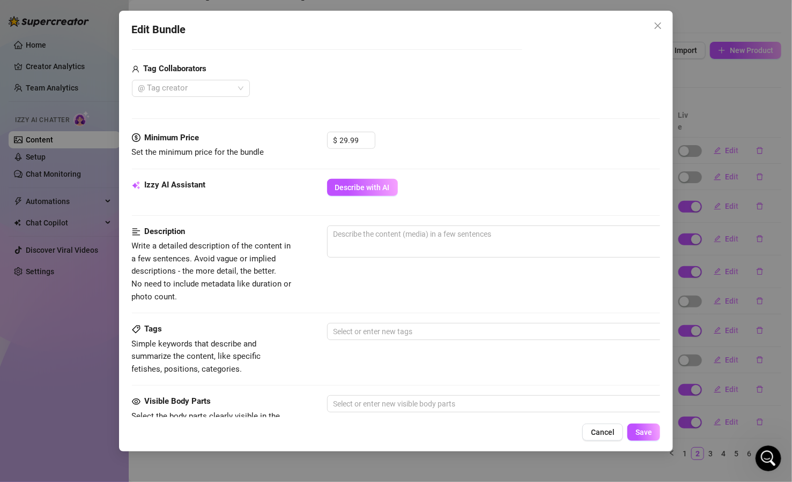
click at [597, 437] on span "Cancel" at bounding box center [603, 432] width 24 height 9
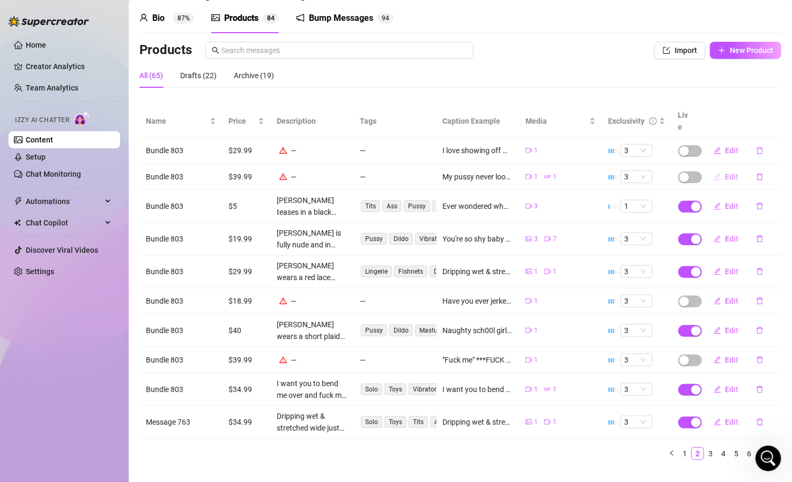
click at [718, 173] on span "Edit" at bounding box center [731, 177] width 13 height 9
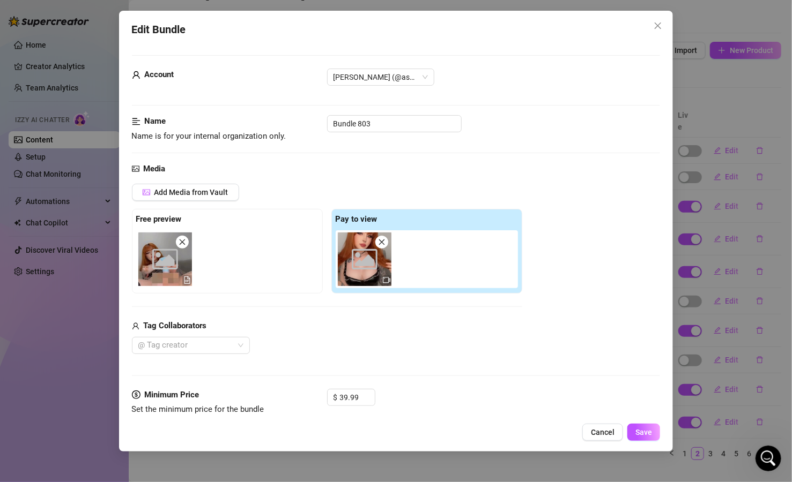
scroll to position [129, 0]
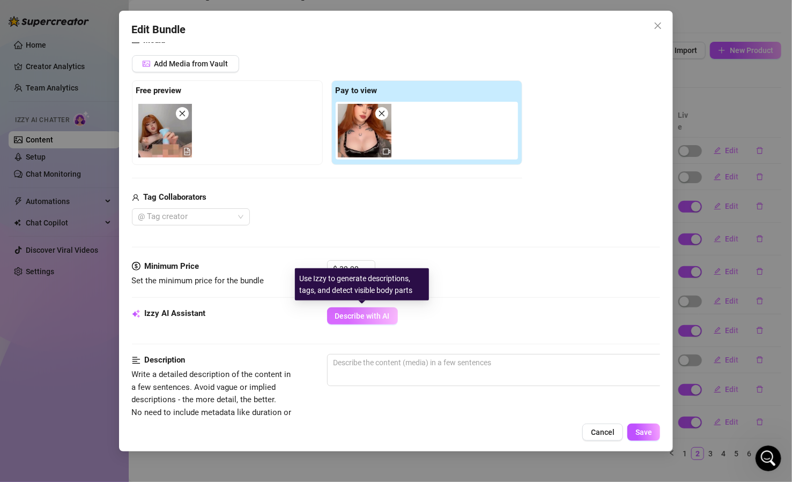
click at [386, 318] on span "Describe with AI" at bounding box center [362, 316] width 55 height 9
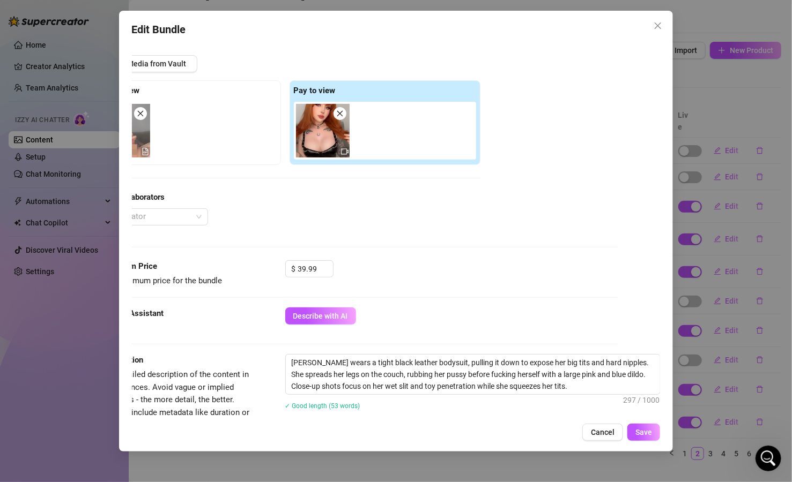
scroll to position [386, 52]
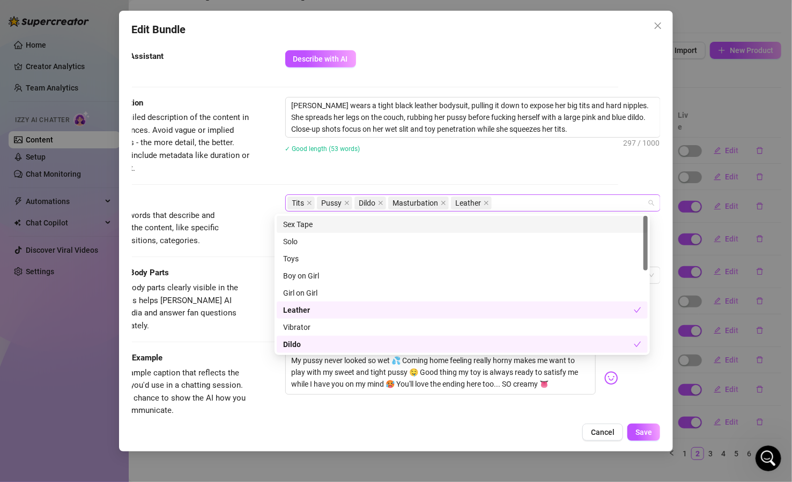
click at [496, 202] on div "Tits Pussy Dildo Masturbation Leather" at bounding box center [467, 203] width 360 height 15
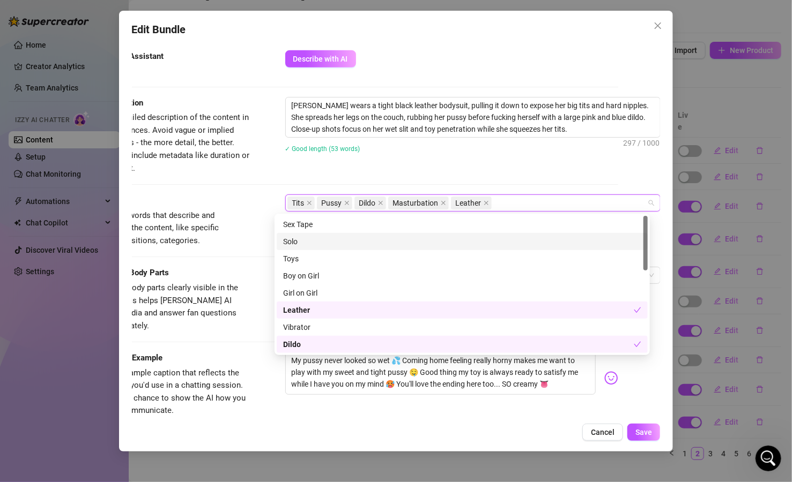
click at [306, 243] on div "Solo" at bounding box center [462, 242] width 358 height 12
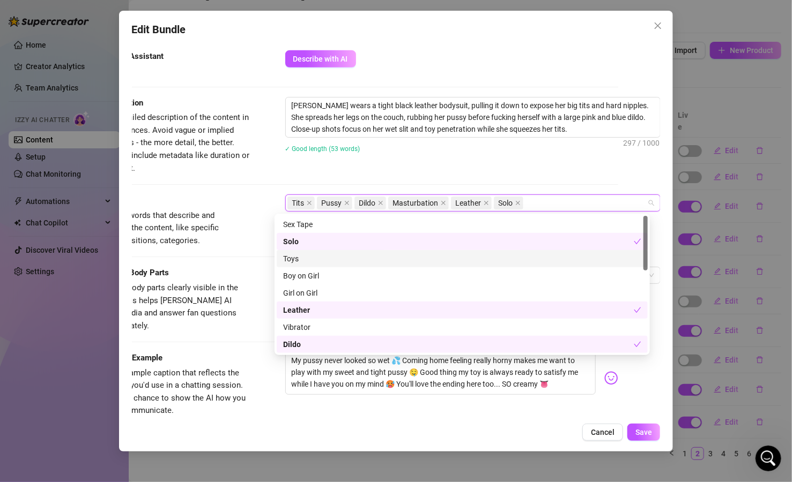
click at [304, 258] on div "Toys" at bounding box center [462, 259] width 358 height 12
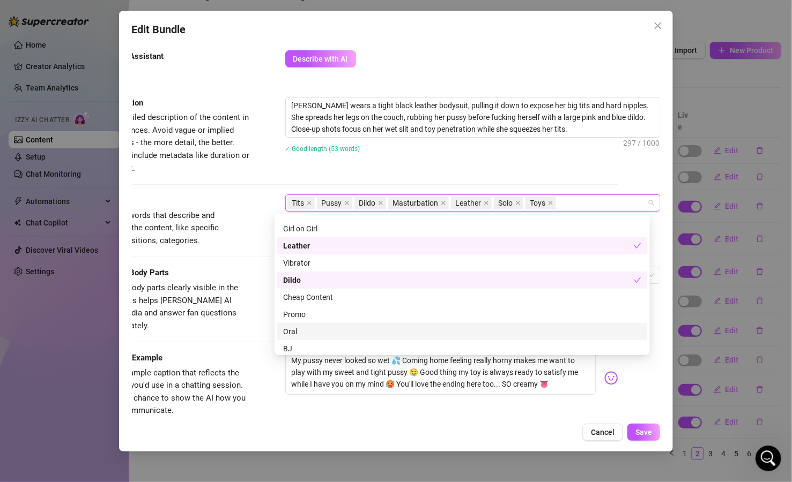
scroll to position [129, 0]
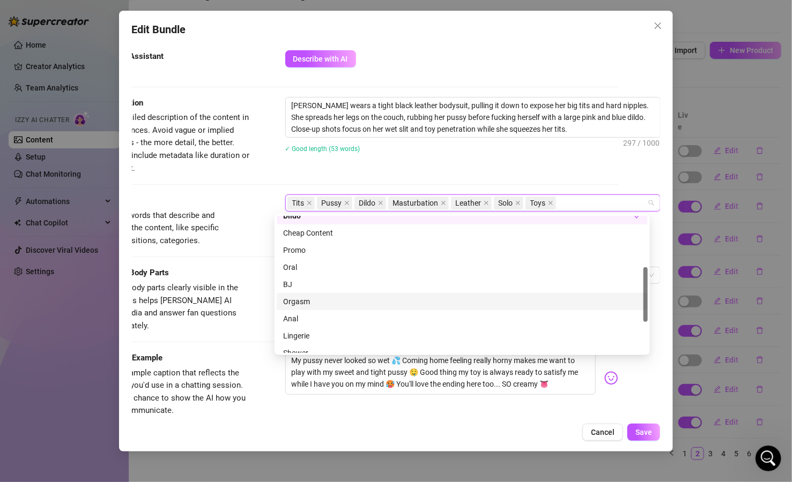
click at [306, 302] on div "Orgasm" at bounding box center [462, 302] width 358 height 12
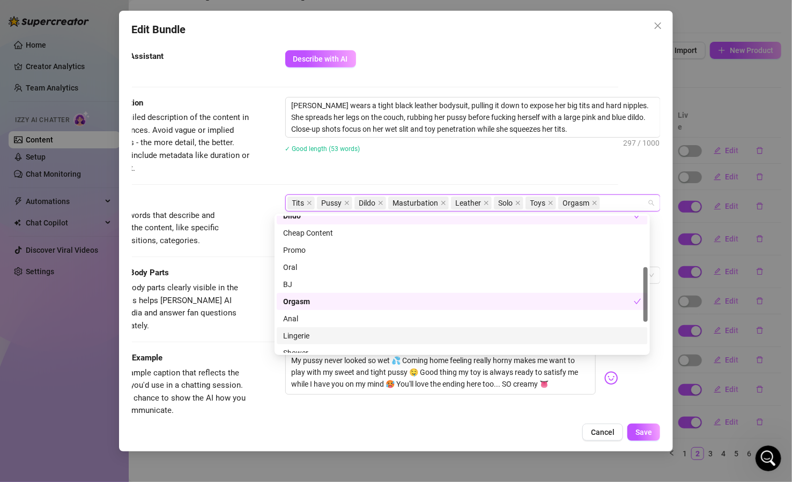
click at [309, 335] on div "Lingerie" at bounding box center [462, 336] width 358 height 12
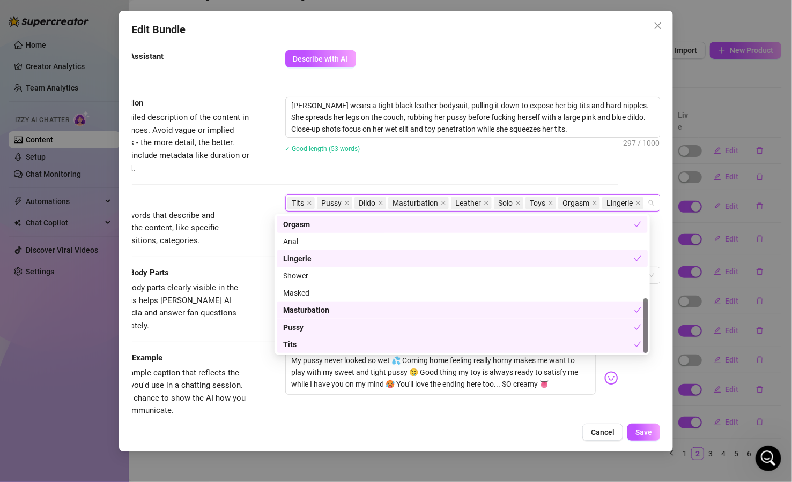
click at [261, 313] on div "Visible Body Parts Select the body parts clearly visible in the content. This h…" at bounding box center [354, 299] width 529 height 65
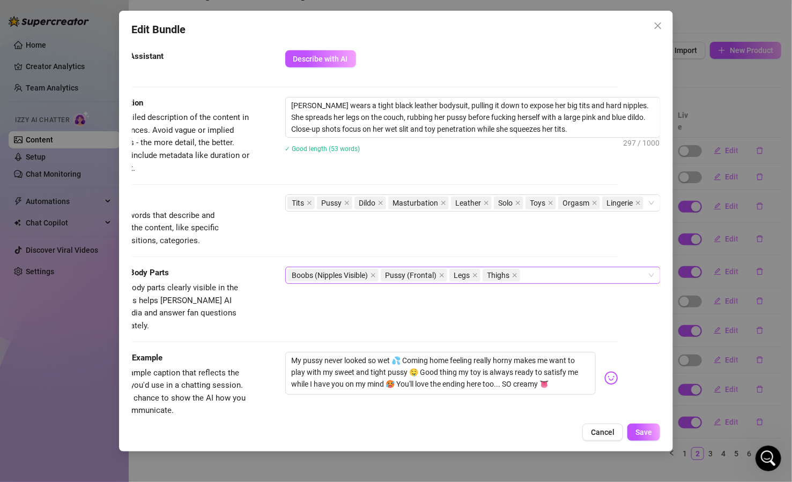
click at [534, 275] on div "Boobs (Nipples Visible) Pussy (Frontal) Legs Thighs" at bounding box center [467, 275] width 360 height 15
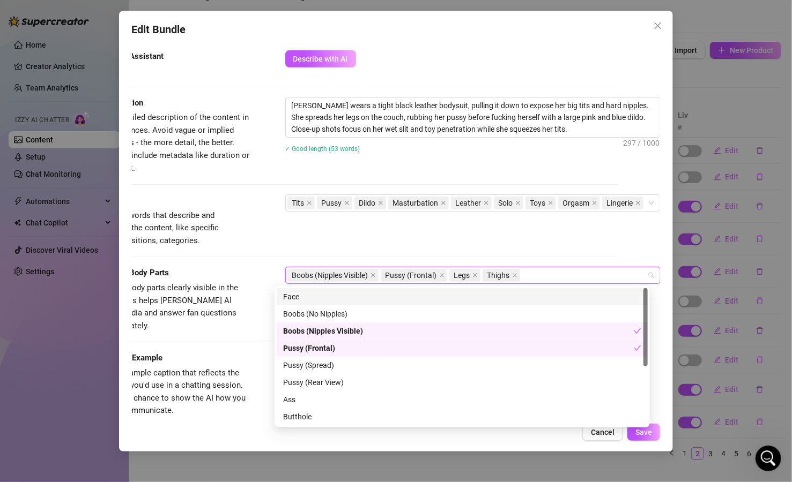
click at [326, 296] on div "Face" at bounding box center [462, 297] width 358 height 12
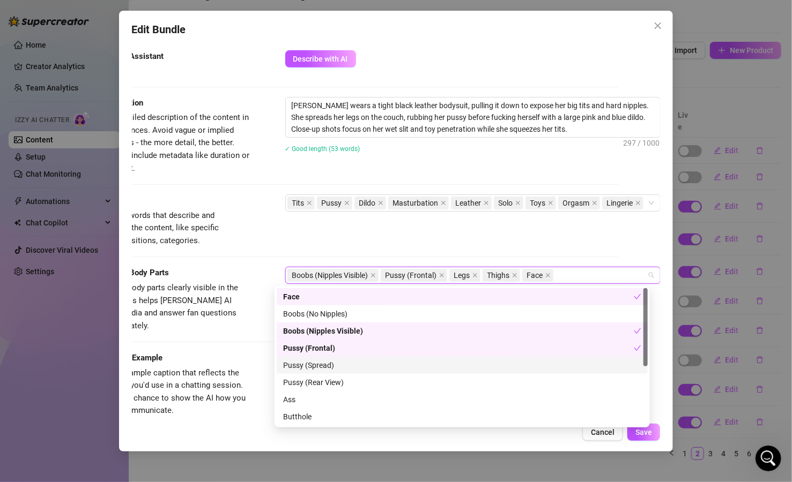
click at [326, 365] on div "Pussy (Spread)" at bounding box center [462, 366] width 358 height 12
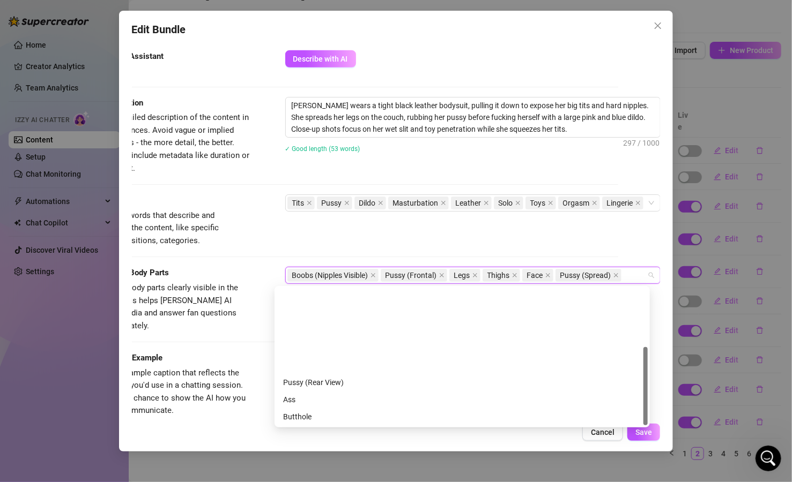
scroll to position [103, 0]
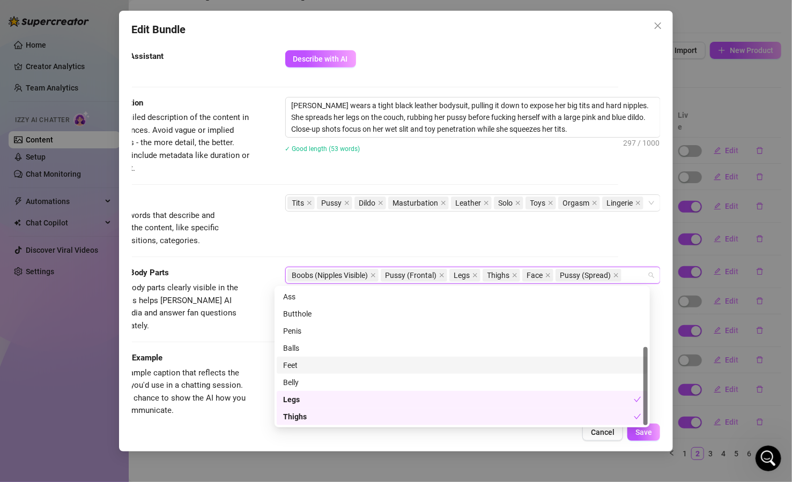
click at [255, 354] on div "Caption Example Provide a sample caption that reflects the exact style you'd us…" at bounding box center [354, 384] width 529 height 65
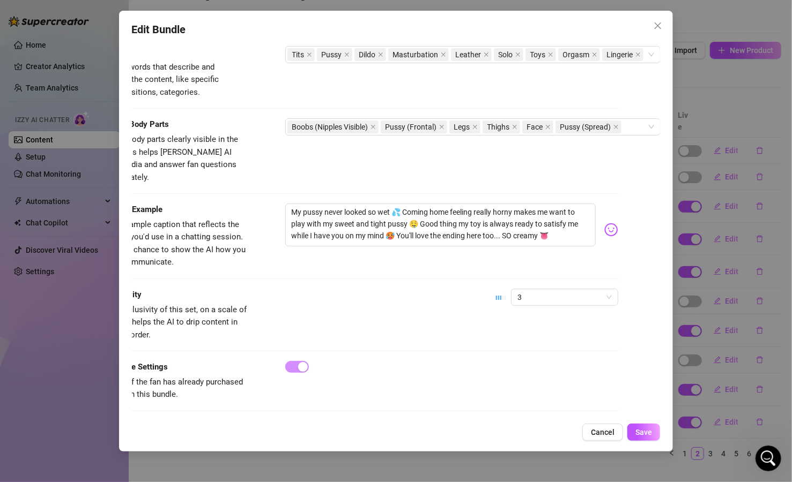
scroll to position [535, 52]
click at [638, 438] on button "Save" at bounding box center [643, 432] width 33 height 17
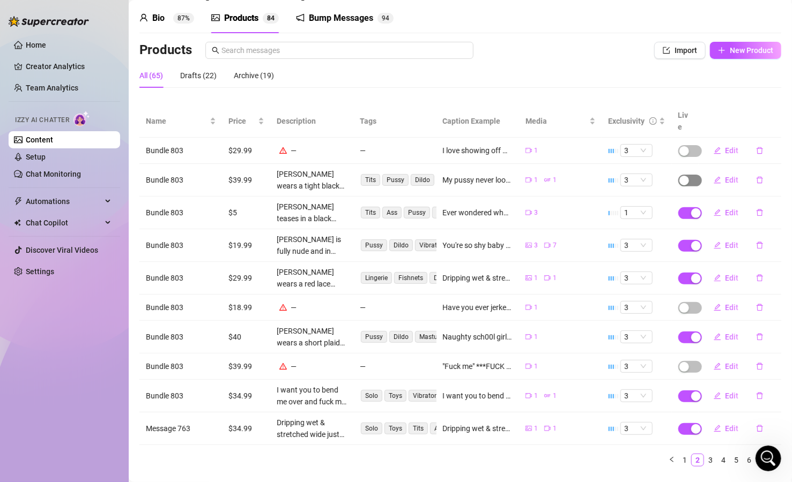
click at [687, 175] on span "button" at bounding box center [690, 181] width 24 height 12
click at [718, 142] on span "OK" at bounding box center [754, 143] width 10 height 9
click at [718, 303] on span "Edit" at bounding box center [731, 307] width 13 height 9
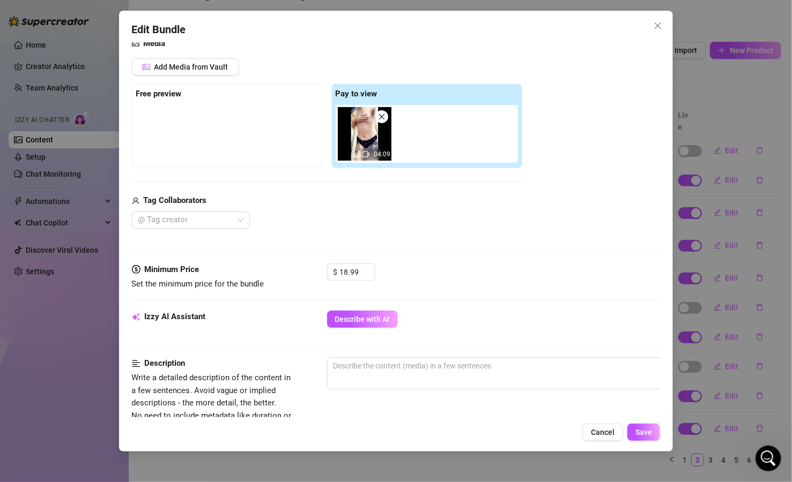
scroll to position [129, 0]
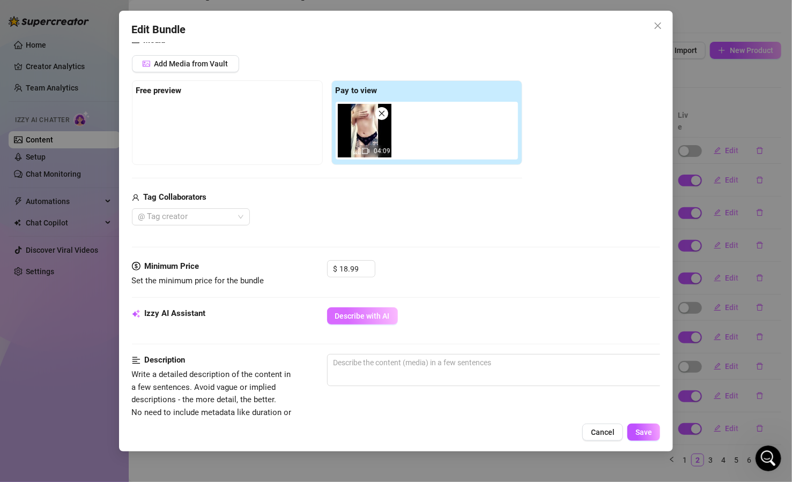
click at [354, 315] on span "Describe with AI" at bounding box center [362, 316] width 55 height 9
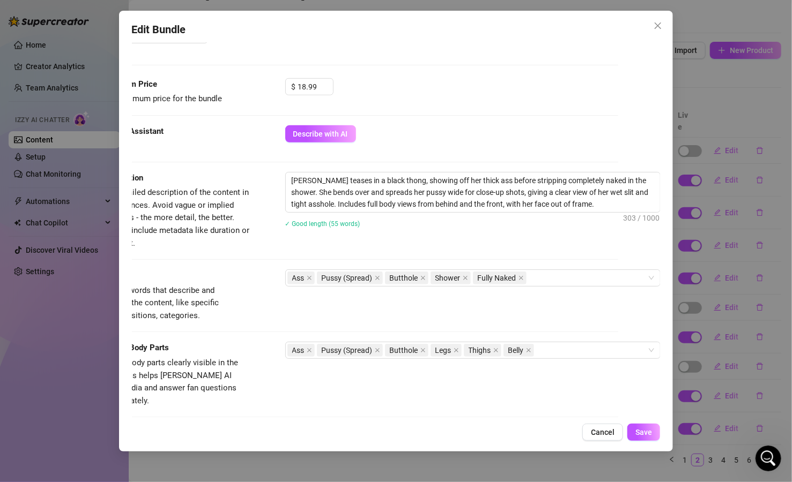
scroll to position [323, 52]
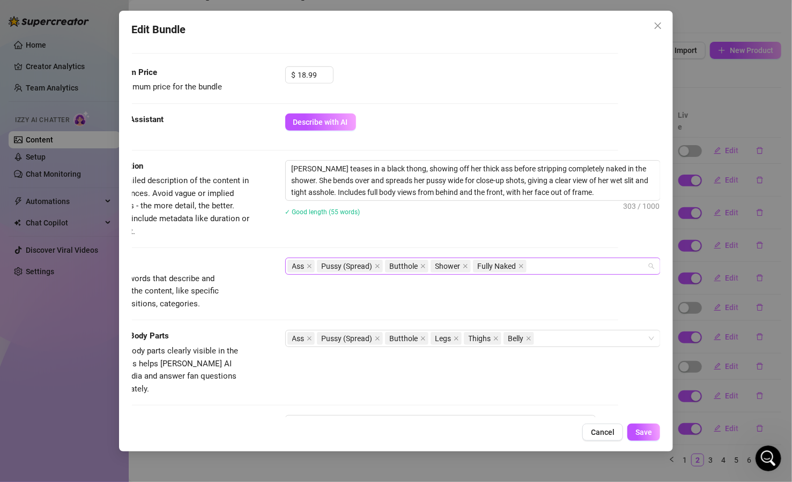
click at [547, 270] on div "Ass Pussy (Spread) Butthole Shower Fully Naked" at bounding box center [467, 266] width 360 height 15
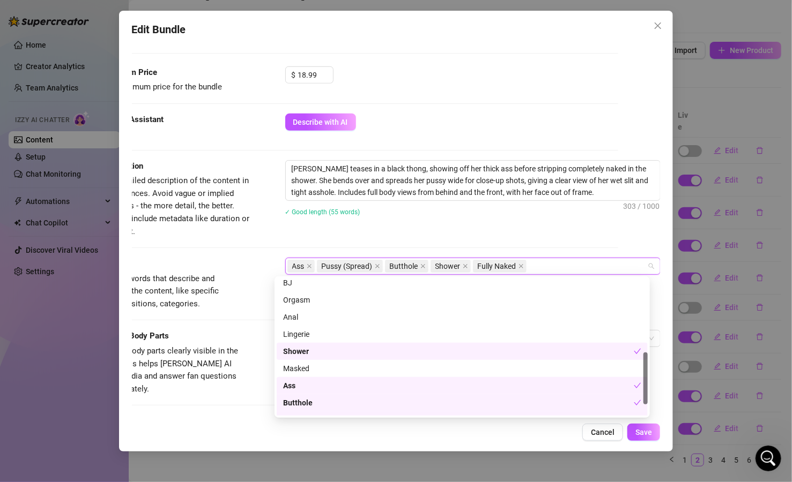
scroll to position [222, 0]
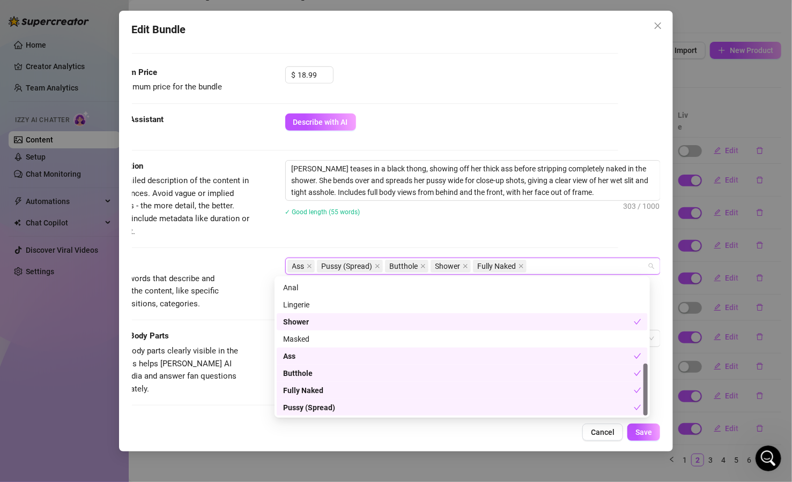
click at [241, 311] on div "Tags Simple keywords that describe and summarize the content, like specific fet…" at bounding box center [354, 294] width 529 height 72
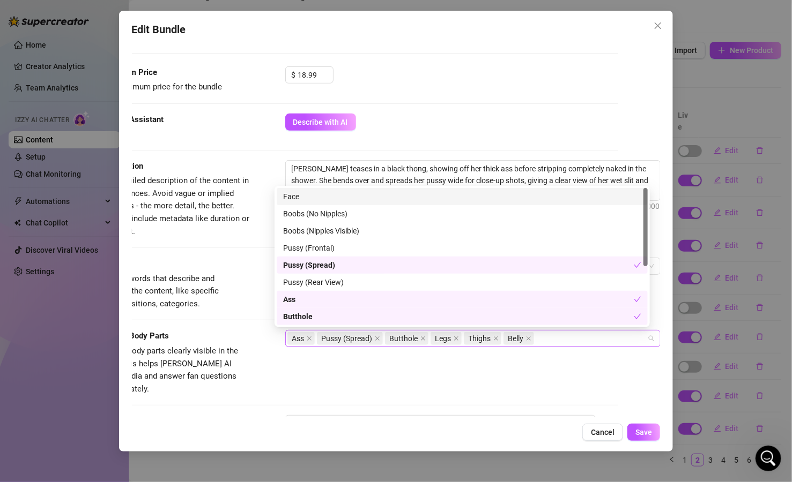
click at [545, 340] on div "Ass Pussy (Spread) Butthole Legs Thighs Belly" at bounding box center [467, 338] width 360 height 15
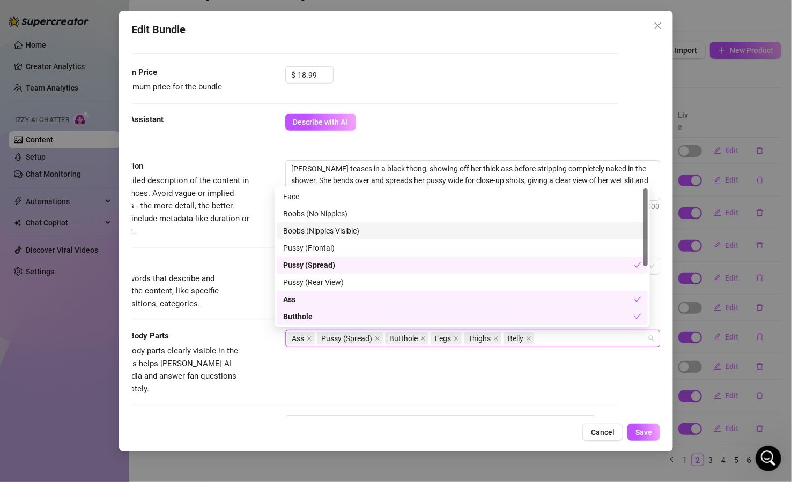
click at [331, 226] on div "Boobs (Nipples Visible)" at bounding box center [462, 231] width 358 height 12
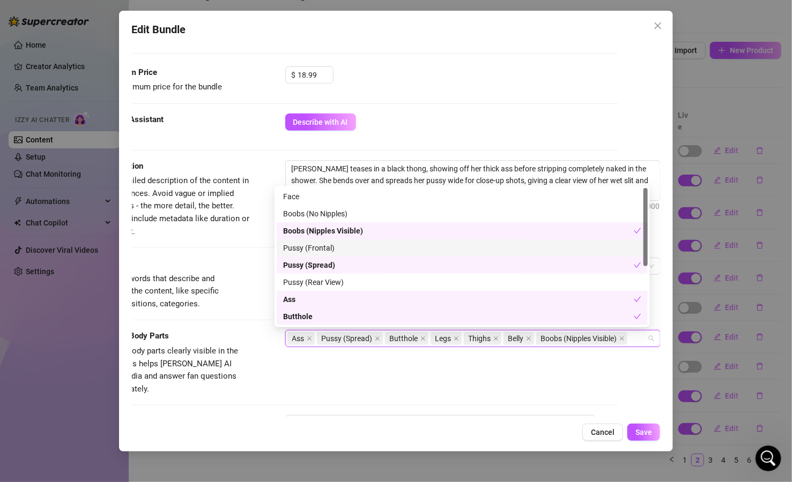
click at [321, 247] on div "Pussy (Frontal)" at bounding box center [462, 248] width 358 height 12
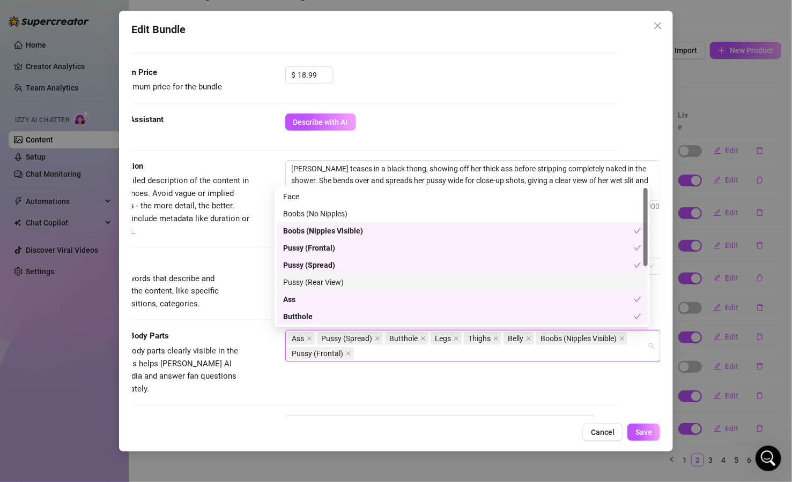
click at [321, 288] on div "Pussy (Rear View)" at bounding box center [462, 283] width 358 height 12
click at [332, 385] on div "Visible Body Parts Select the body parts clearly visible in the content. This h…" at bounding box center [354, 372] width 529 height 85
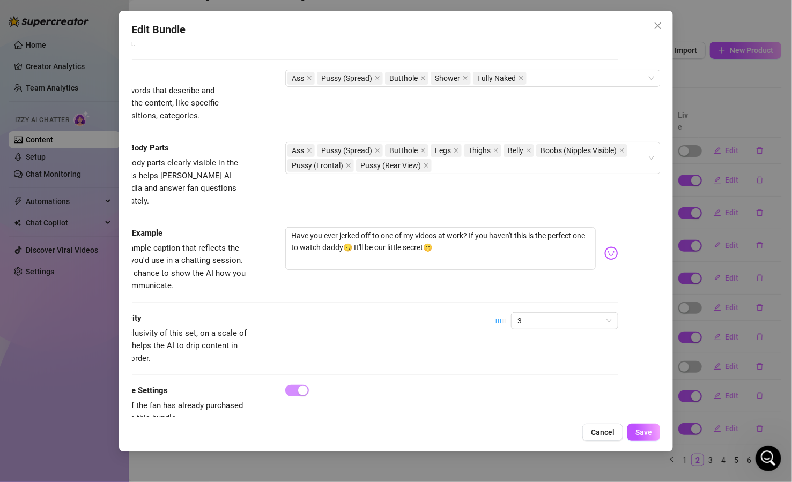
scroll to position [516, 52]
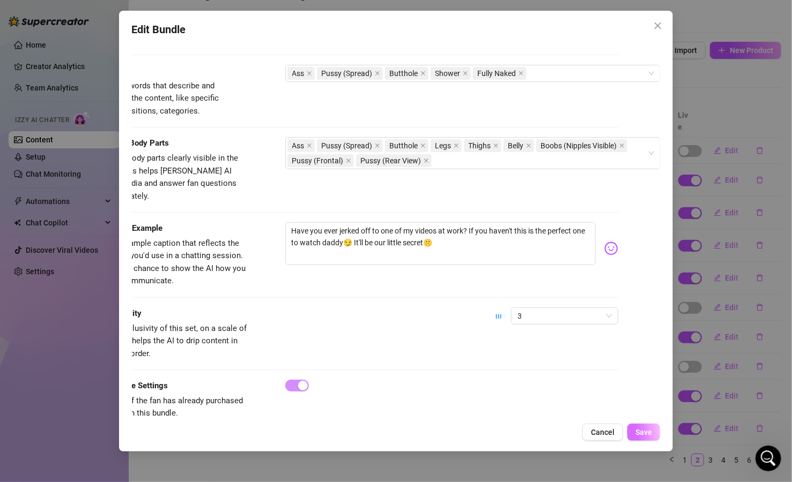
click at [655, 439] on button "Save" at bounding box center [643, 432] width 33 height 17
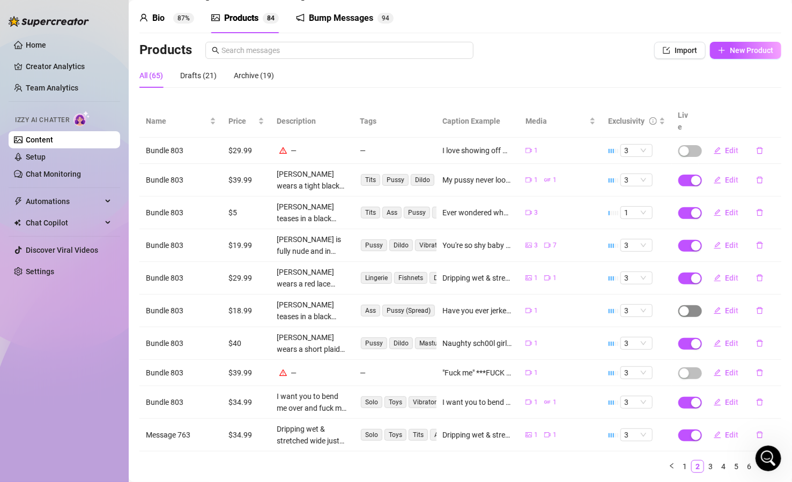
click at [682, 306] on span "button" at bounding box center [690, 312] width 24 height 12
click at [718, 272] on span "OK" at bounding box center [754, 273] width 10 height 9
click at [718, 369] on span "Edit" at bounding box center [731, 373] width 13 height 9
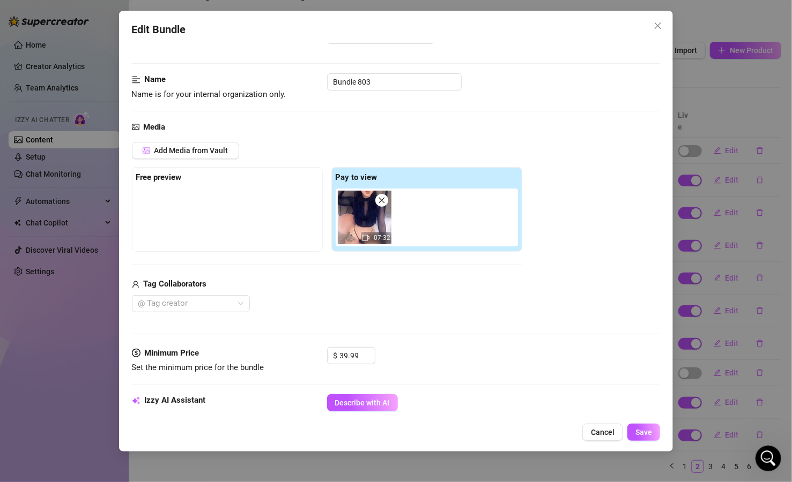
scroll to position [64, 0]
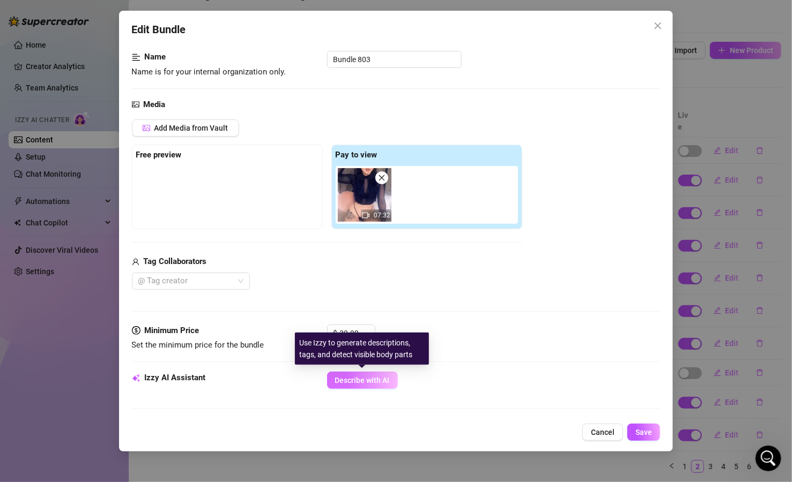
click at [373, 387] on button "Describe with AI" at bounding box center [362, 380] width 71 height 17
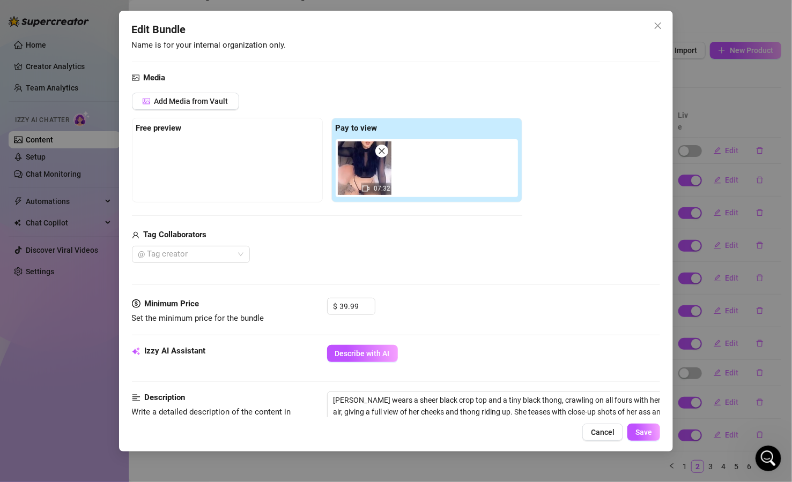
scroll to position [193, 0]
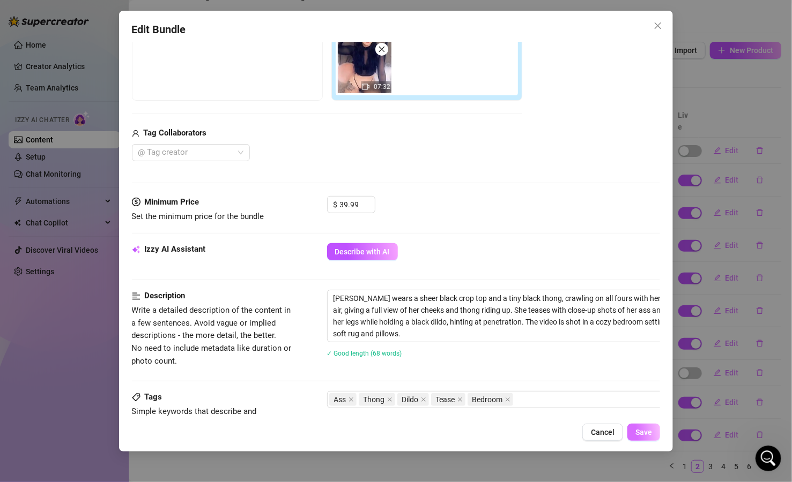
click at [640, 435] on span "Save" at bounding box center [643, 432] width 17 height 9
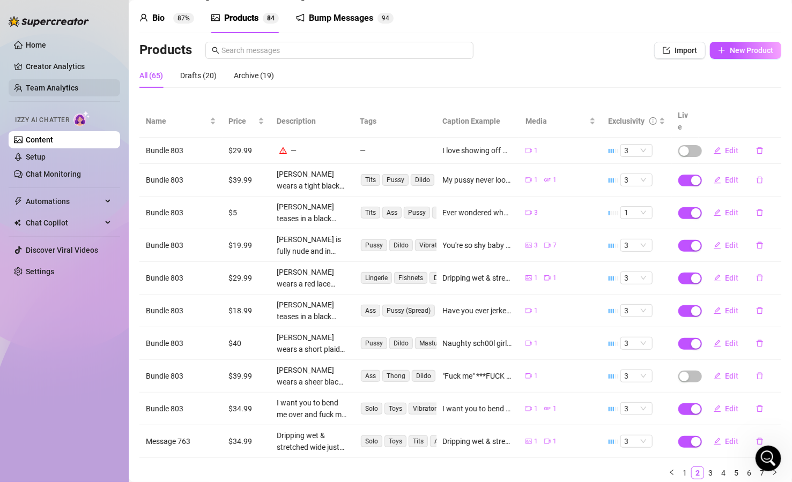
click at [53, 88] on link "Team Analytics" at bounding box center [52, 88] width 53 height 9
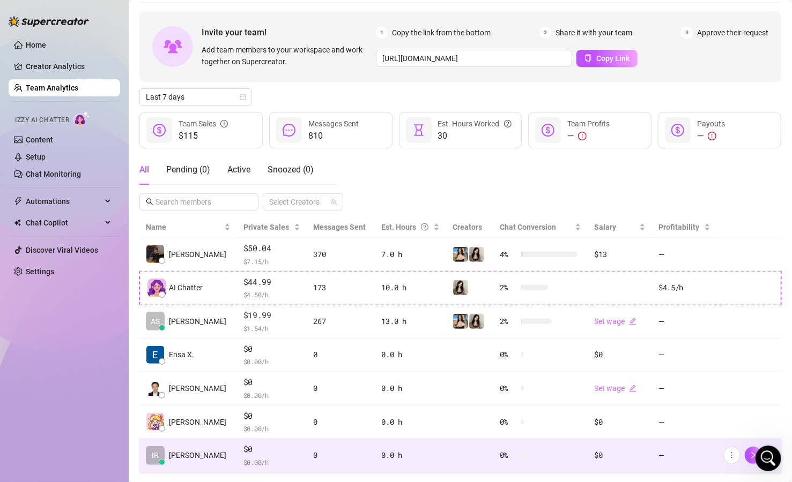
click at [201, 463] on td "IR [PERSON_NAME]" at bounding box center [188, 456] width 98 height 34
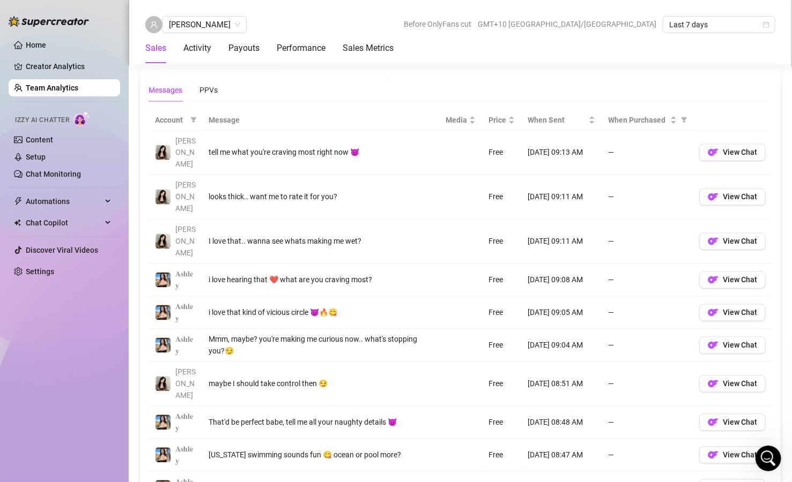
scroll to position [811, 0]
